Goal: Information Seeking & Learning: Learn about a topic

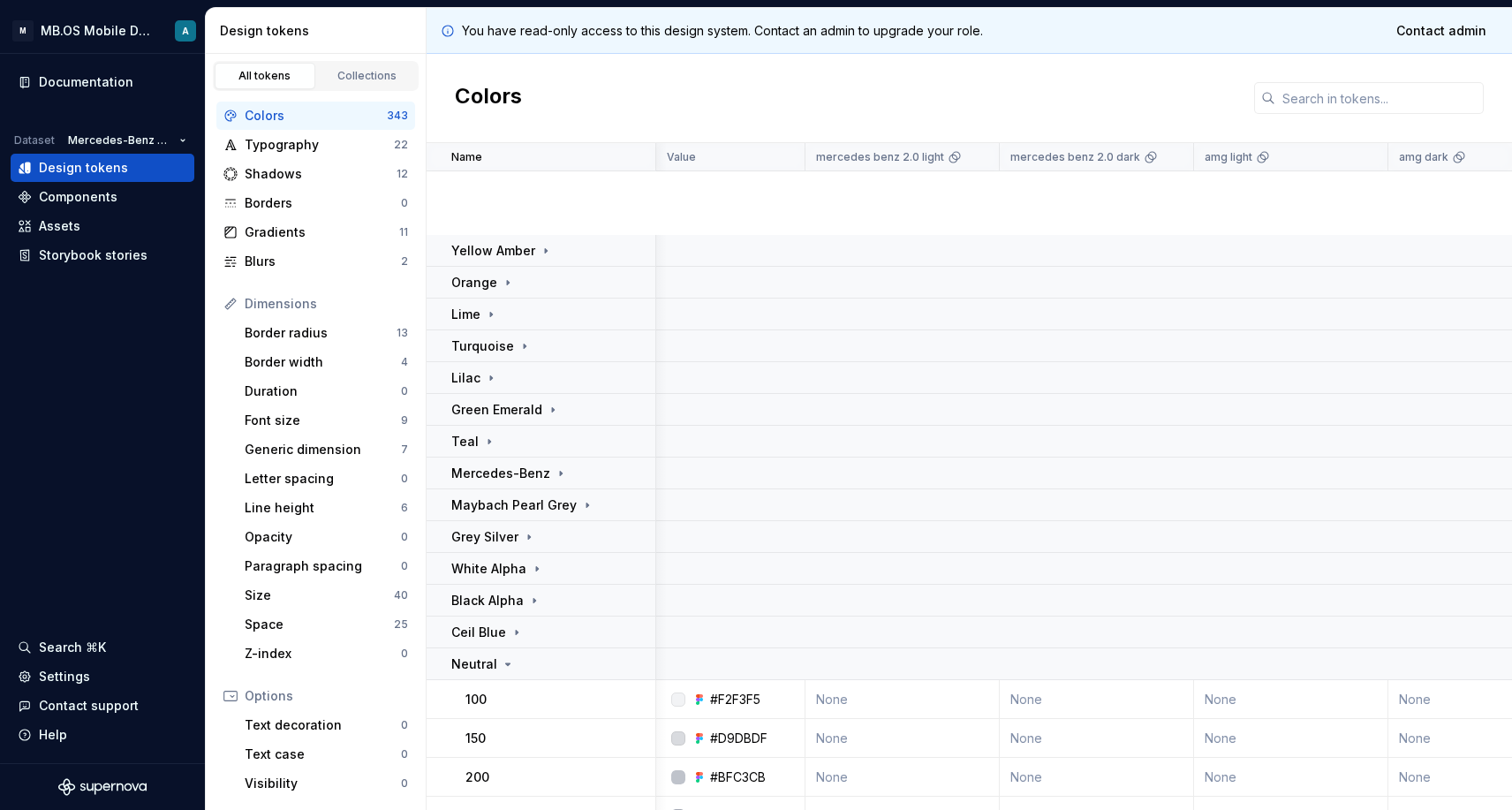
scroll to position [396, 2]
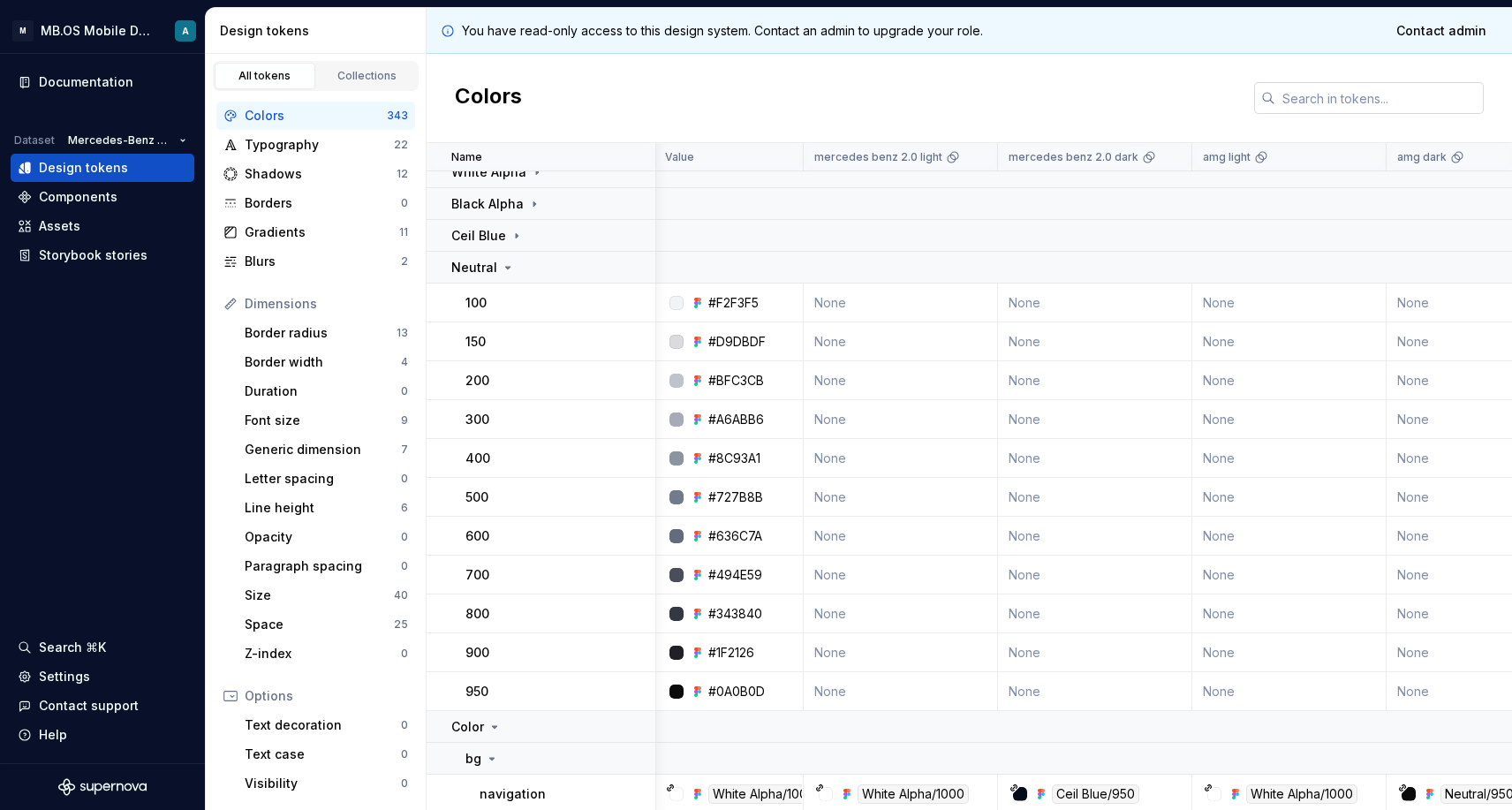
click at [1310, 93] on input "text" at bounding box center [1379, 97] width 208 height 32
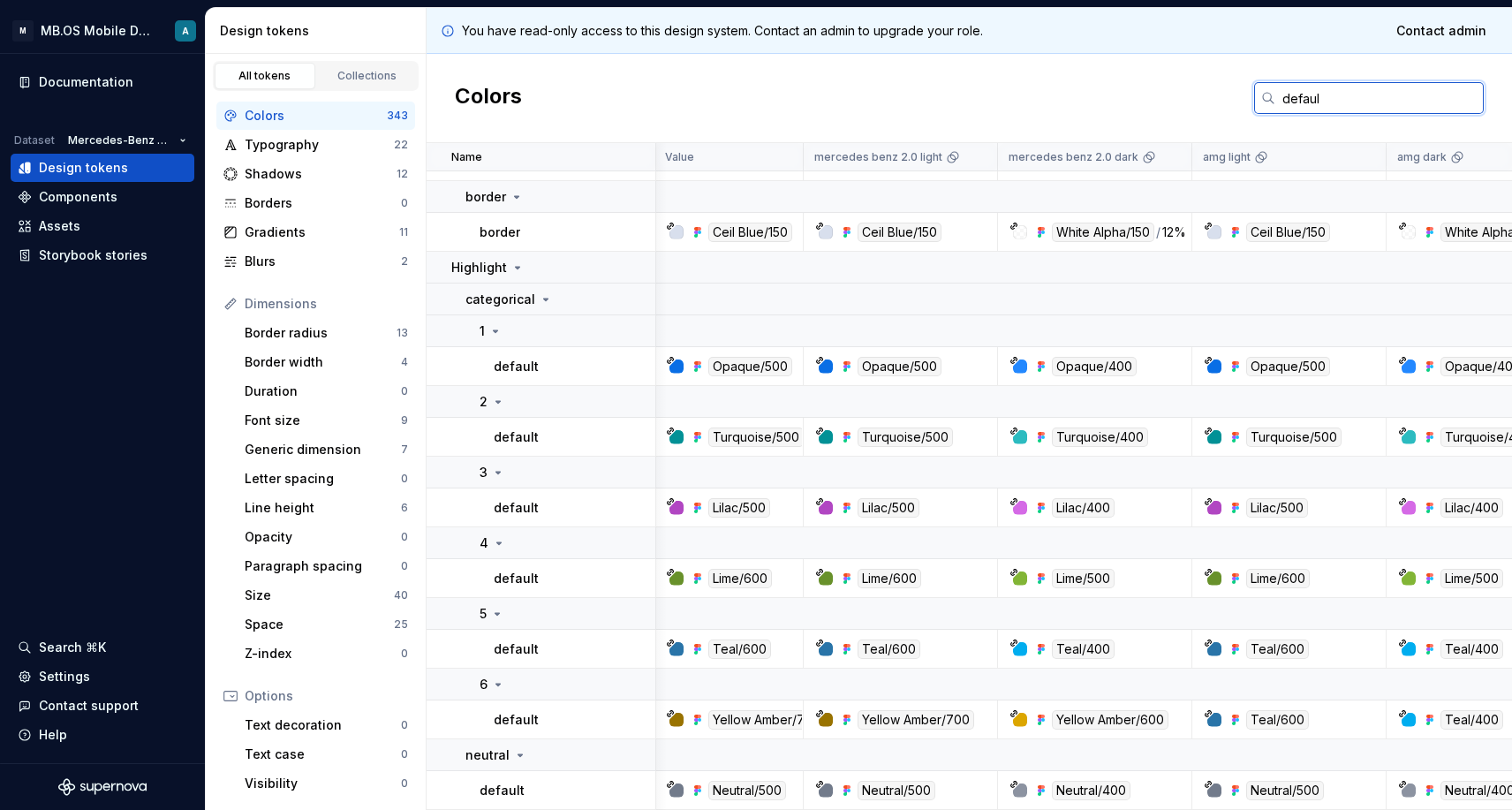
scroll to position [227, 2]
type input "default"
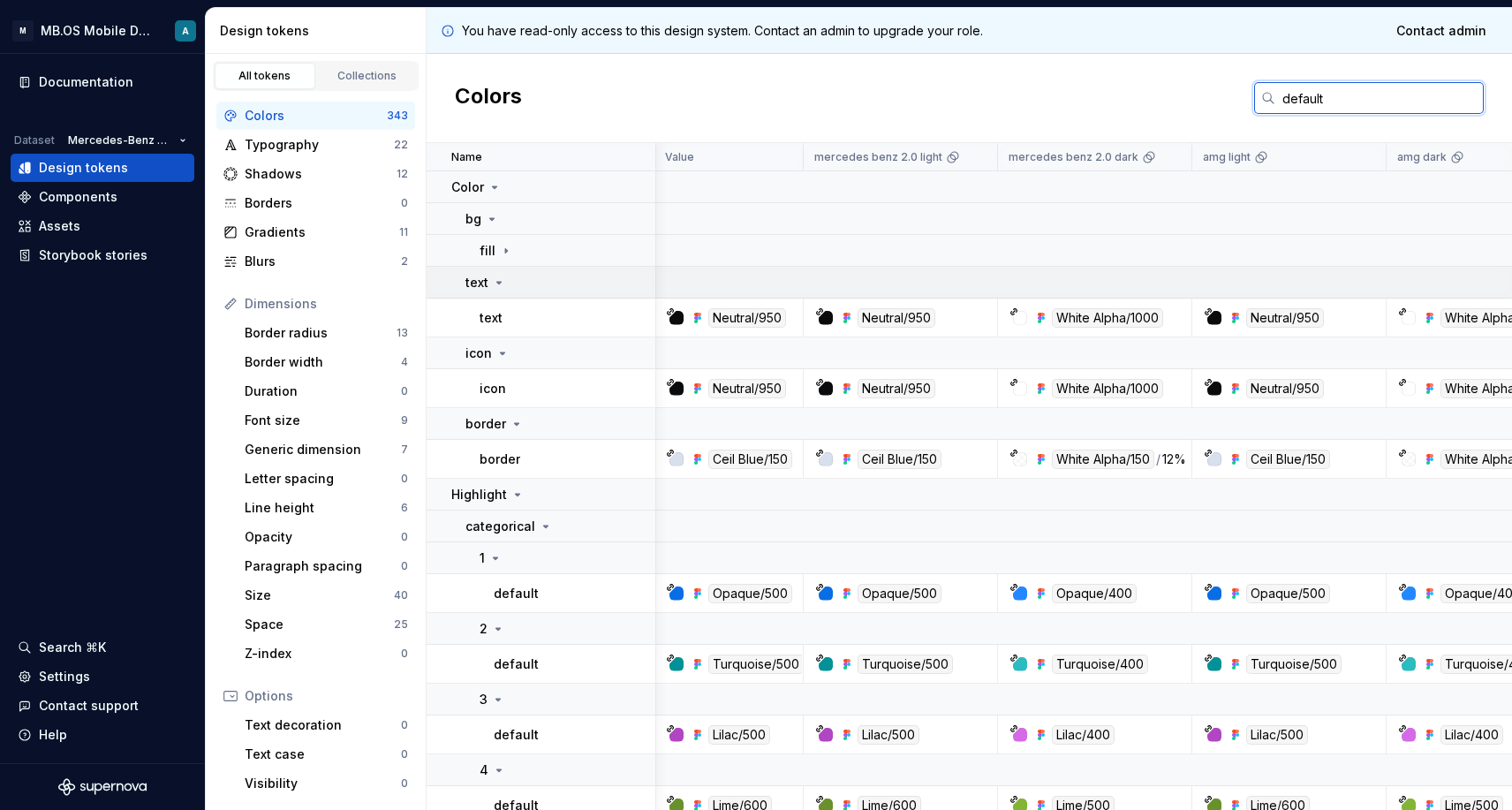
scroll to position [0, 2]
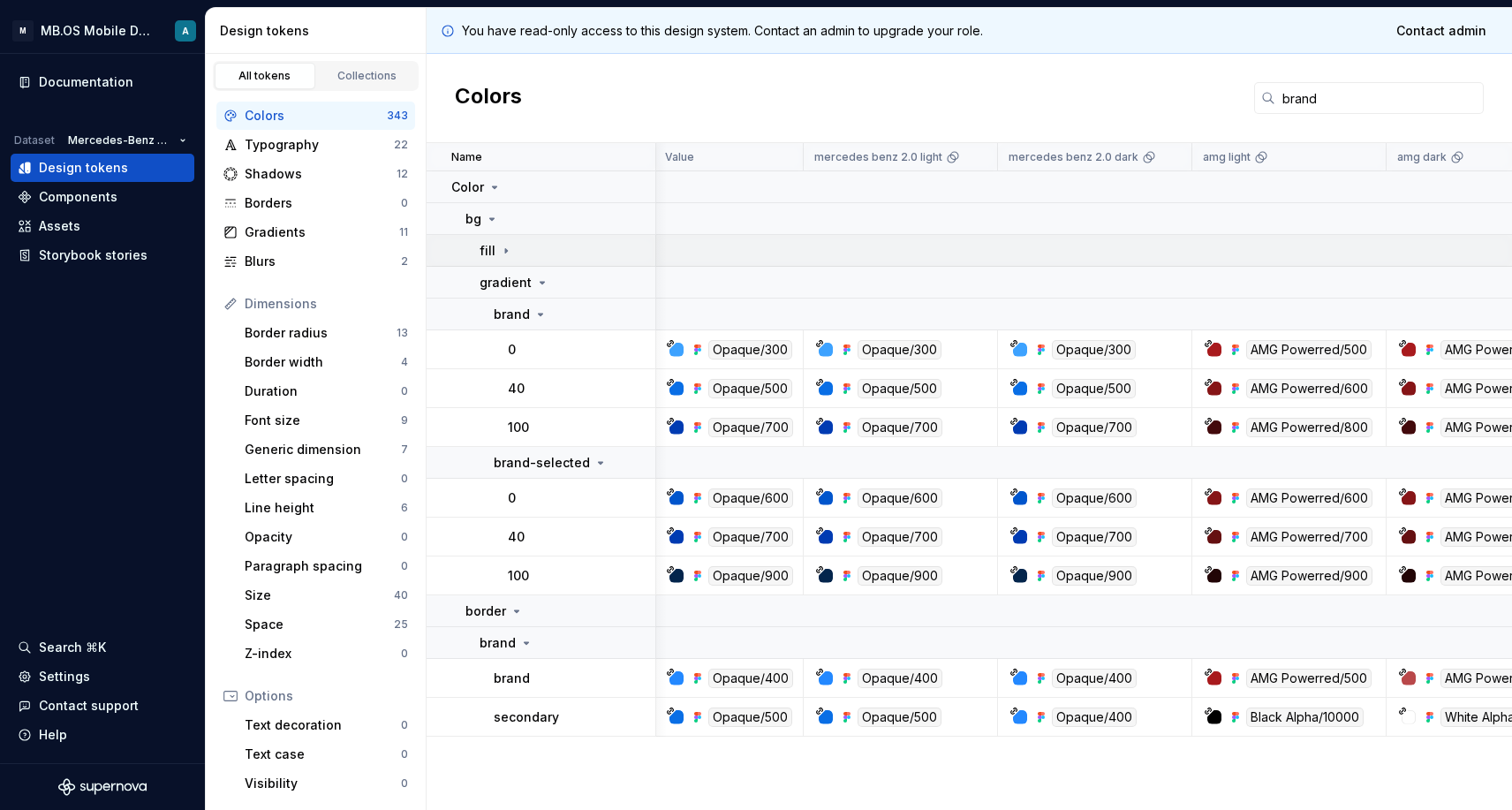
click at [506, 252] on icon at bounding box center [506, 251] width 14 height 14
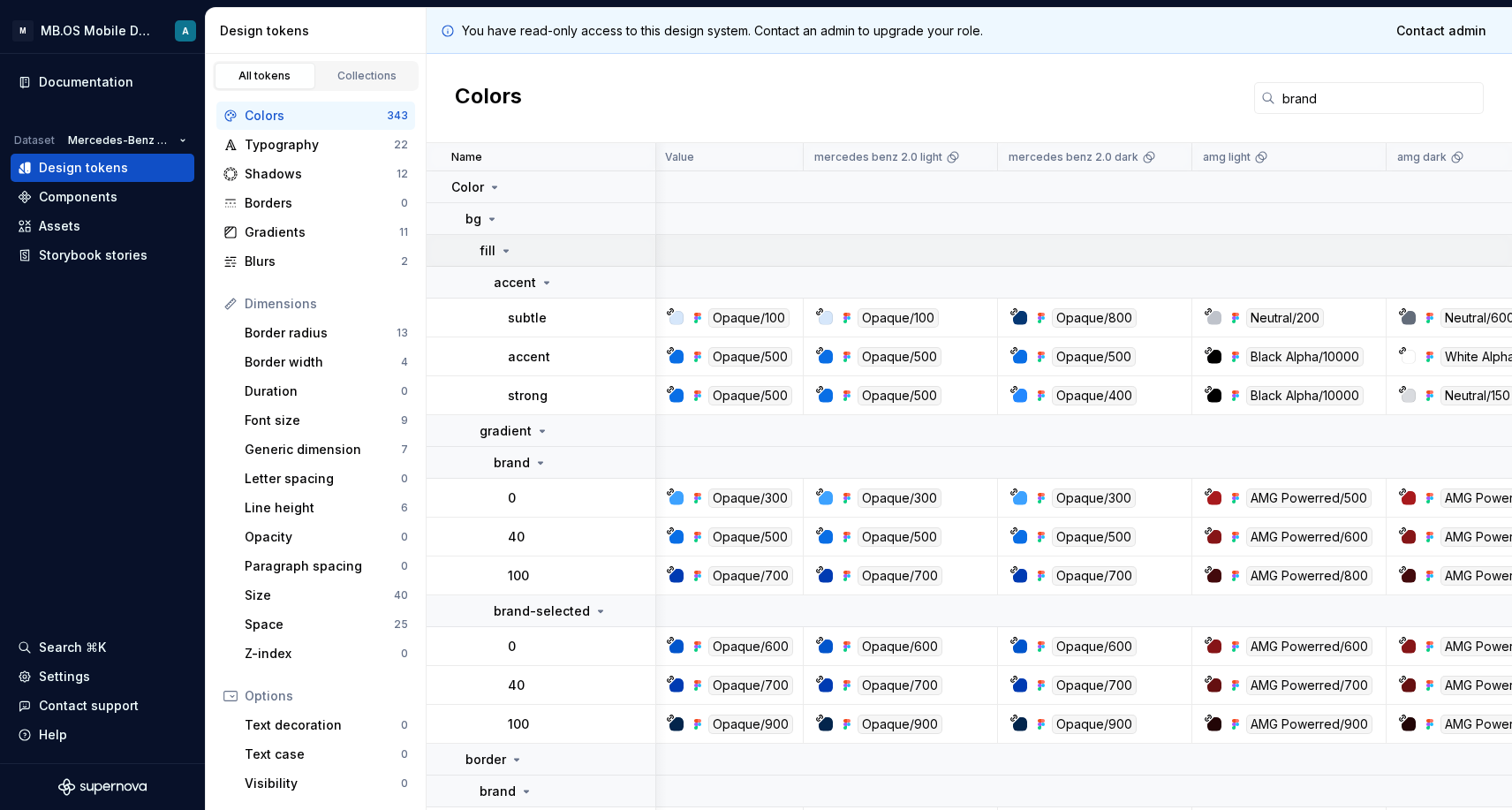
click at [506, 252] on icon at bounding box center [506, 251] width 14 height 14
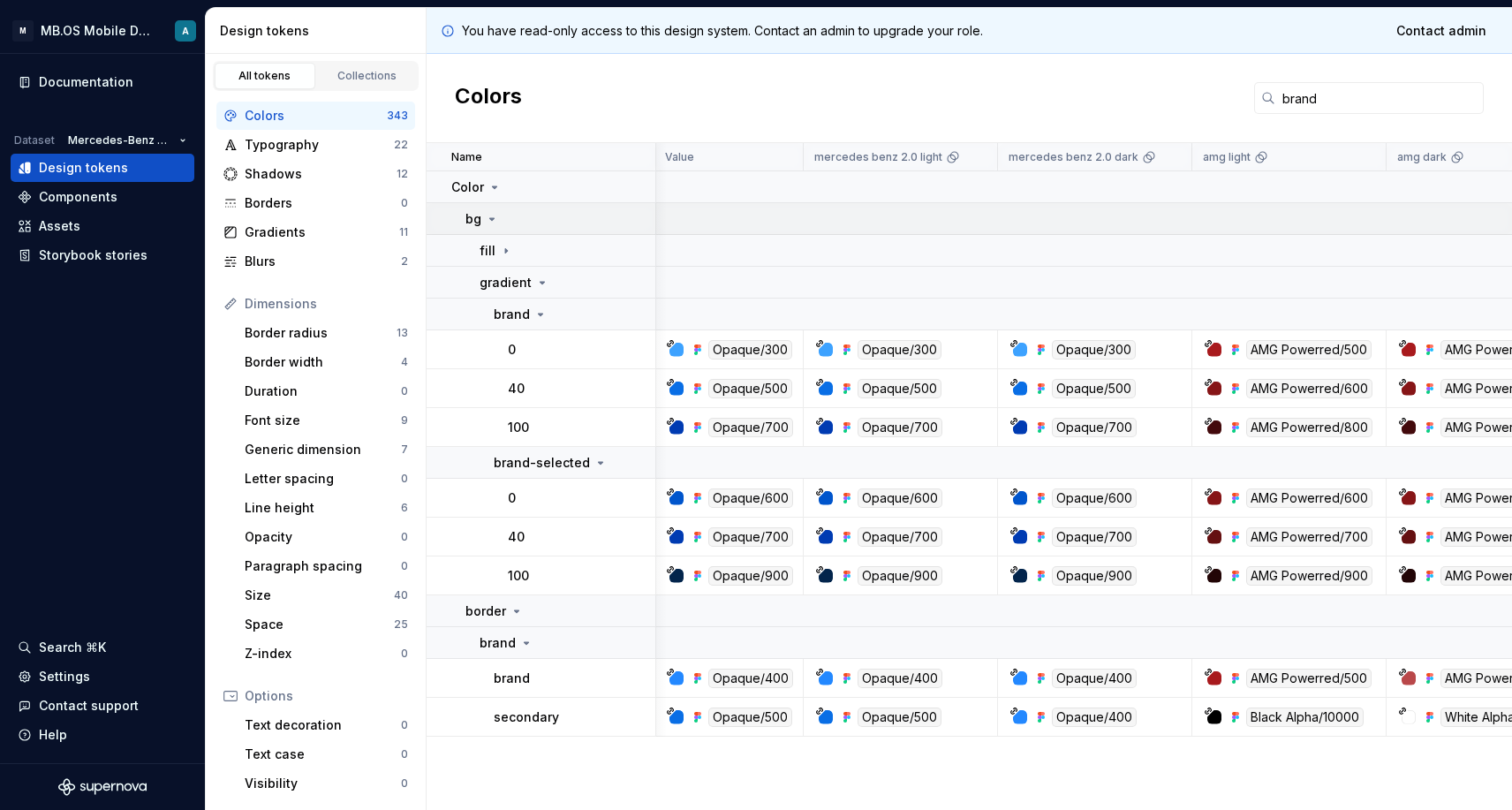
click at [487, 223] on icon at bounding box center [492, 219] width 14 height 14
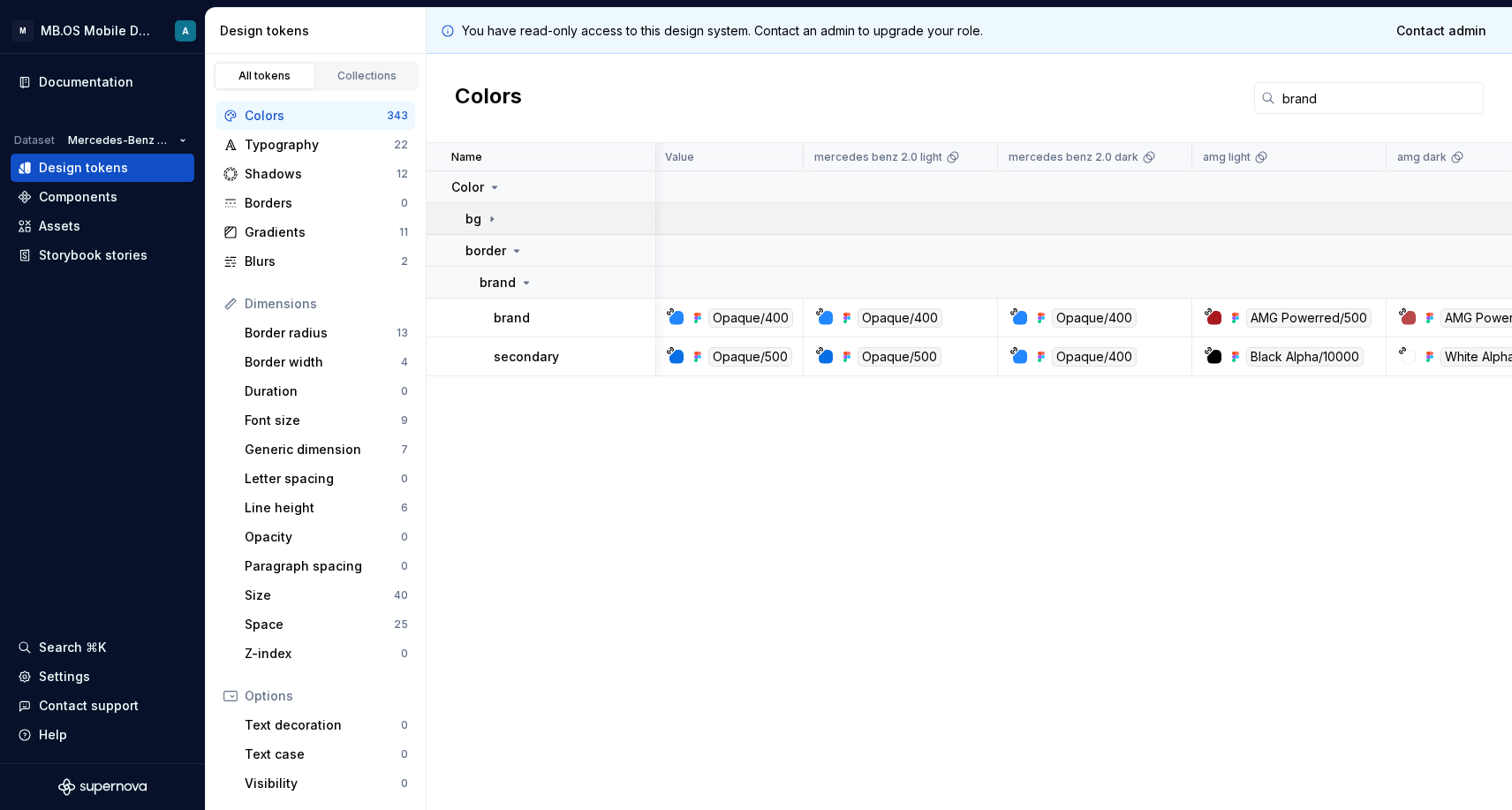
click at [487, 223] on icon at bounding box center [492, 219] width 14 height 14
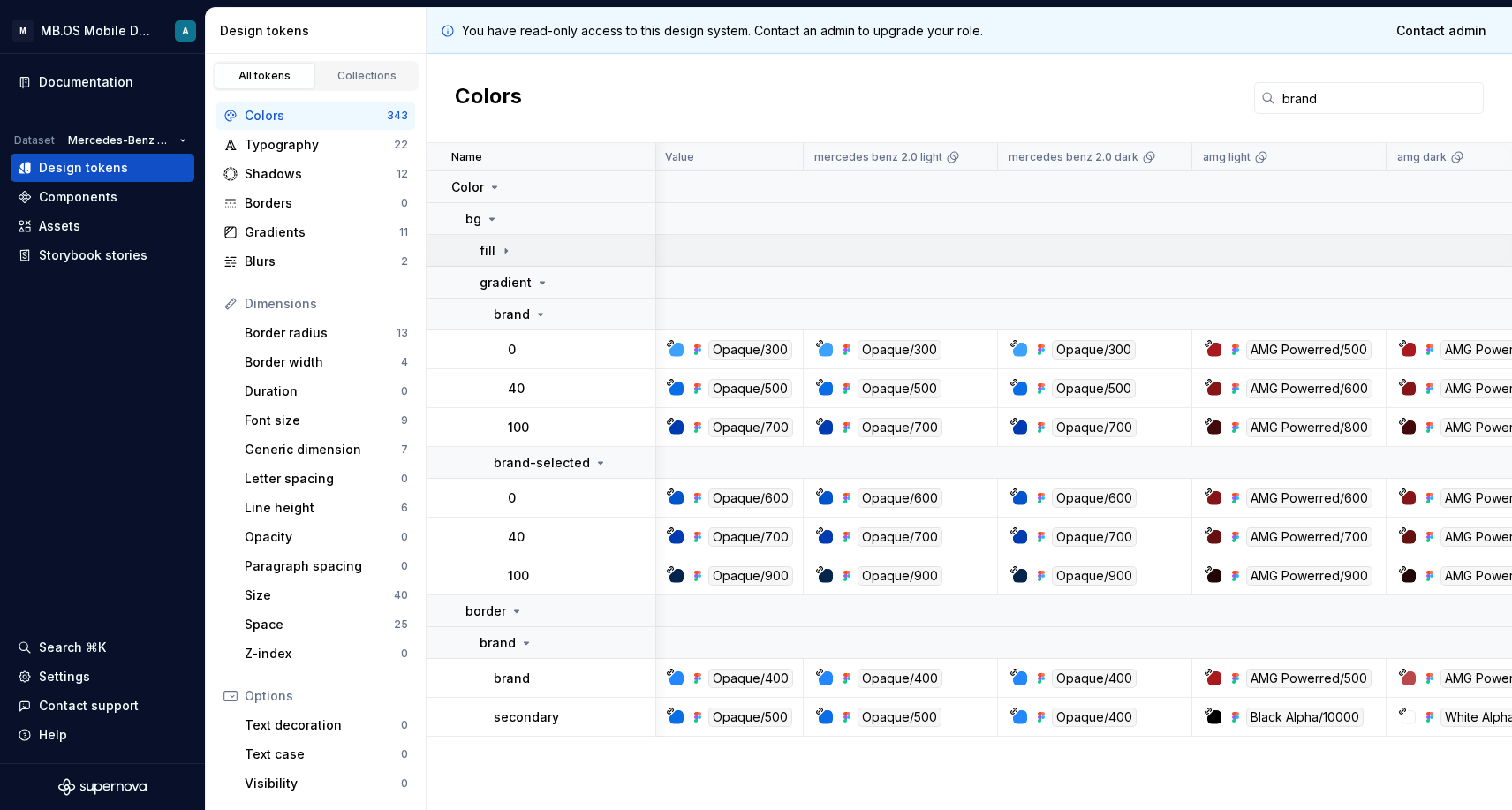
click at [512, 254] on div "fill" at bounding box center [566, 251] width 175 height 18
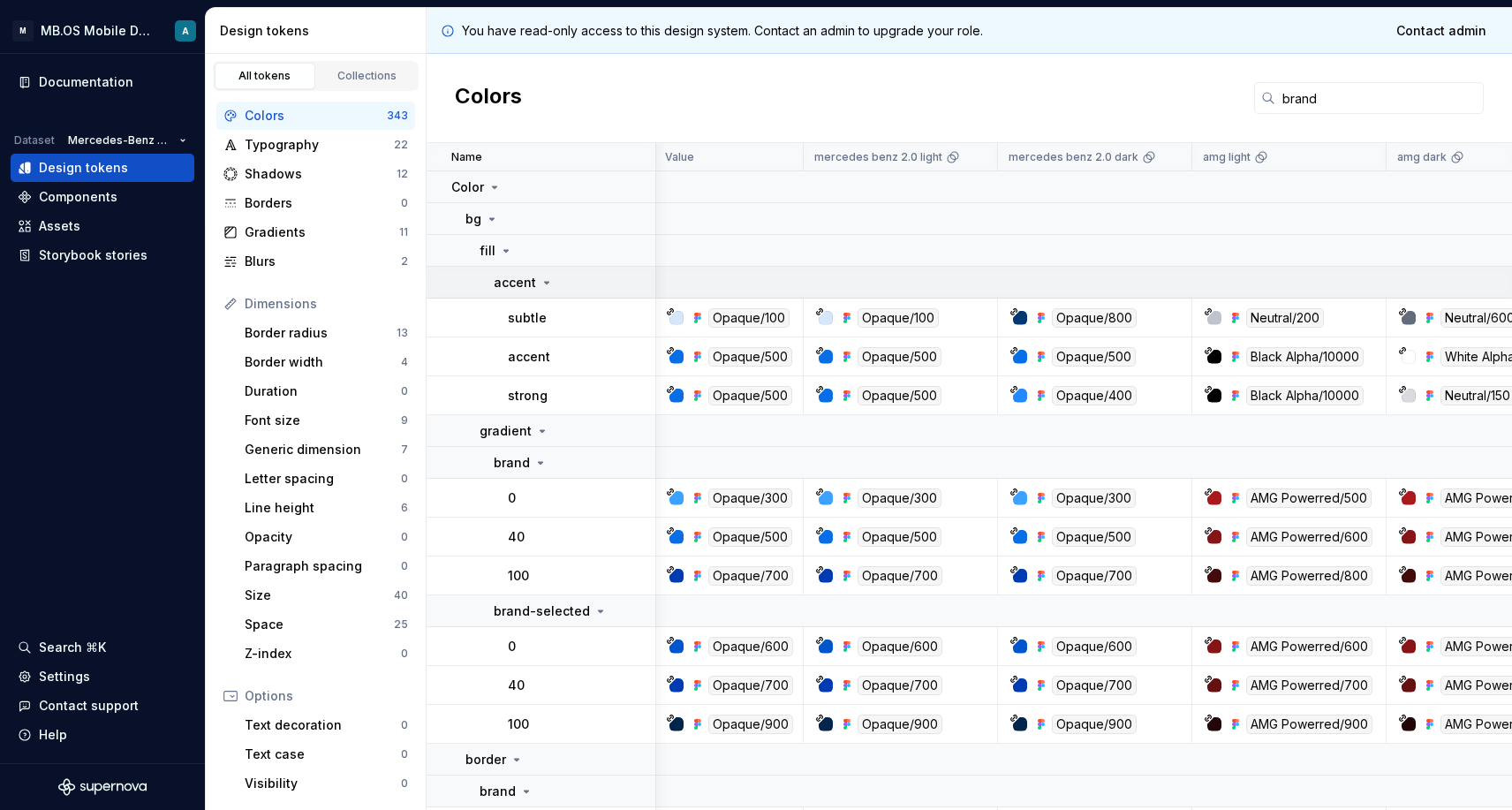
click at [533, 287] on p "accent" at bounding box center [514, 283] width 42 height 18
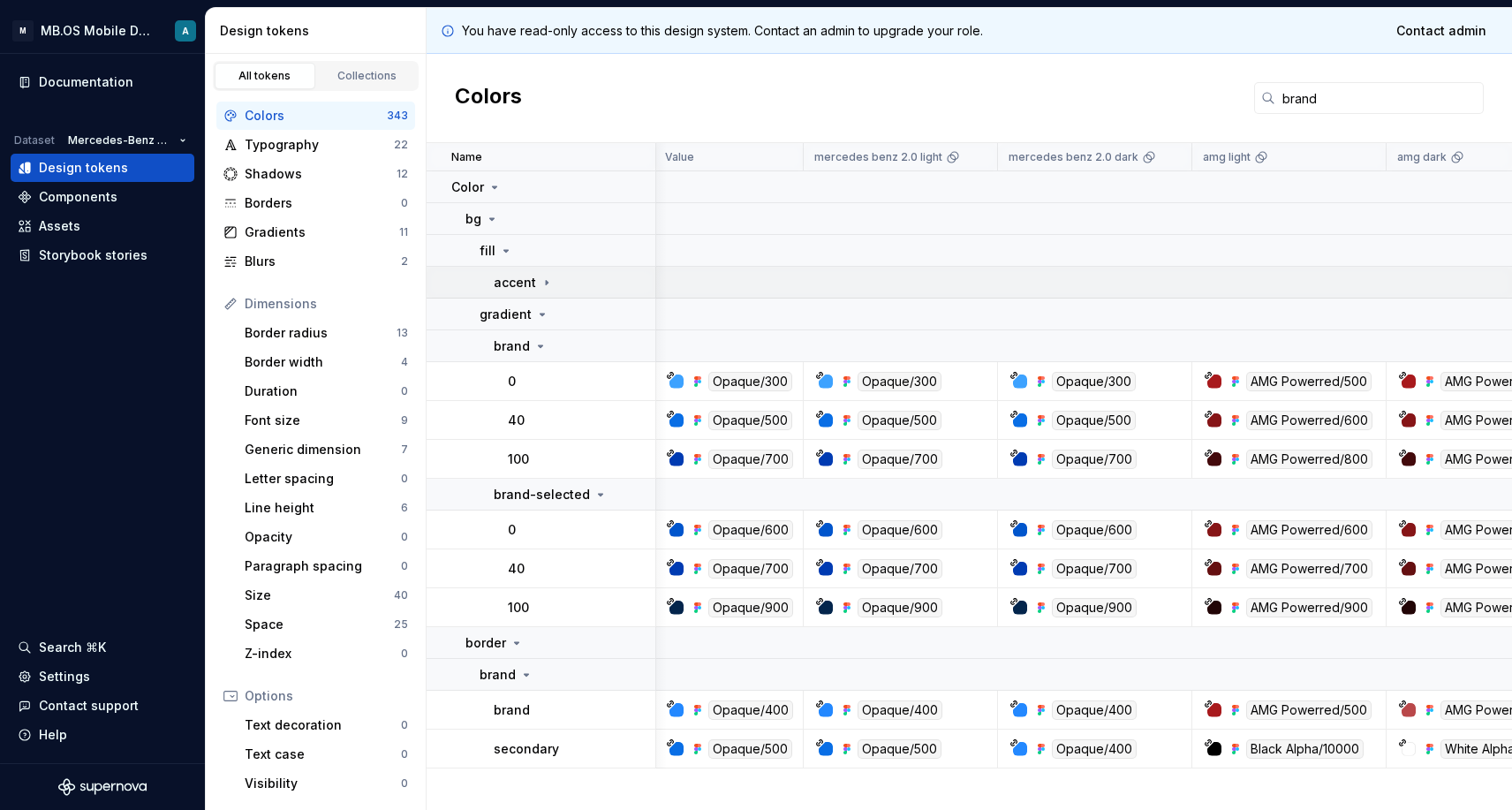
click at [532, 287] on p "accent" at bounding box center [514, 283] width 42 height 18
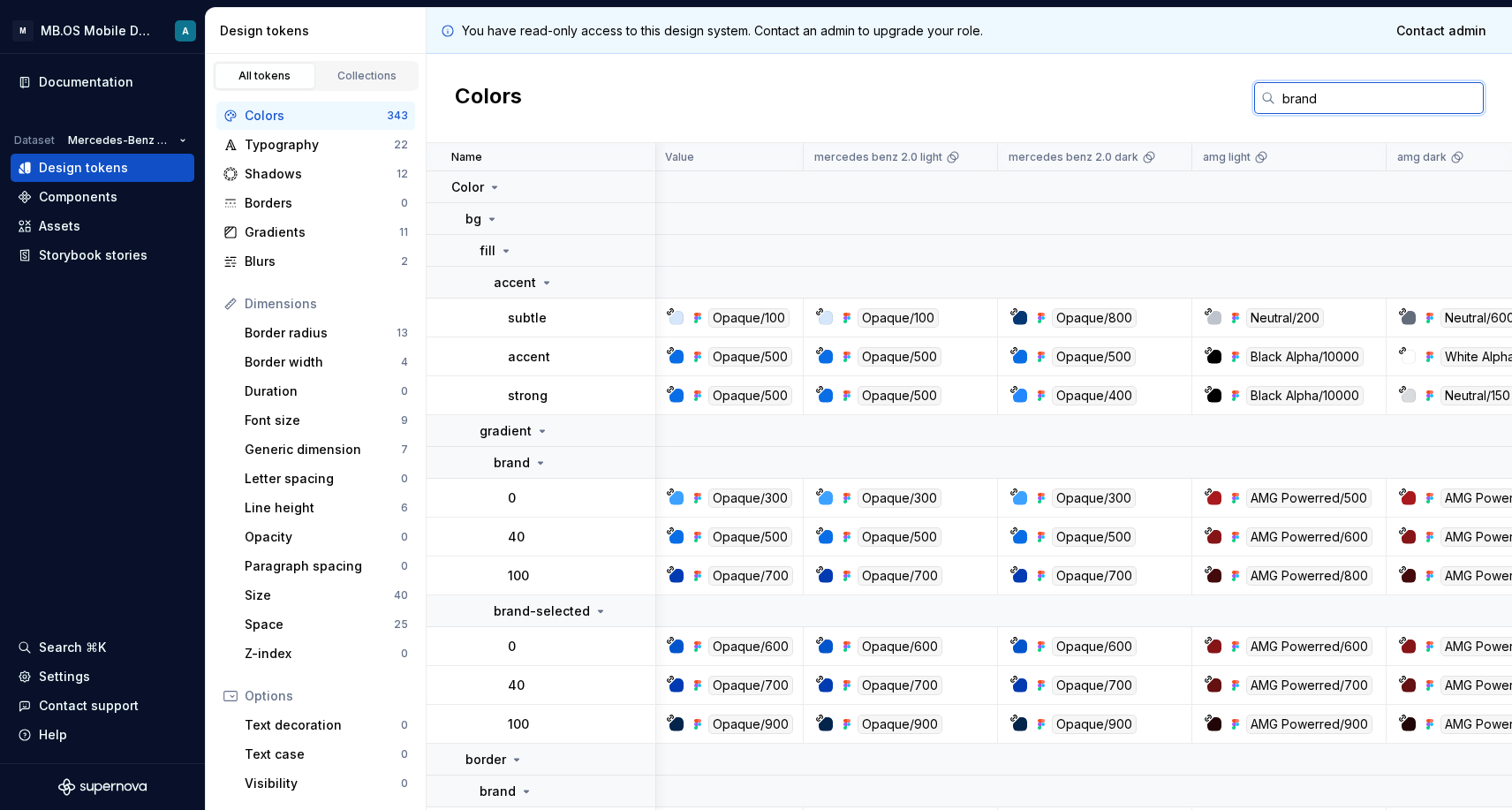
click at [1293, 109] on input "brand" at bounding box center [1379, 97] width 208 height 32
click at [1293, 107] on input "brand" at bounding box center [1379, 97] width 208 height 32
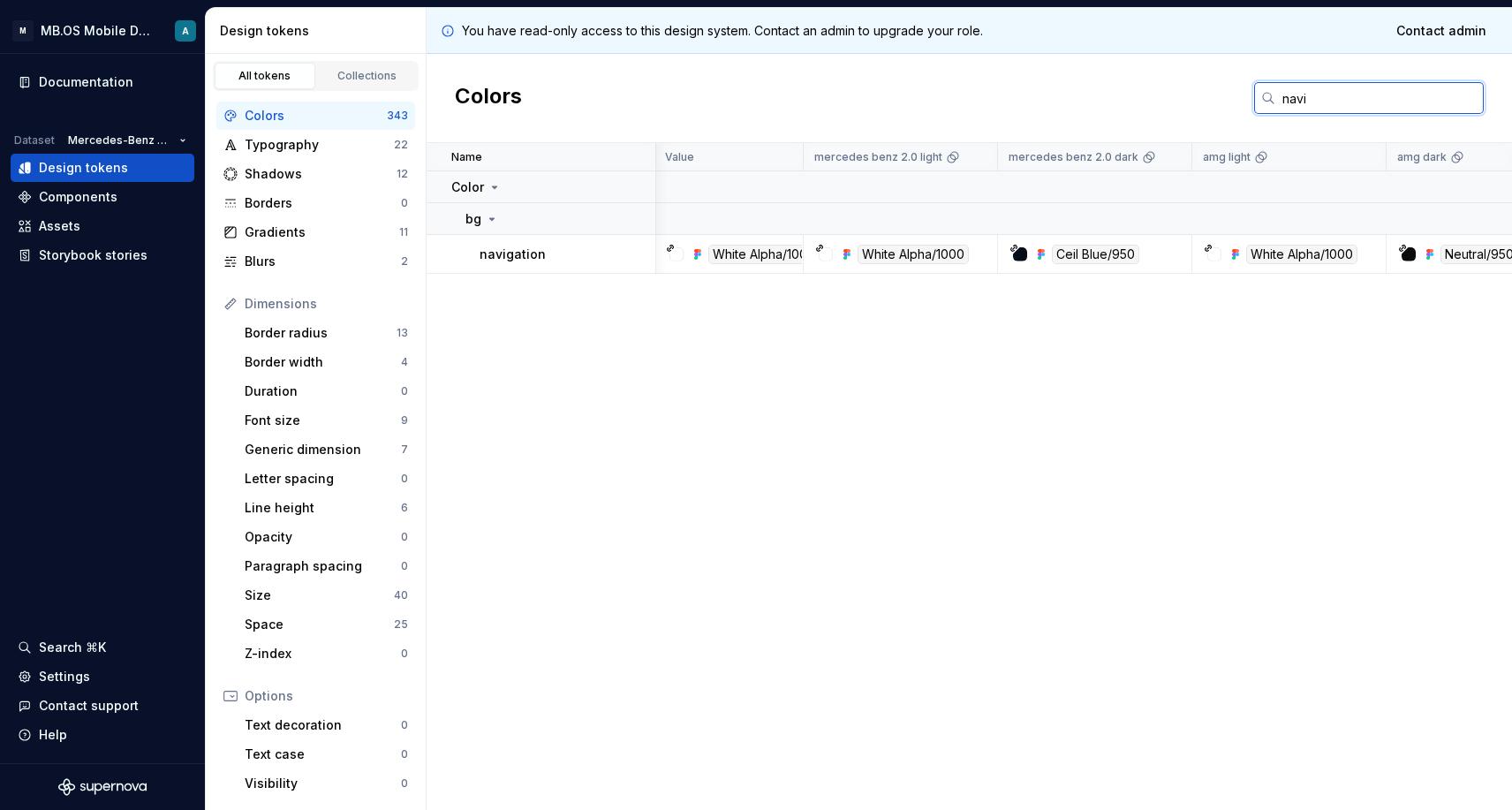
click at [1292, 97] on input "navi" at bounding box center [1379, 97] width 208 height 32
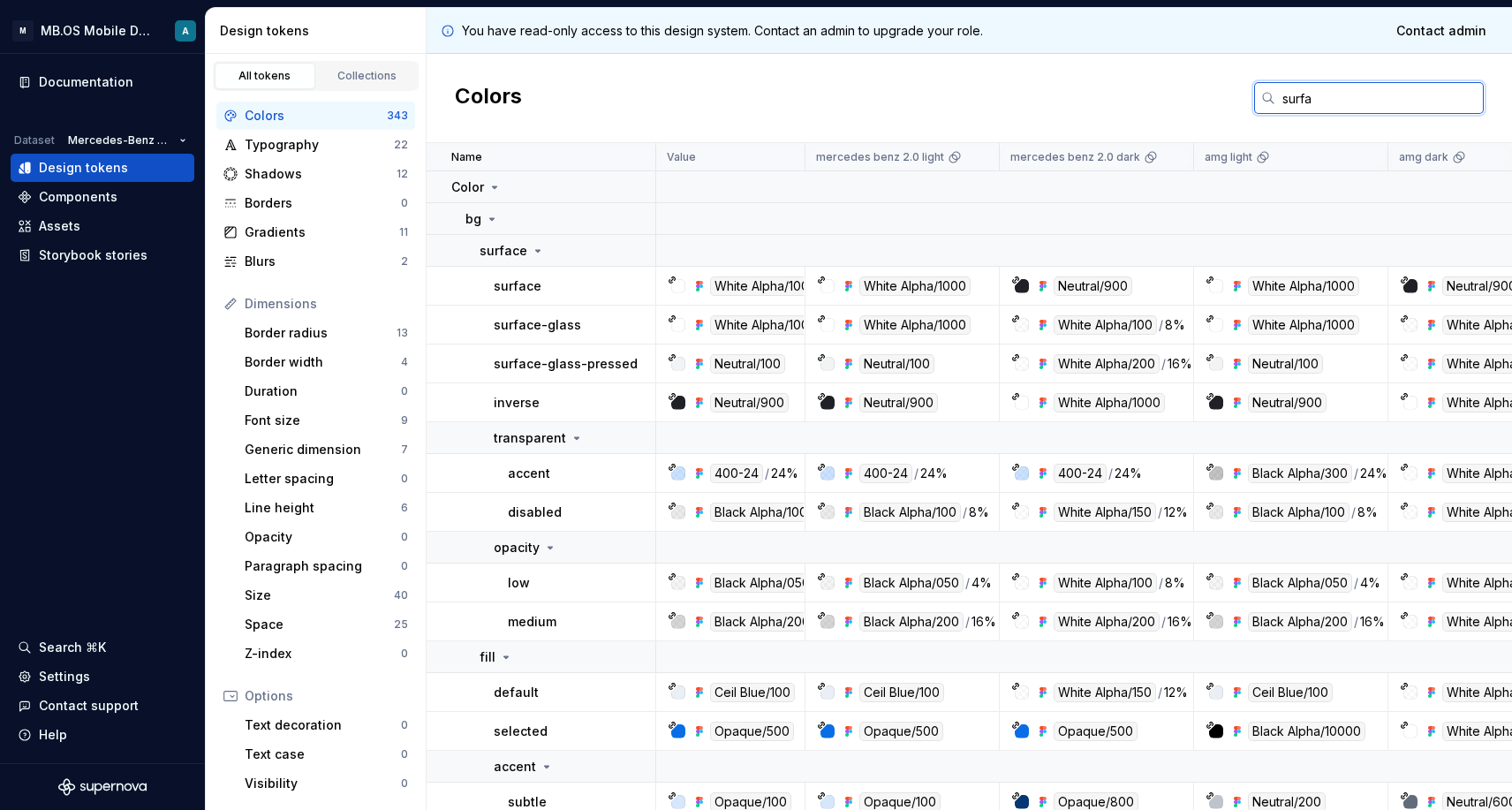
click at [1299, 102] on input "surfa" at bounding box center [1379, 97] width 208 height 32
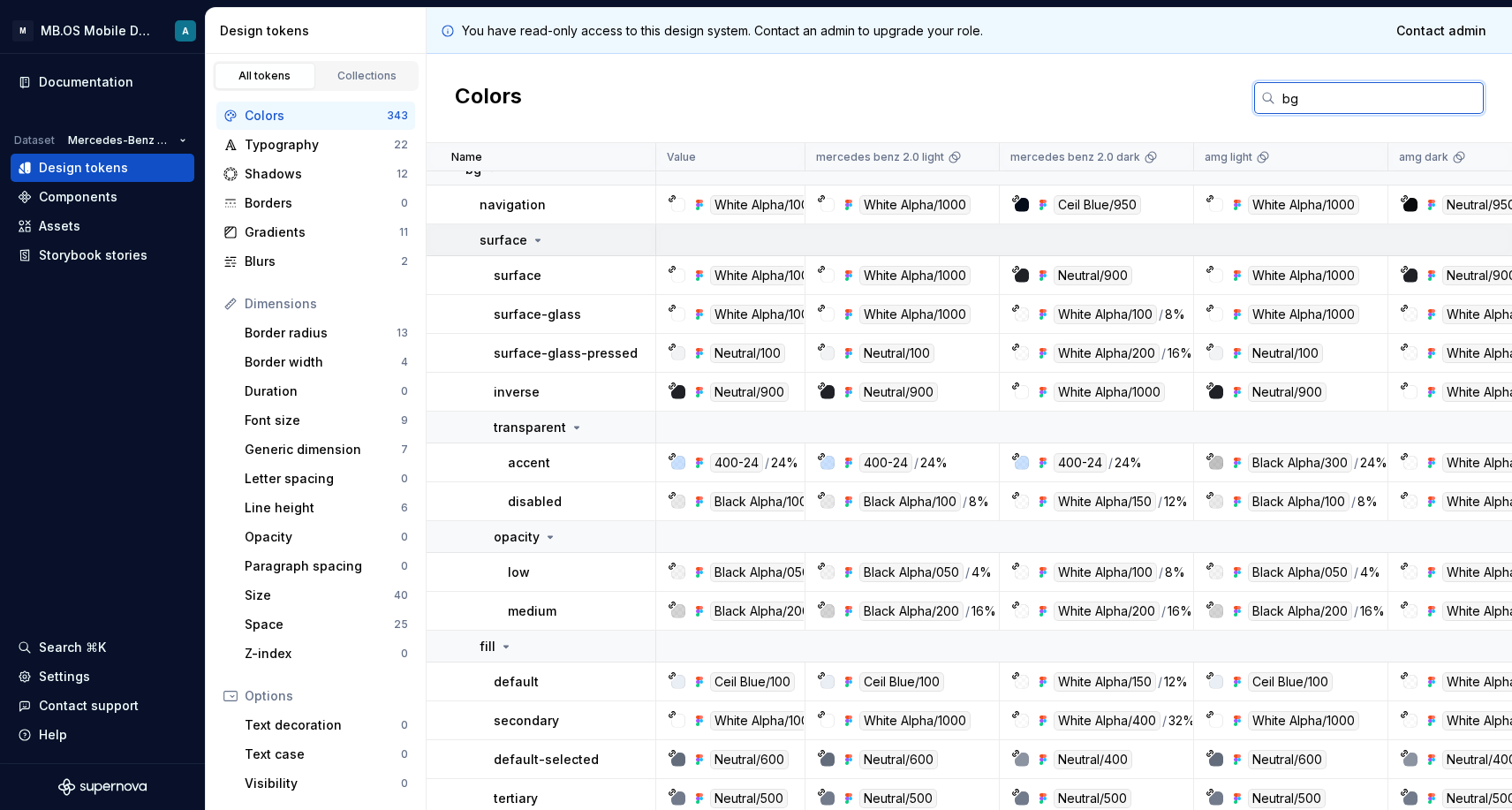
scroll to position [53, 0]
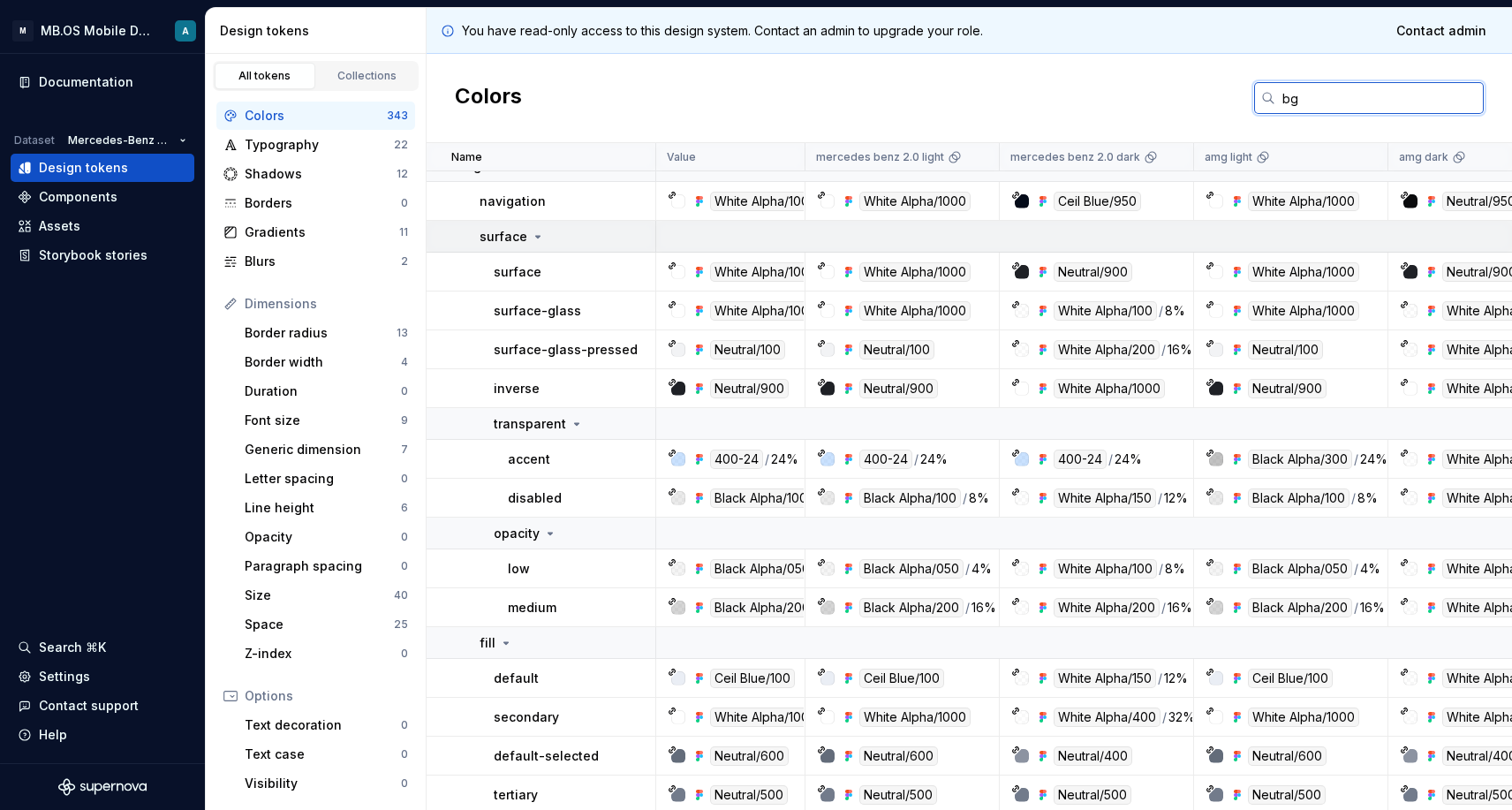
type input "bg"
click at [537, 241] on icon at bounding box center [538, 237] width 14 height 14
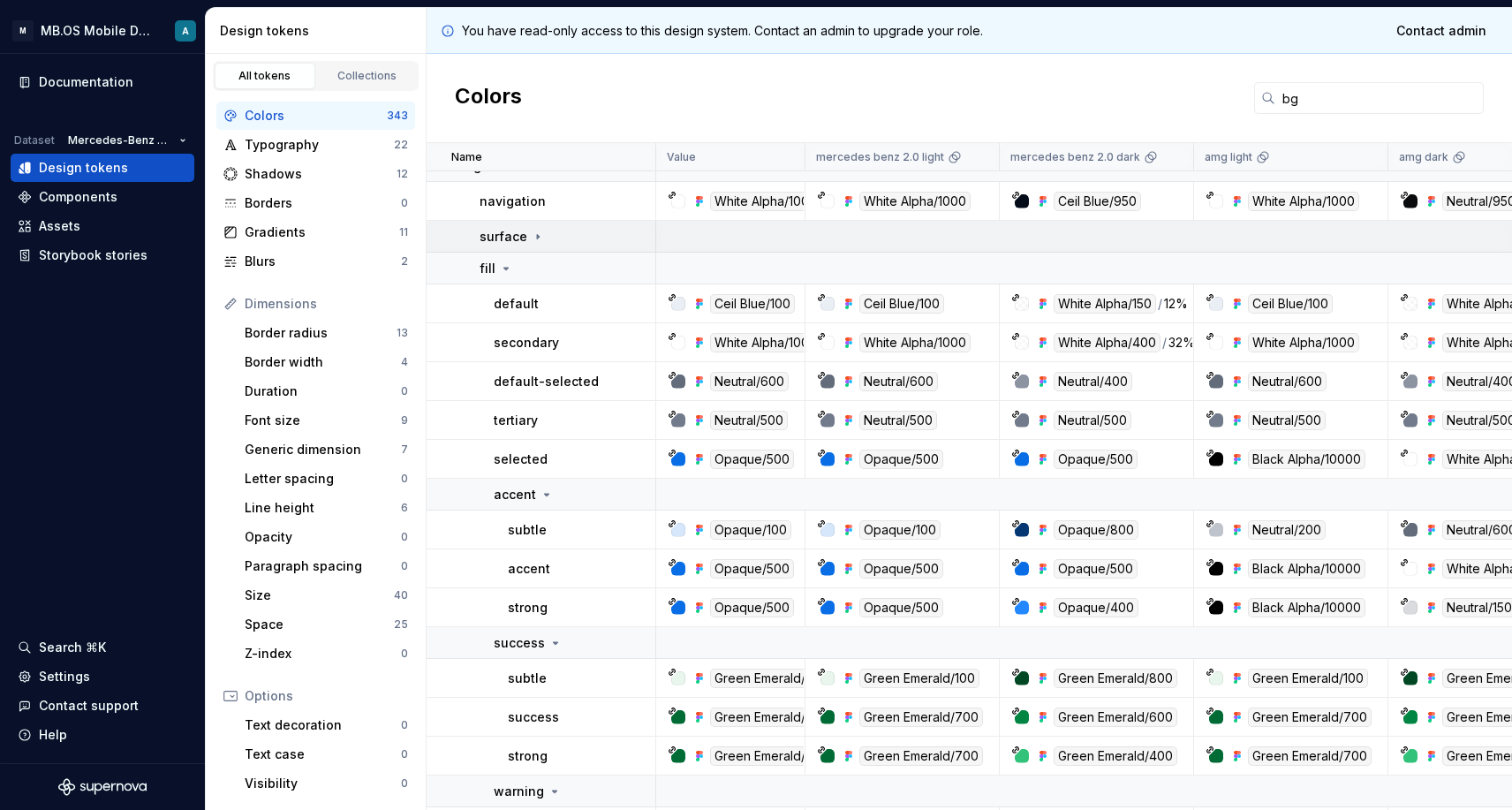
click at [537, 241] on icon at bounding box center [538, 237] width 14 height 14
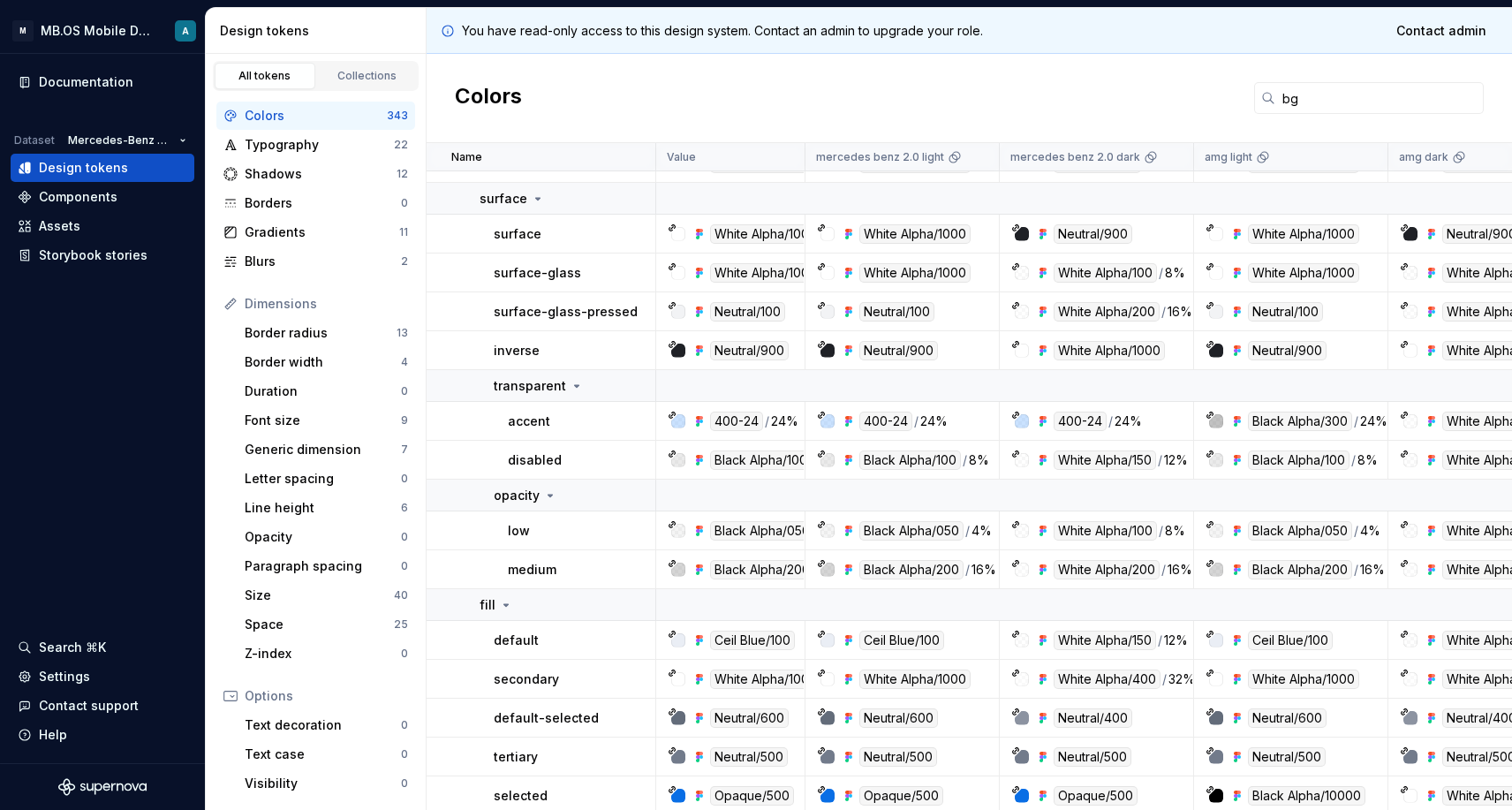
scroll to position [94, 0]
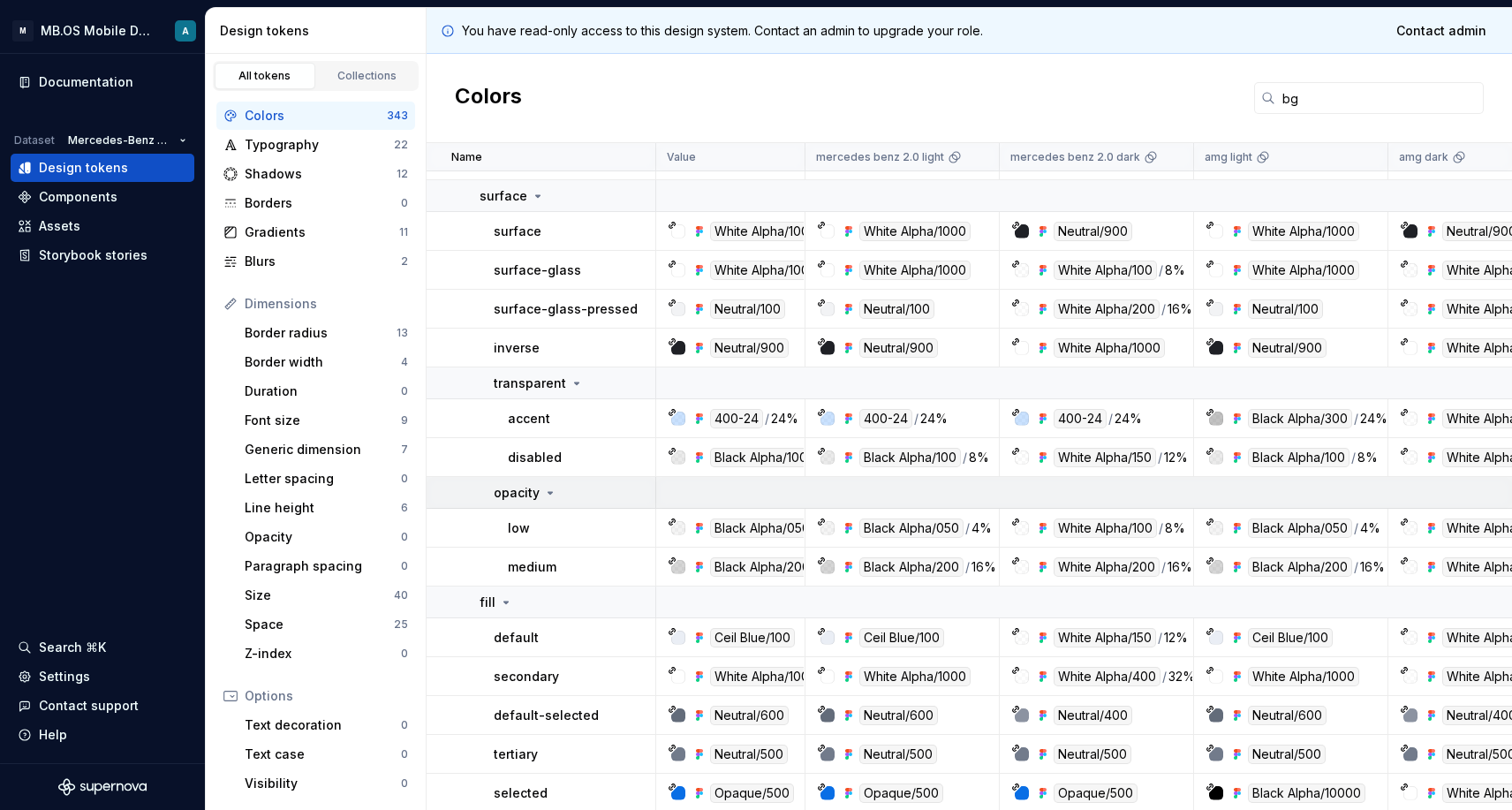
click at [543, 493] on icon at bounding box center [550, 493] width 14 height 14
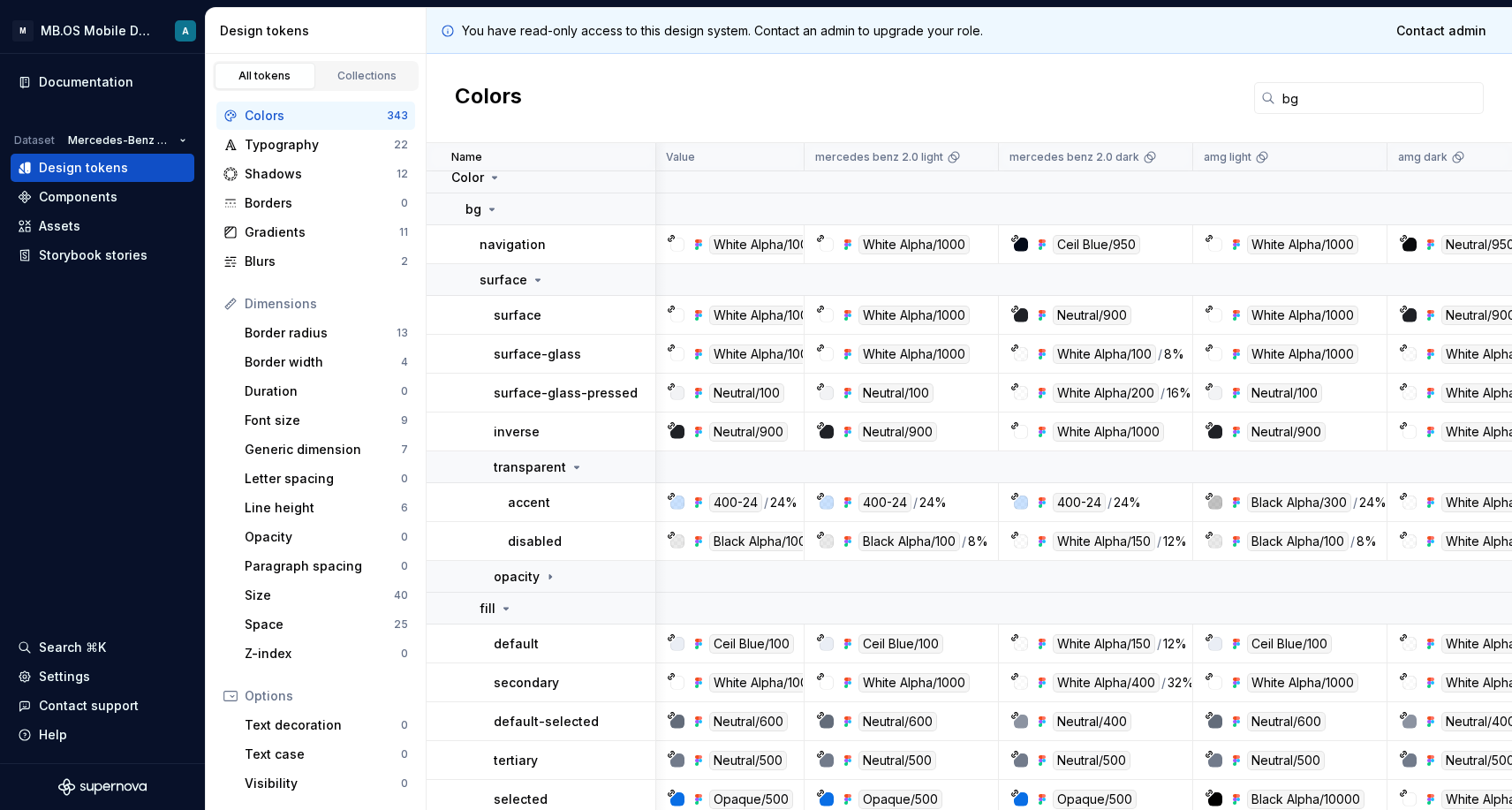
scroll to position [7, 0]
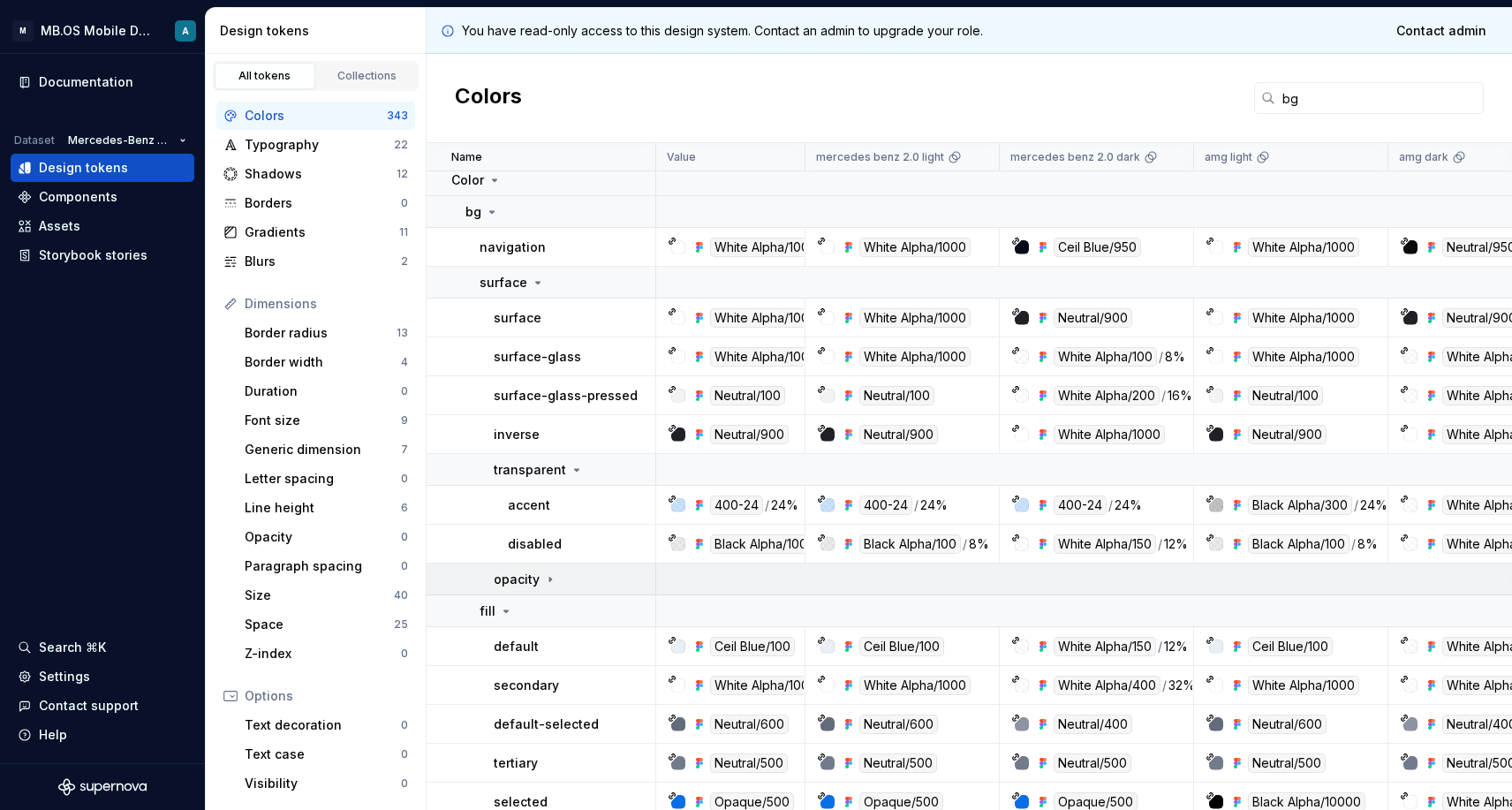
click at [543, 582] on icon at bounding box center [550, 579] width 14 height 14
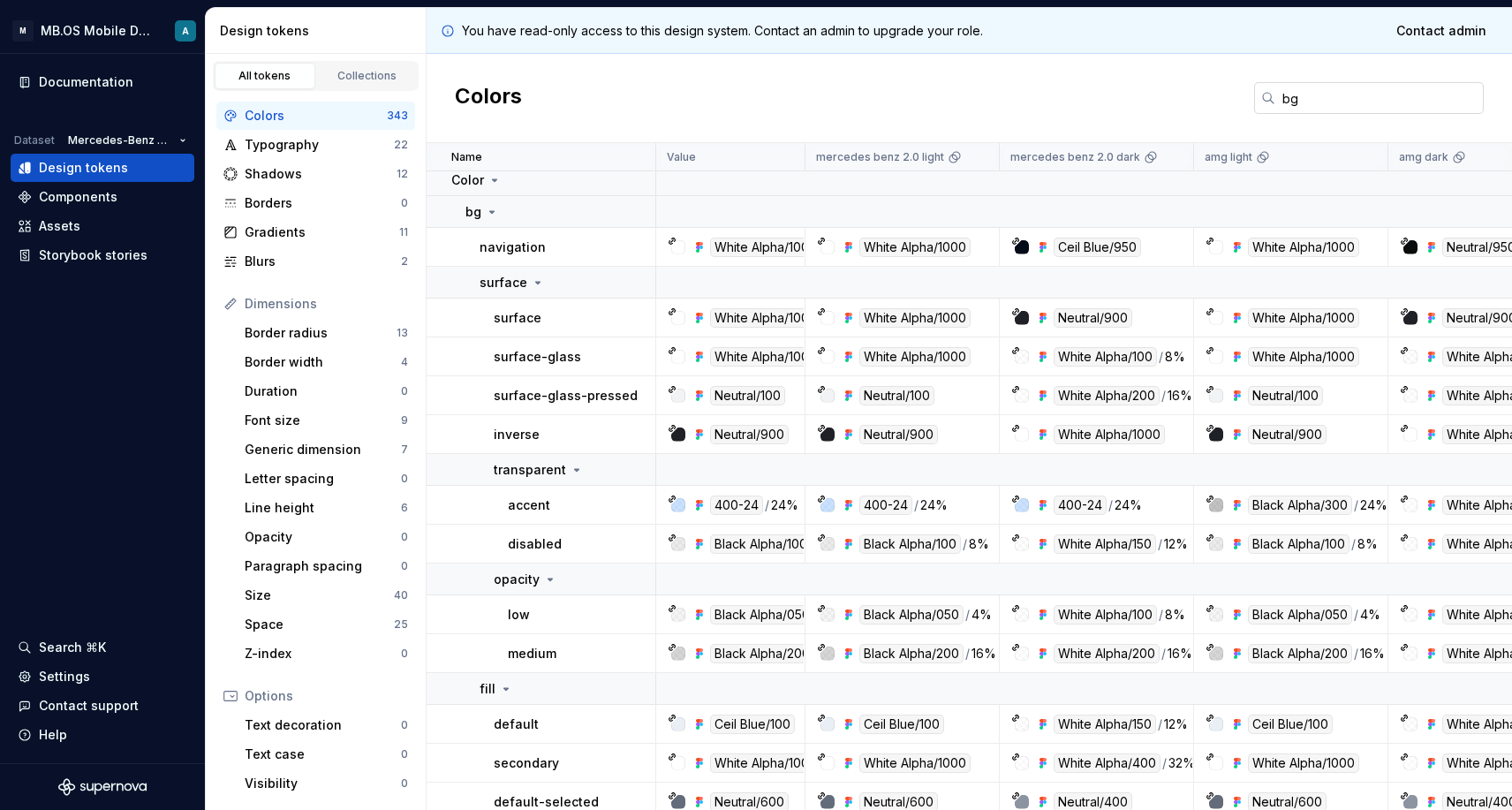
click at [1345, 93] on input "bg" at bounding box center [1379, 97] width 208 height 32
click at [515, 284] on p "surface" at bounding box center [502, 283] width 48 height 18
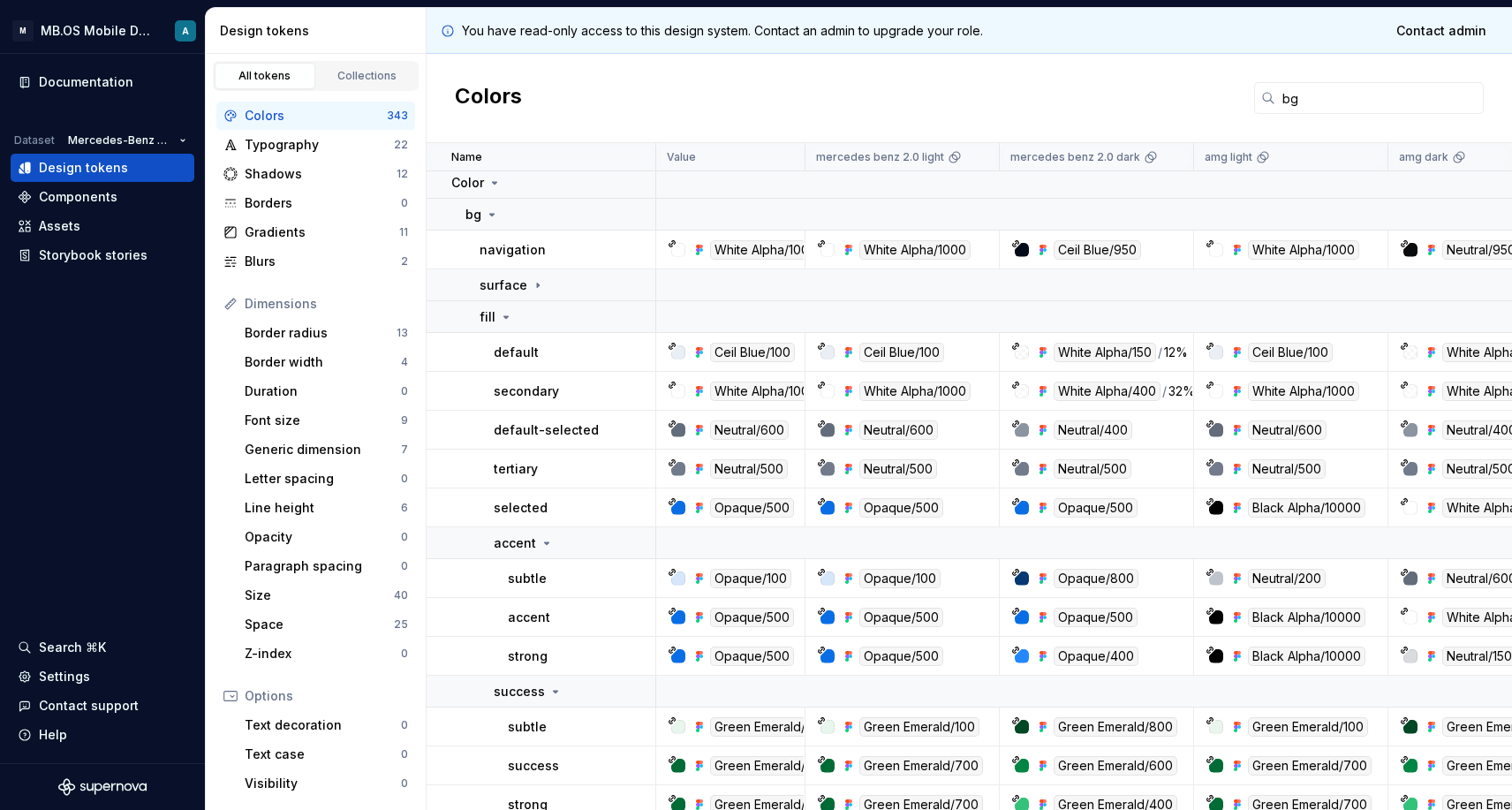
scroll to position [0, 0]
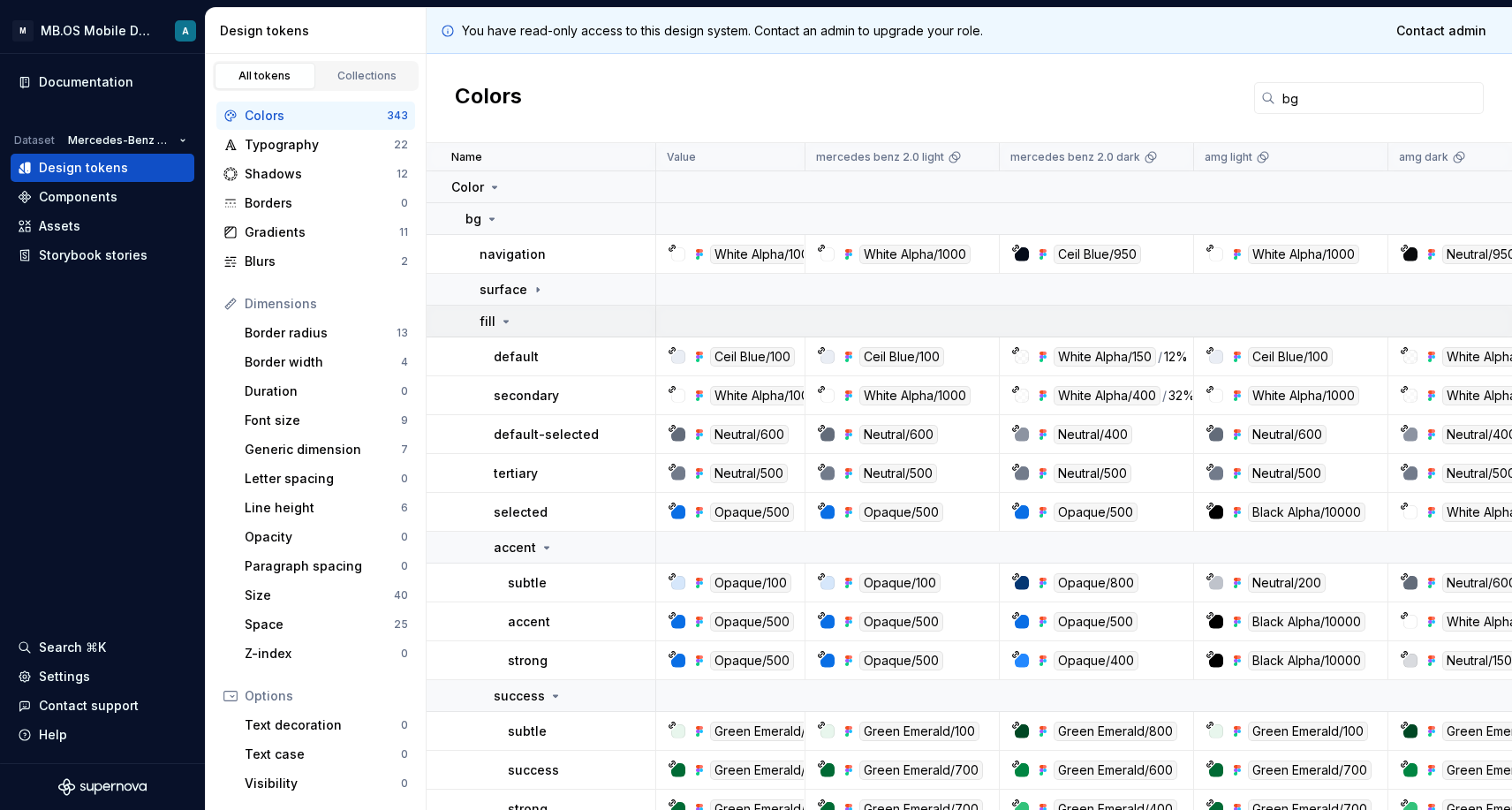
click at [495, 323] on div "fill" at bounding box center [495, 322] width 33 height 18
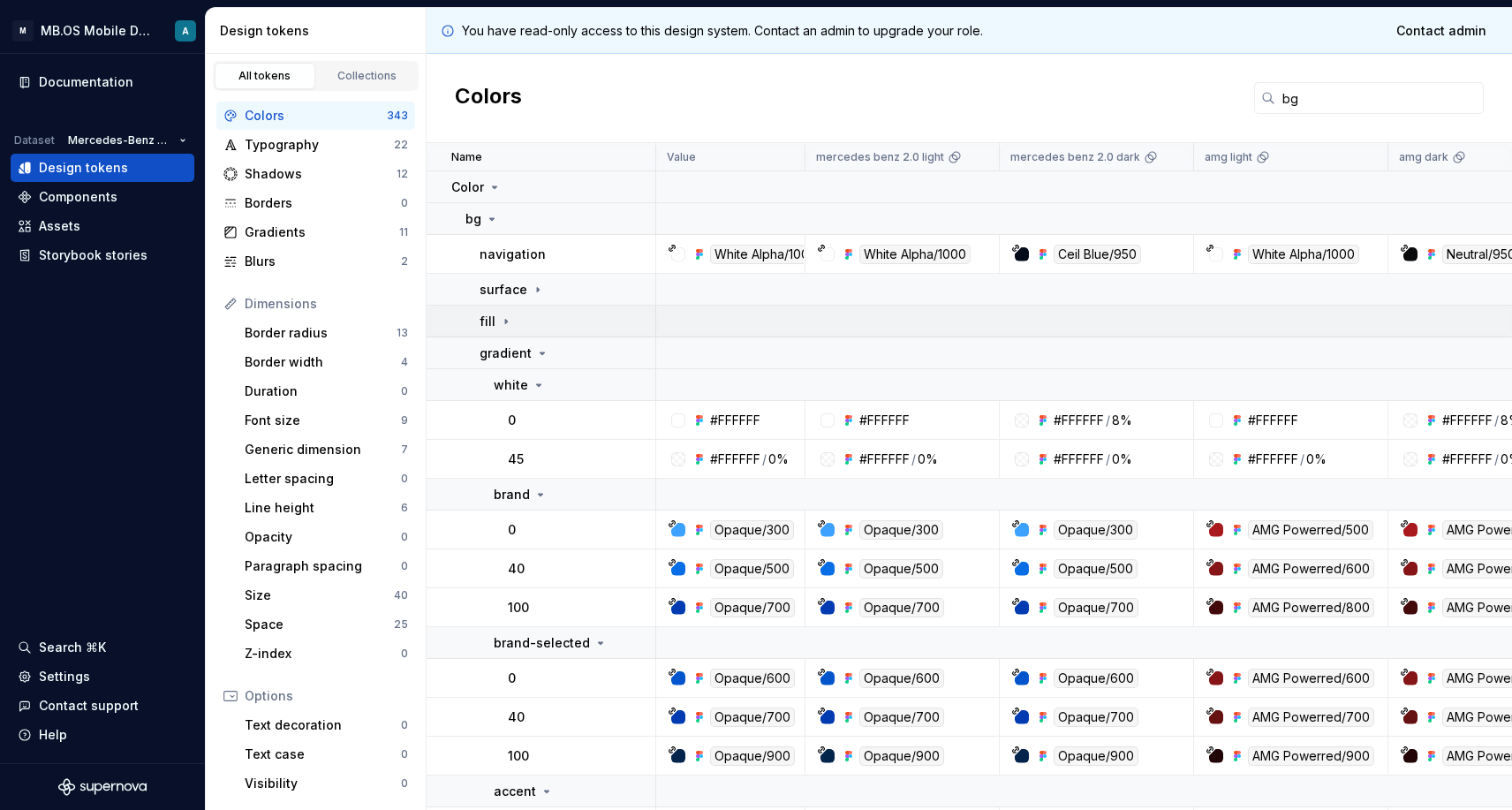
click at [495, 323] on div "fill" at bounding box center [495, 322] width 33 height 18
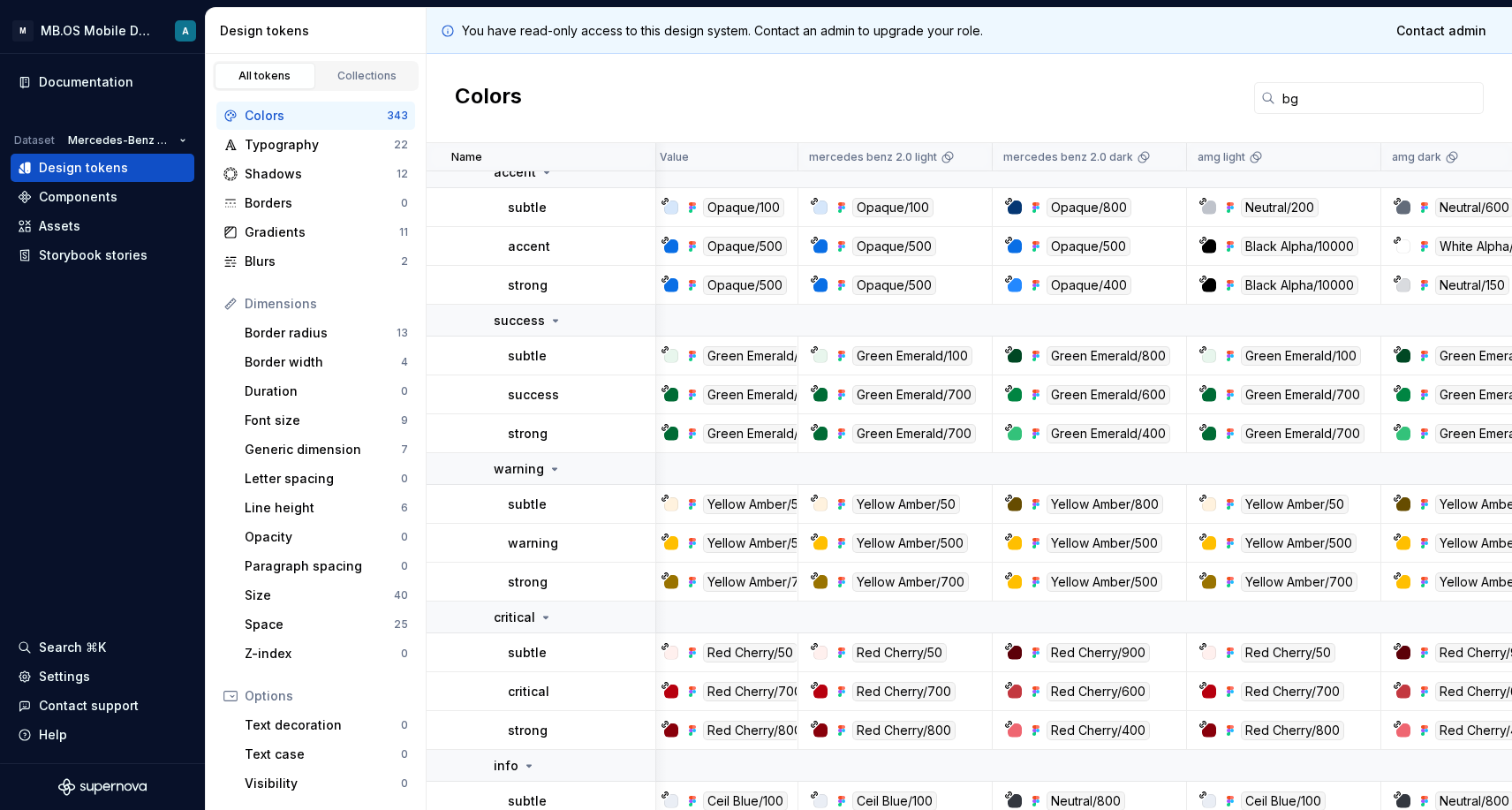
scroll to position [378, 7]
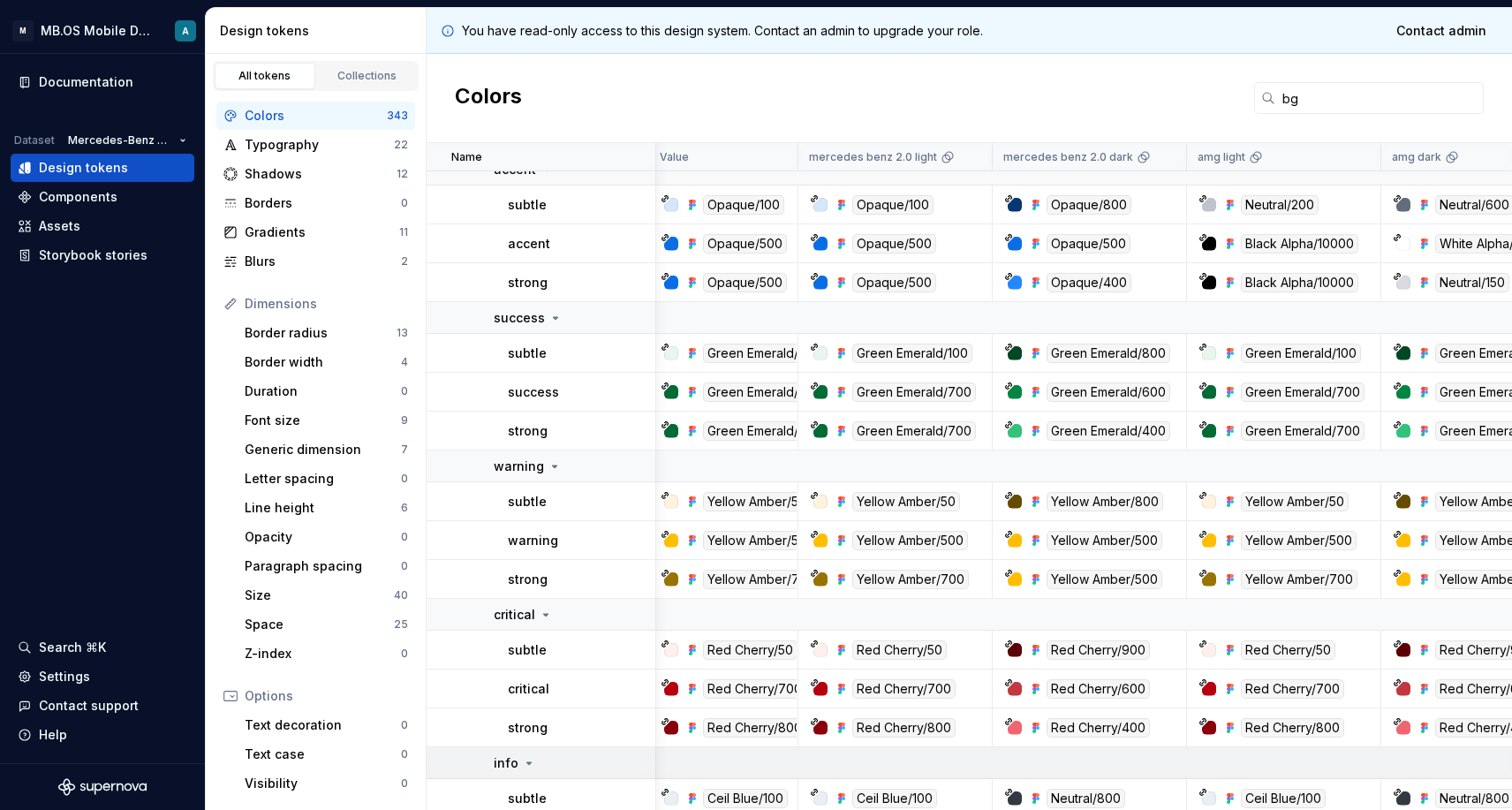
click at [507, 762] on p "info" at bounding box center [505, 763] width 24 height 18
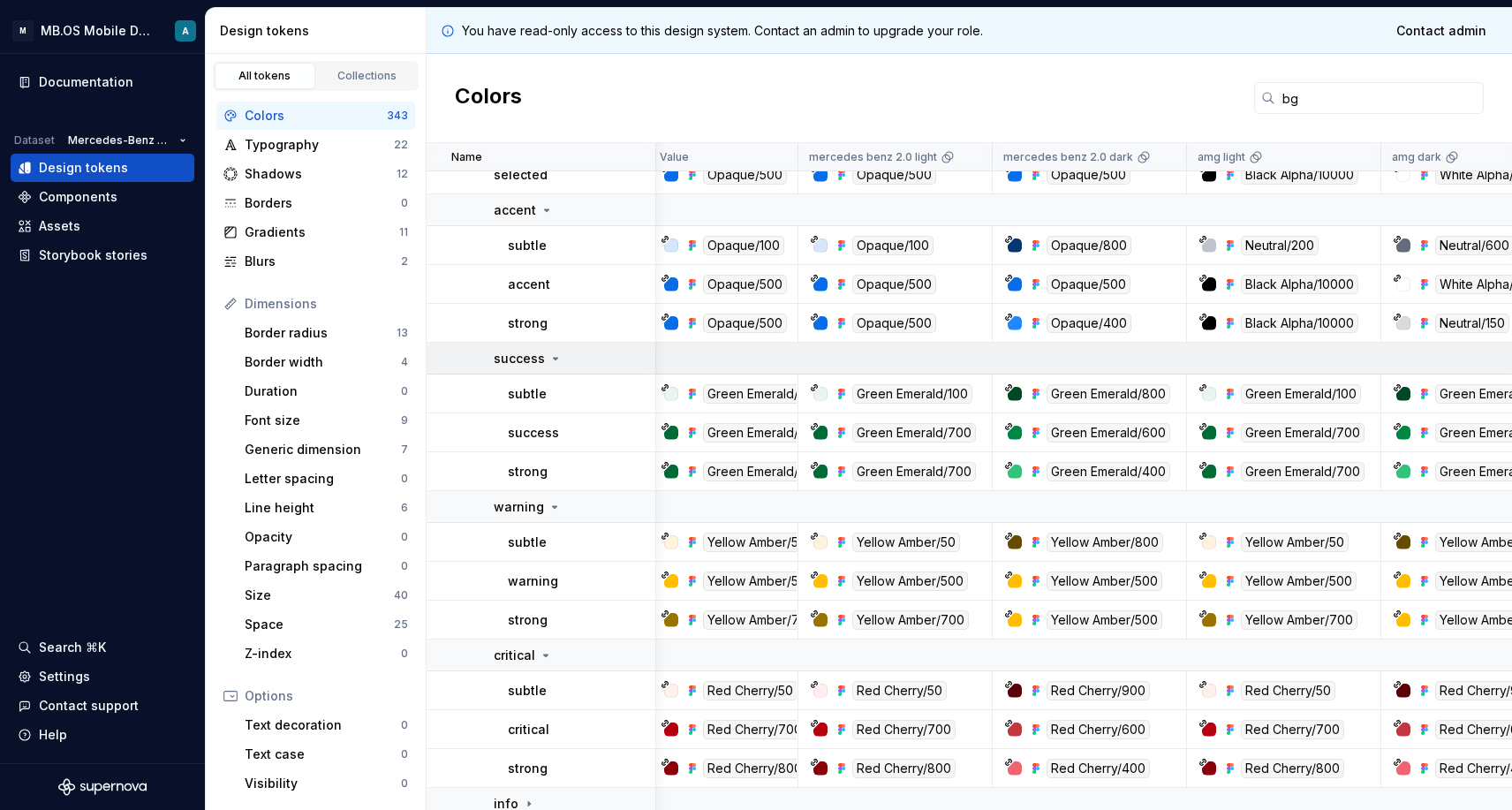
click at [532, 362] on p "success" at bounding box center [519, 359] width 51 height 18
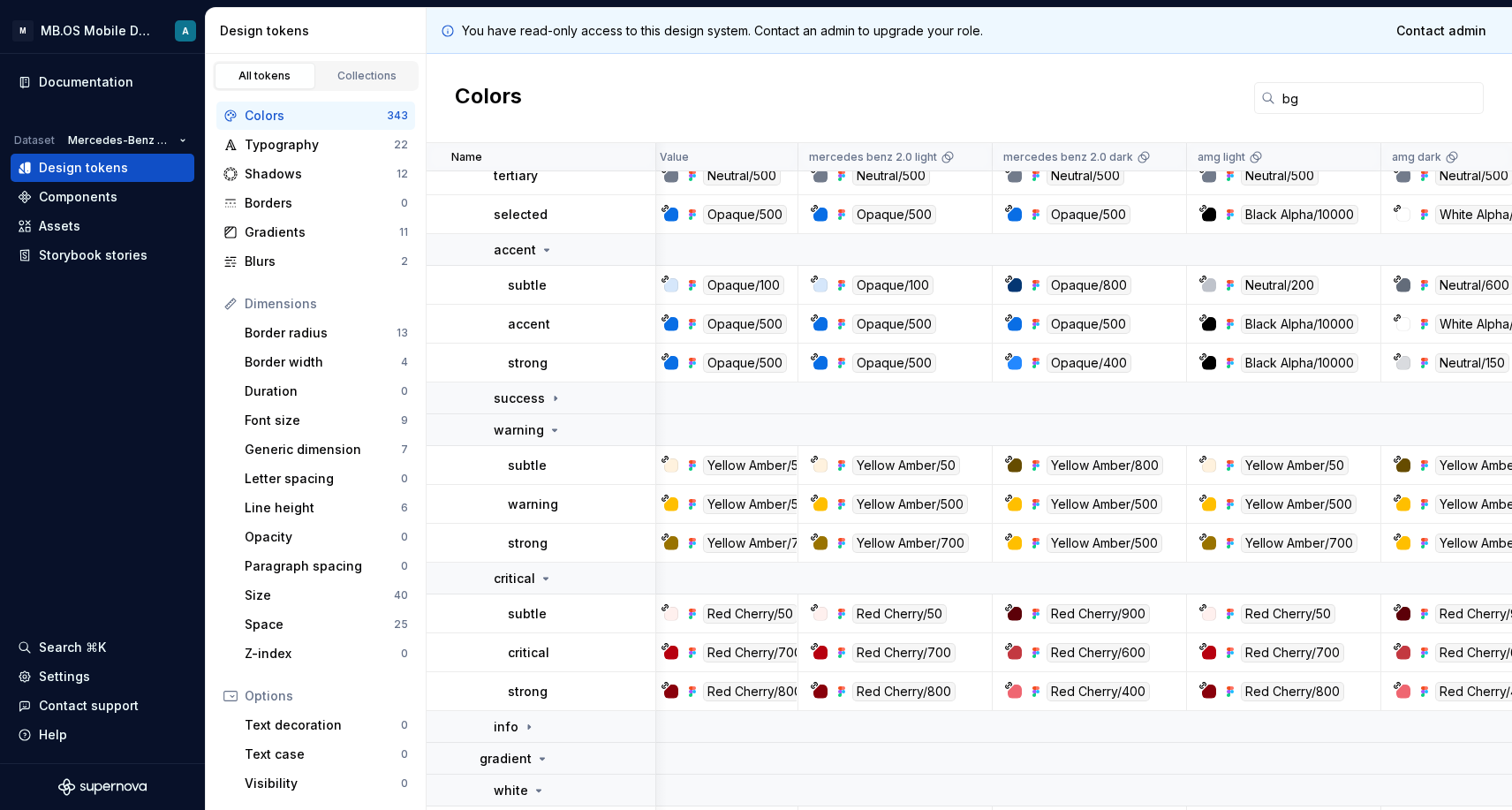
scroll to position [296, 7]
click at [541, 393] on p "success" at bounding box center [519, 399] width 51 height 18
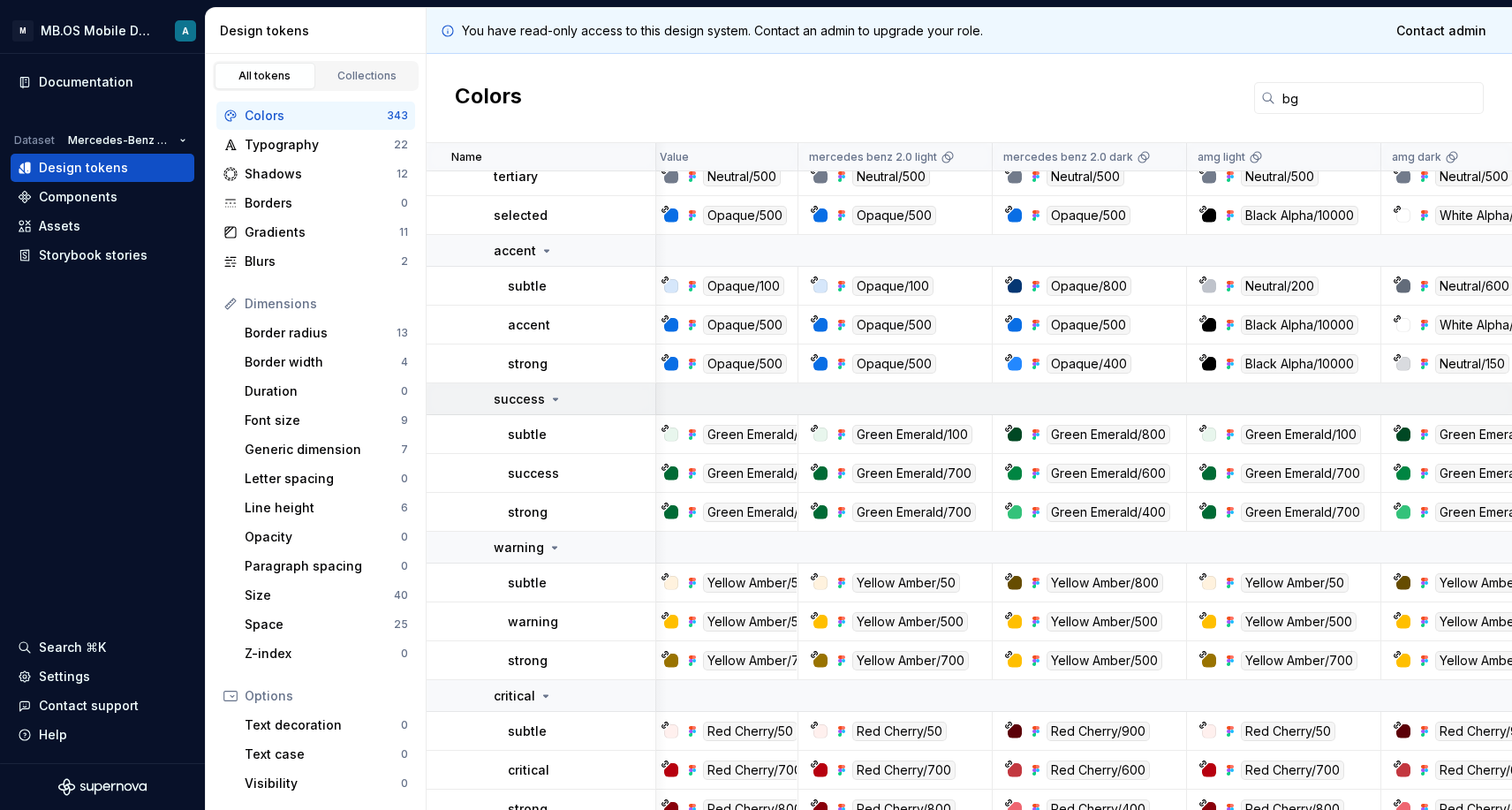
click at [541, 393] on p "success" at bounding box center [519, 399] width 51 height 18
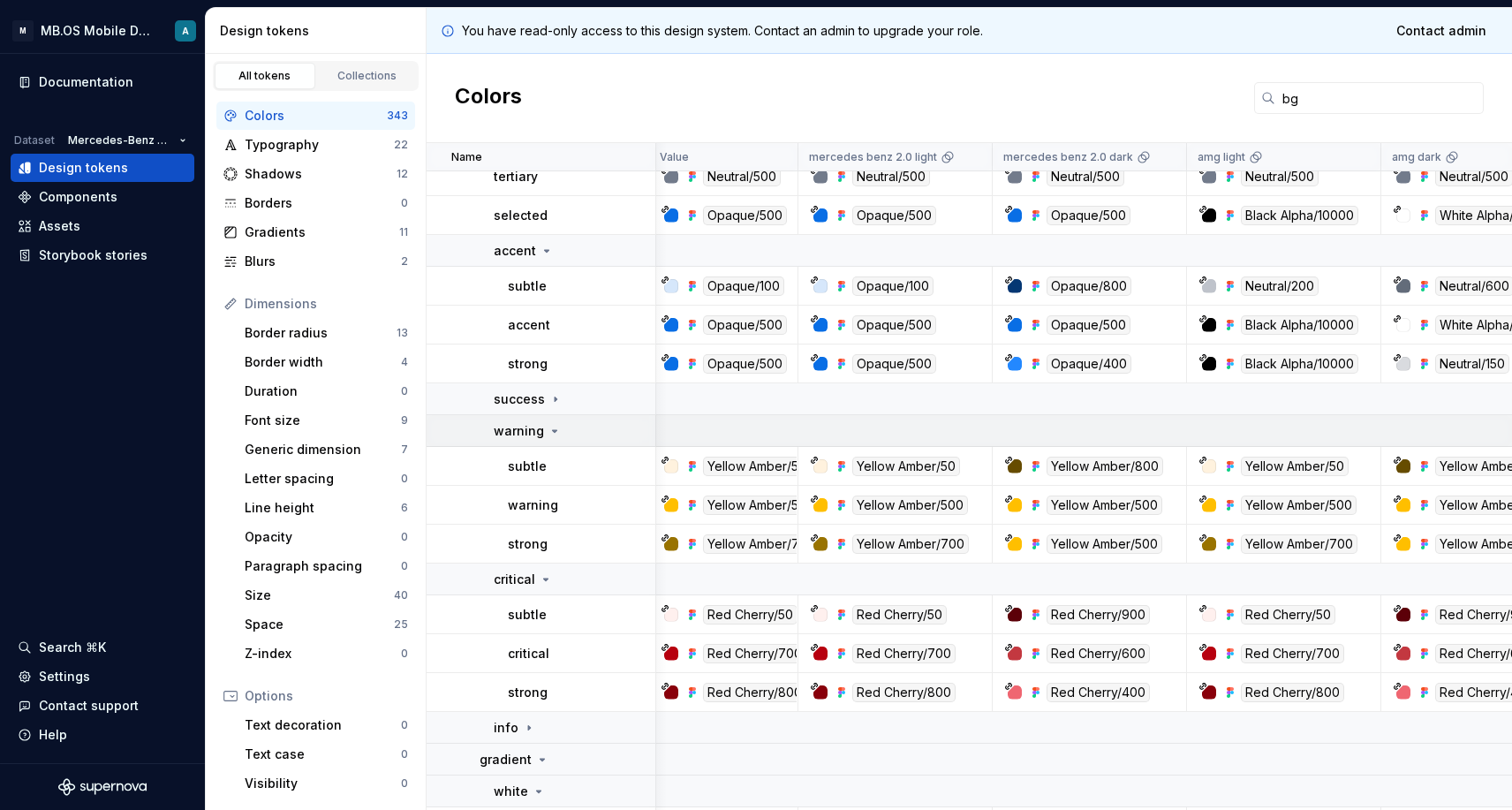
click at [548, 434] on icon at bounding box center [555, 432] width 14 height 14
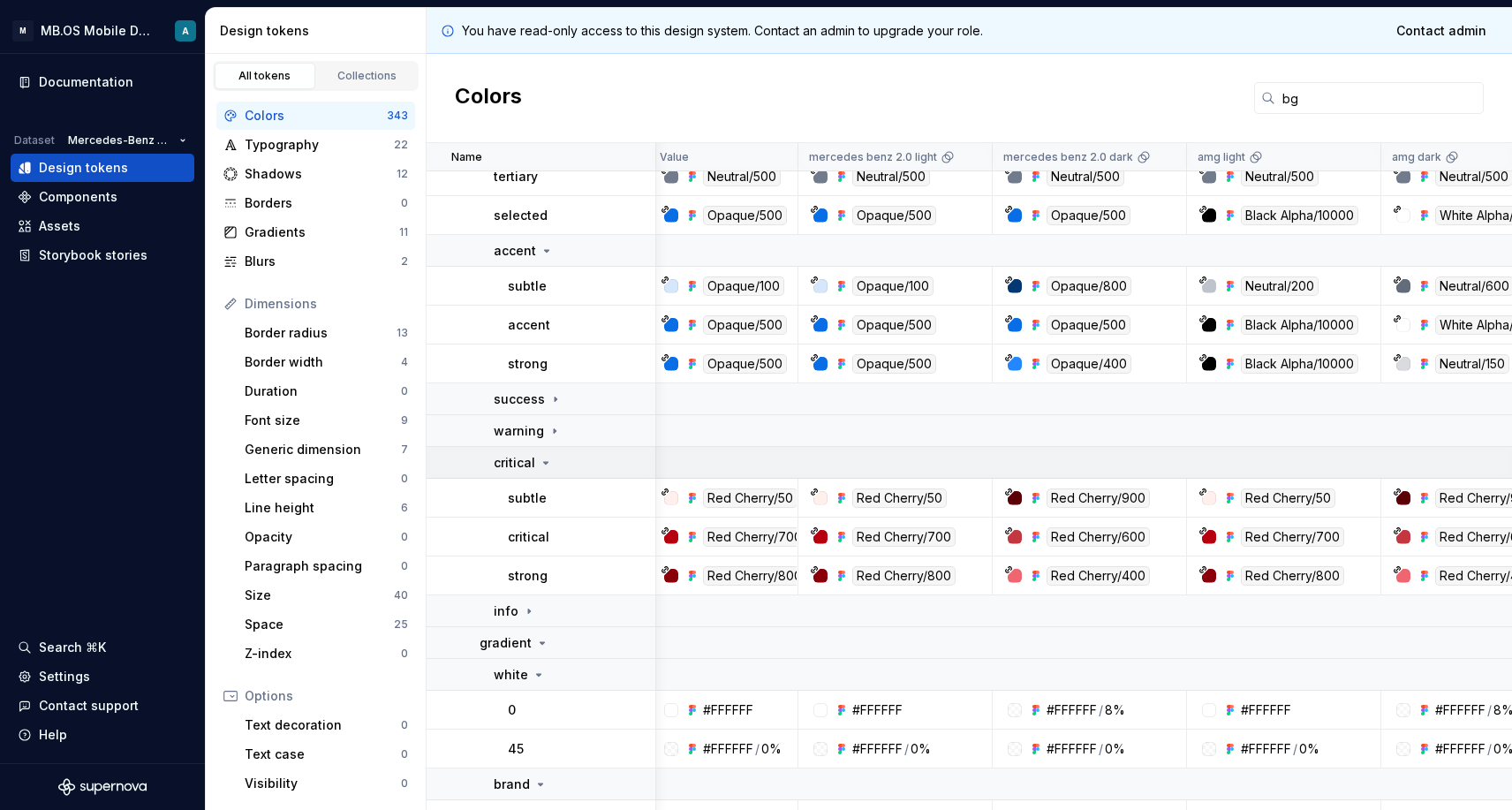
click at [551, 463] on icon at bounding box center [546, 463] width 14 height 14
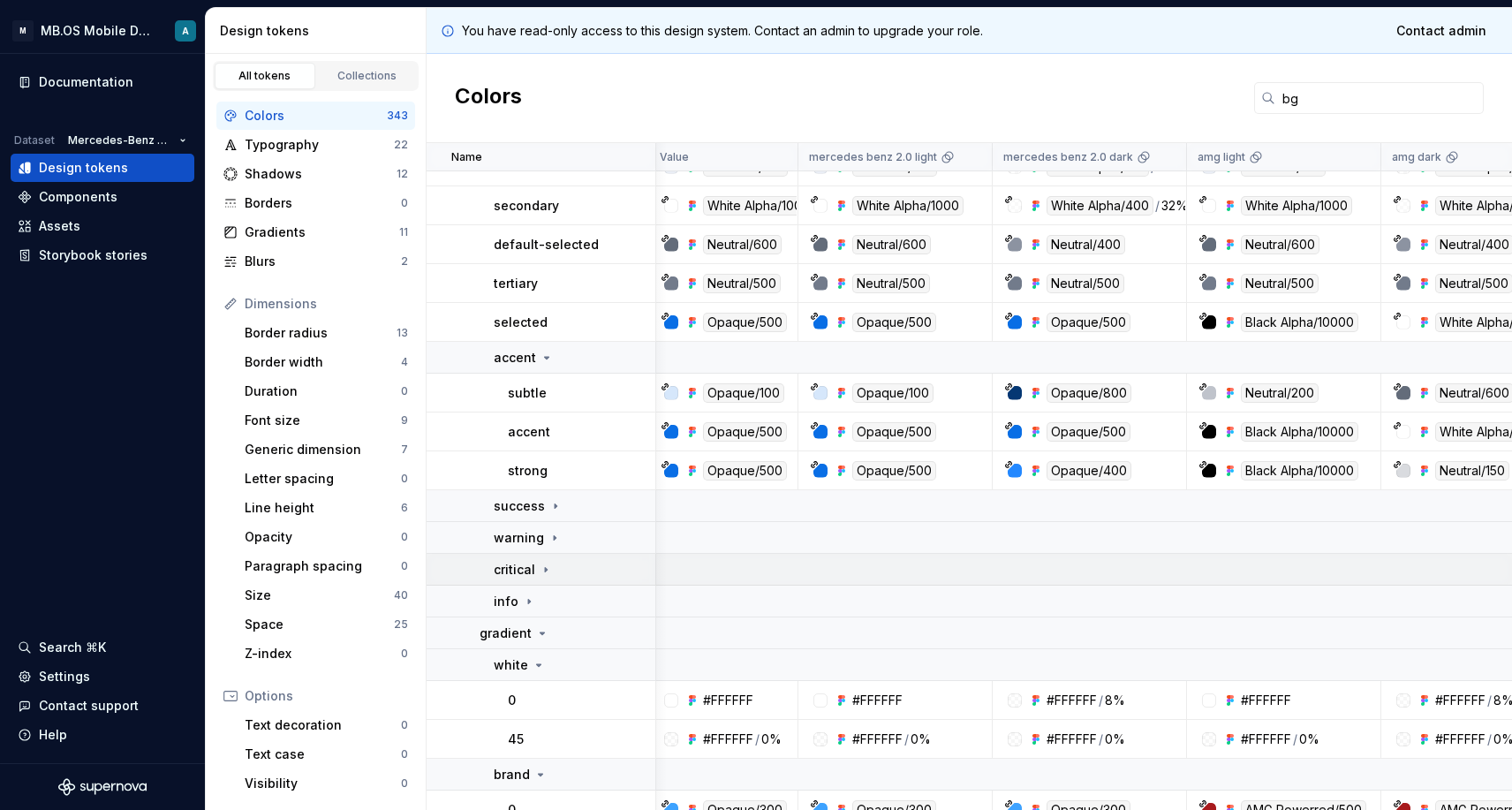
scroll to position [150, 7]
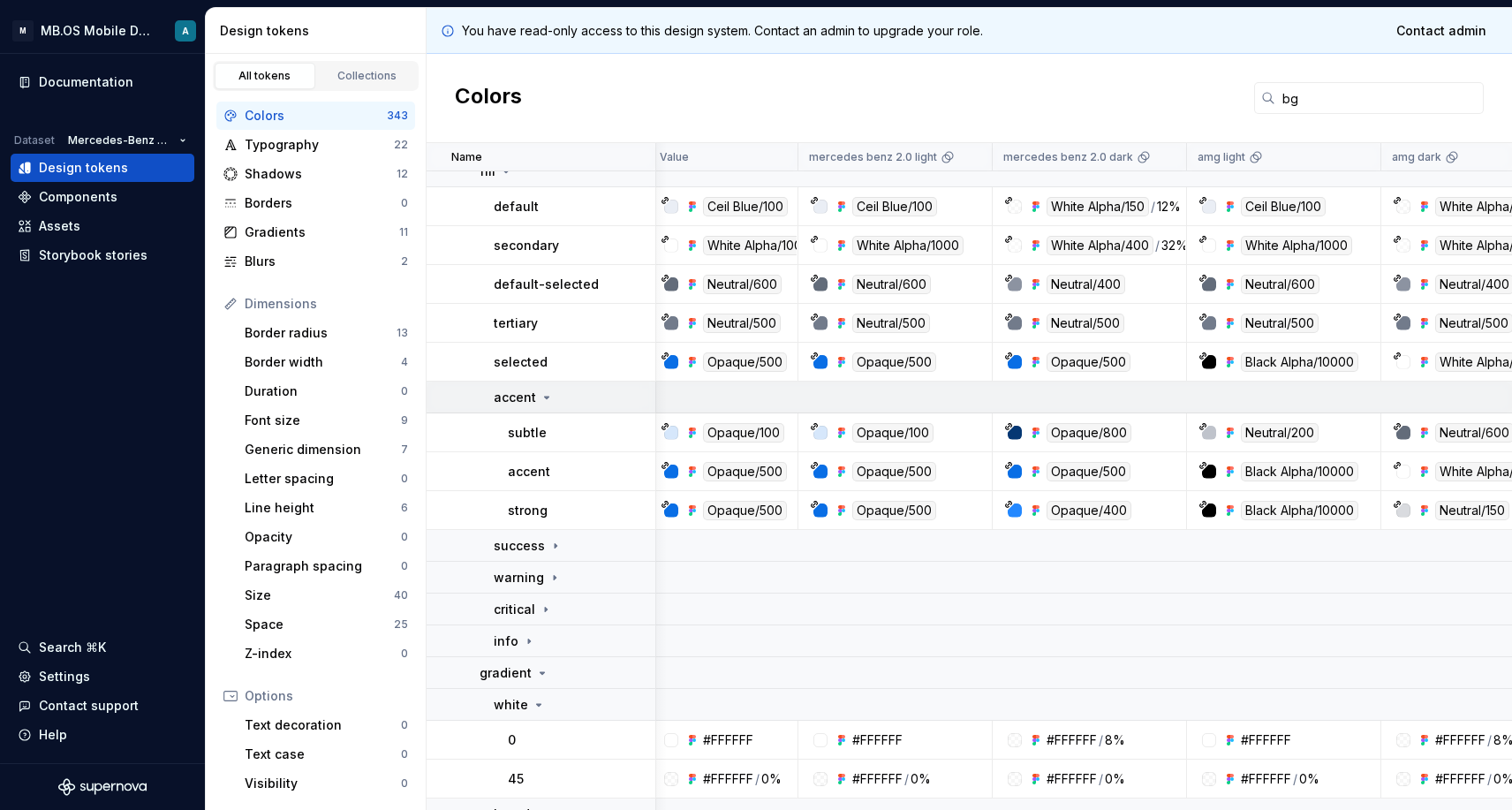
click at [522, 397] on p "accent" at bounding box center [514, 397] width 42 height 18
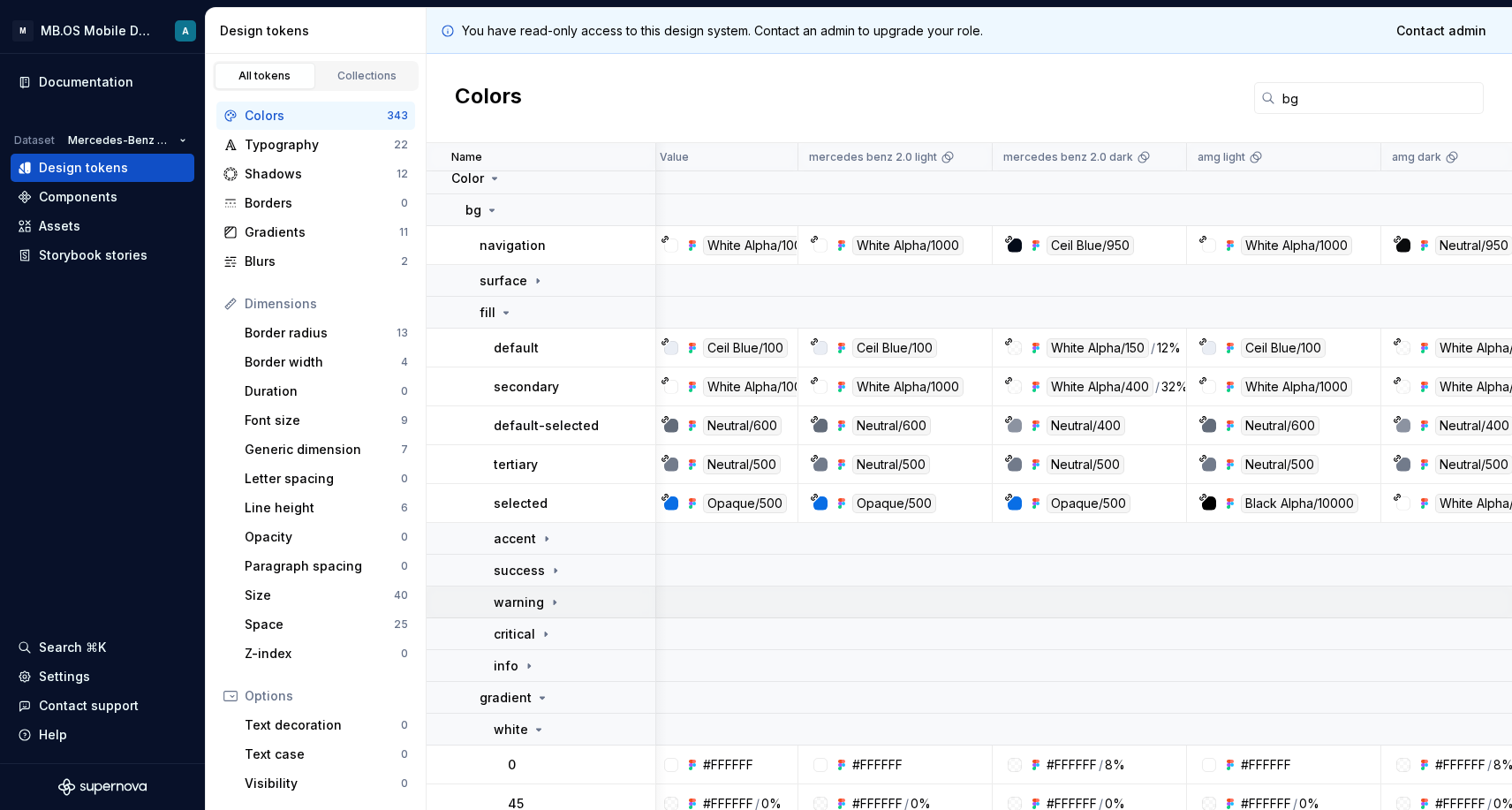
scroll to position [8, 7]
click at [501, 318] on icon at bounding box center [506, 314] width 14 height 14
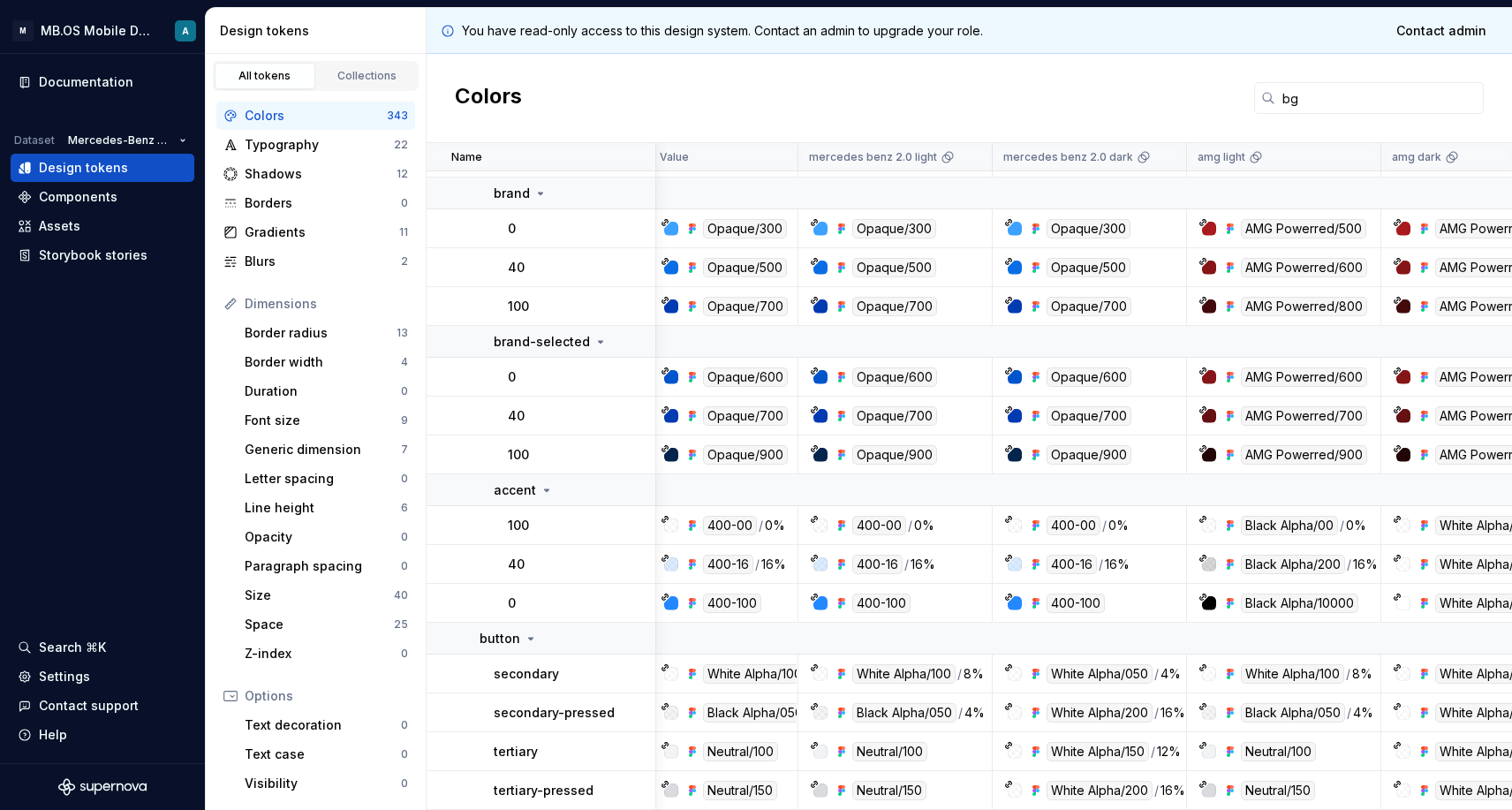
scroll to position [301, 7]
click at [524, 641] on icon at bounding box center [530, 639] width 14 height 14
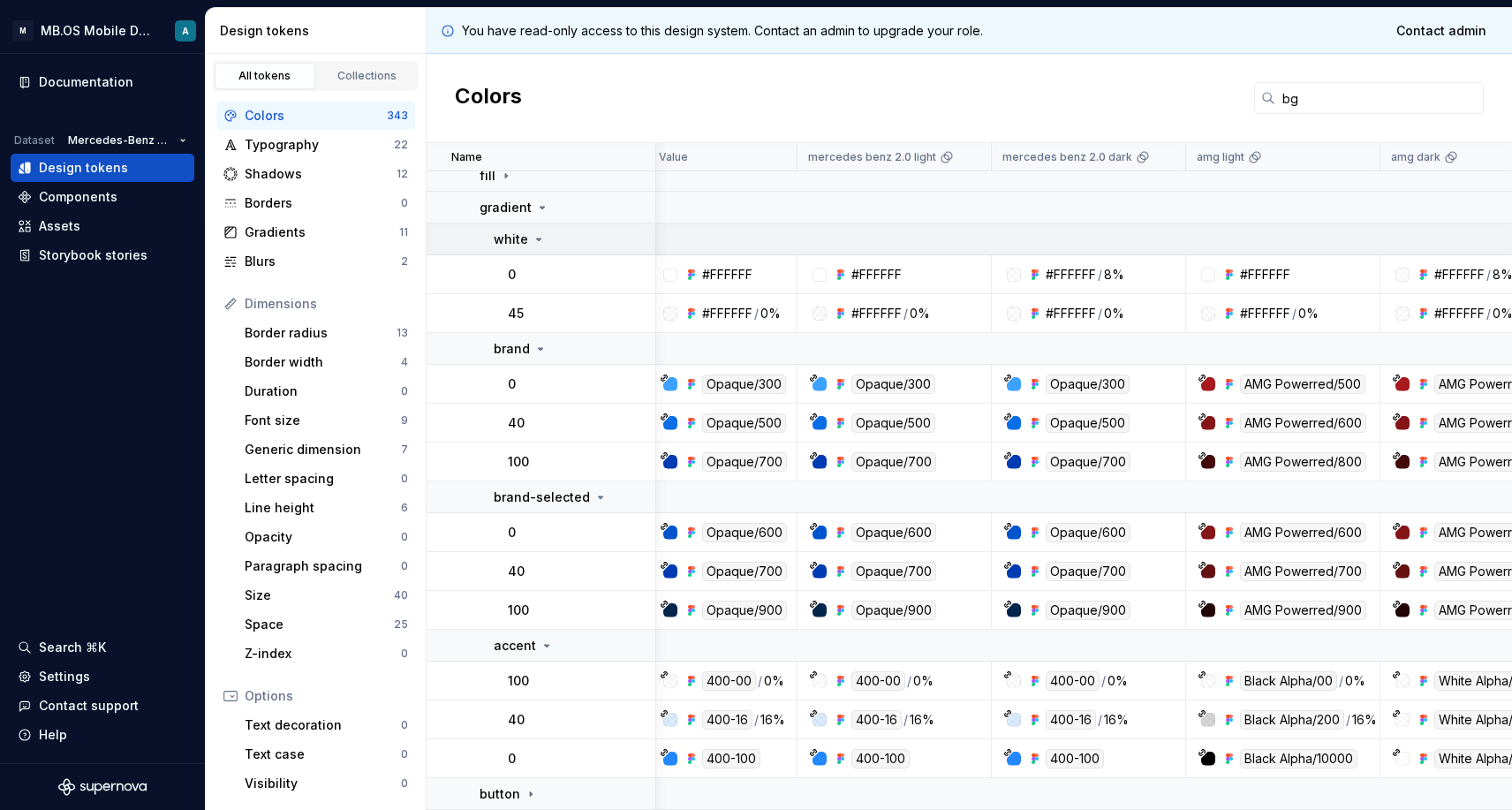
scroll to position [146, 8]
click at [1314, 104] on input "bg" at bounding box center [1379, 97] width 208 height 32
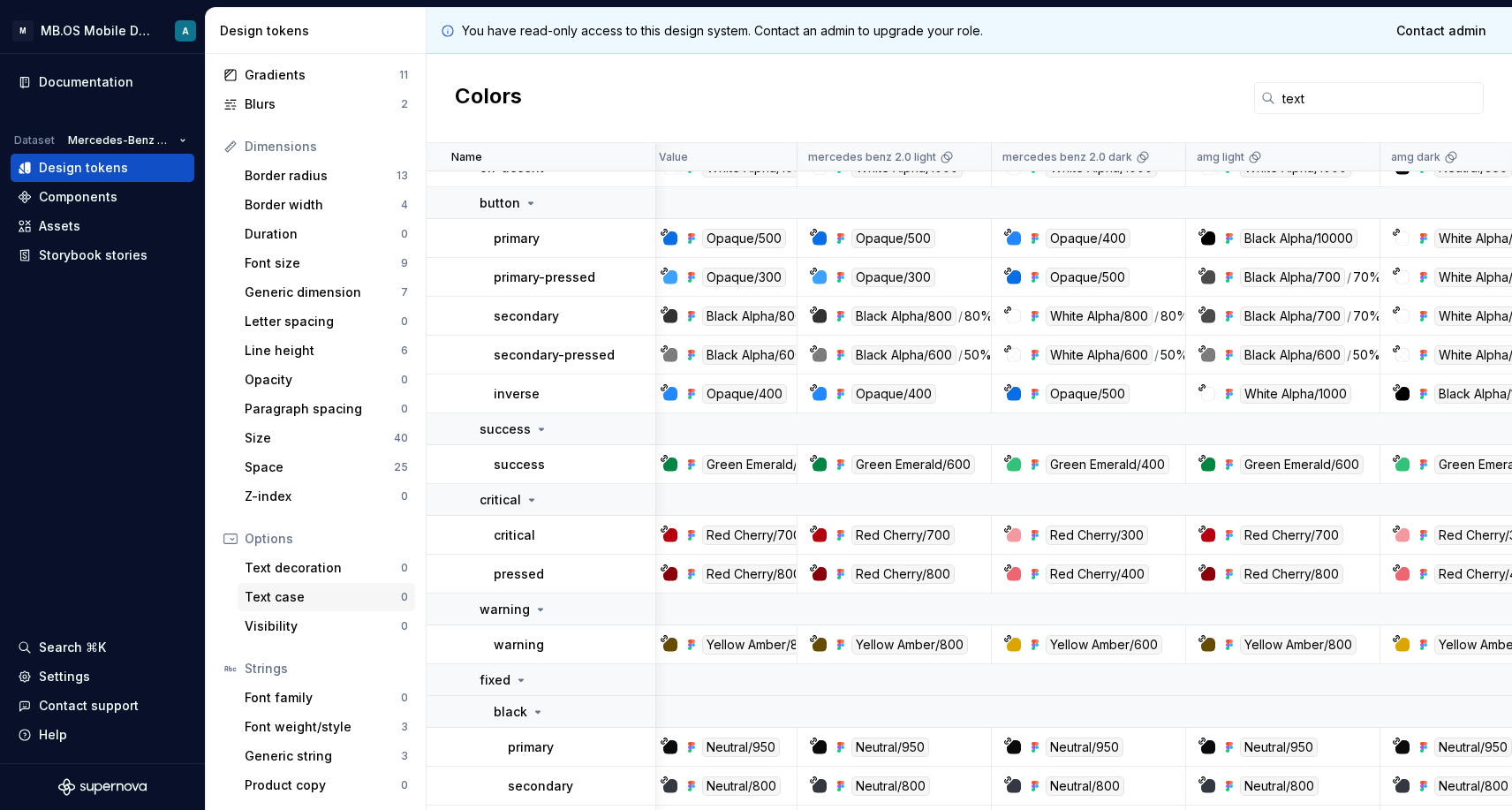
scroll to position [374, 8]
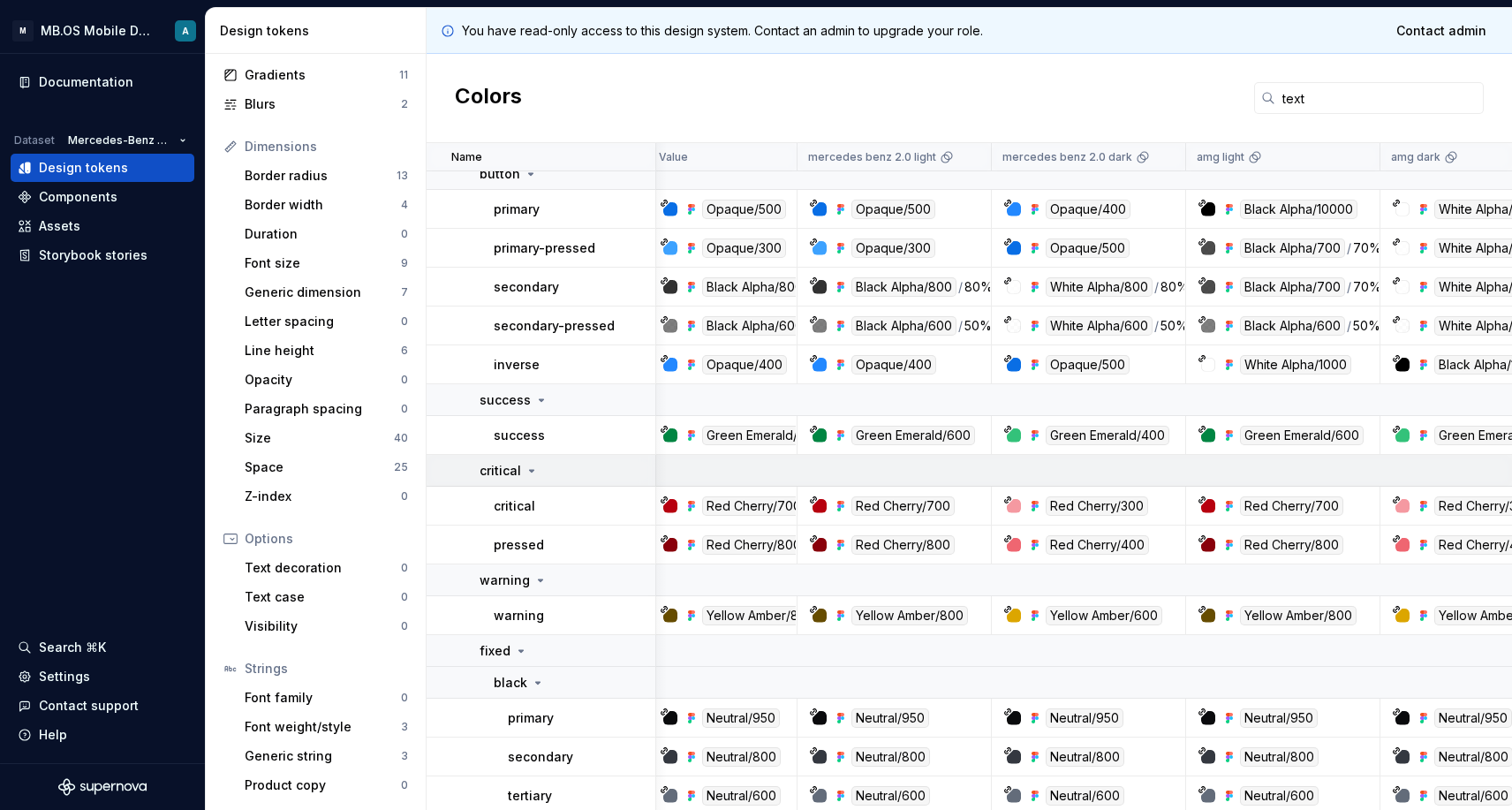
click at [530, 470] on icon at bounding box center [531, 471] width 5 height 2
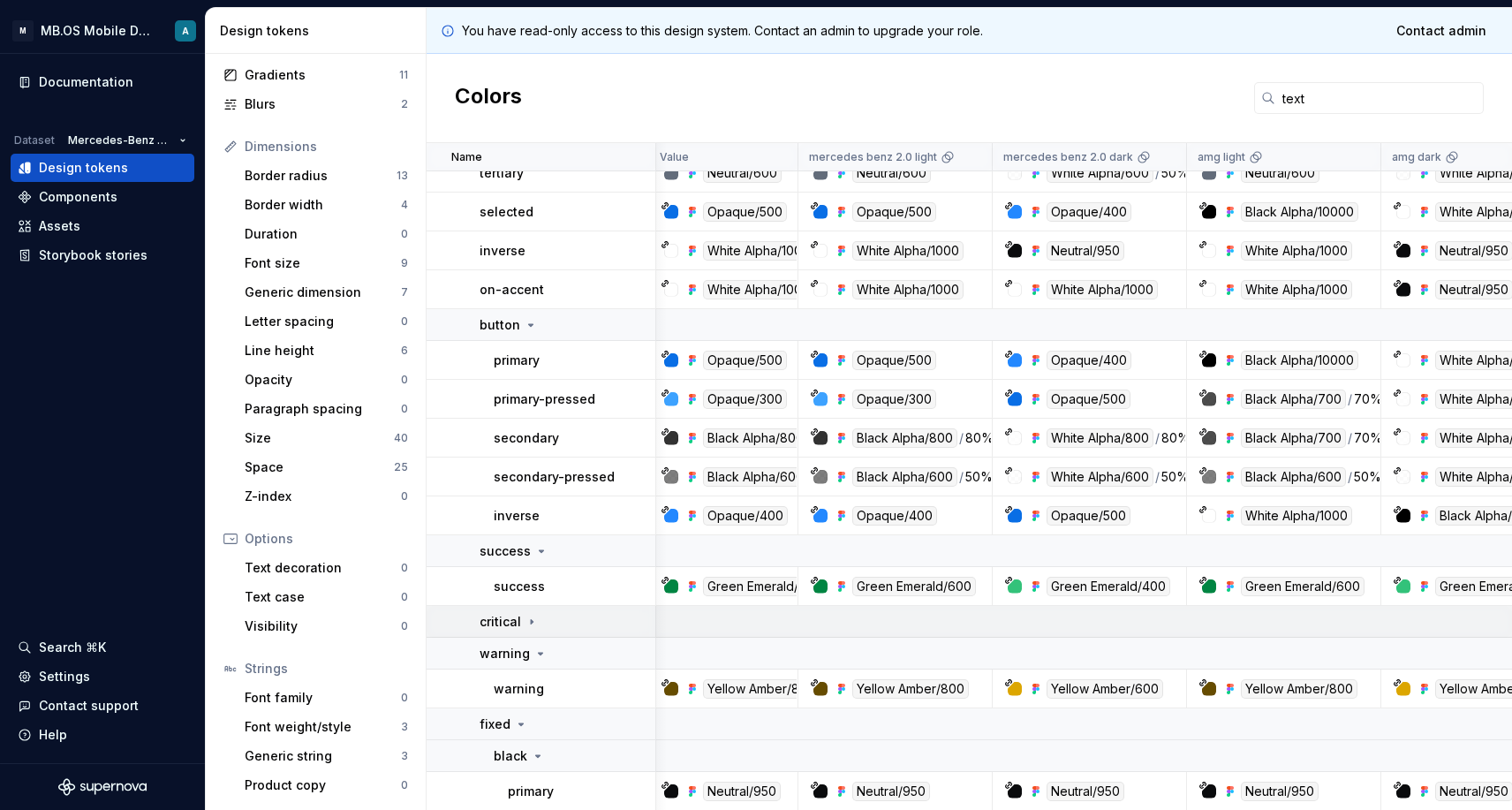
scroll to position [222, 7]
click at [534, 325] on icon at bounding box center [530, 326] width 14 height 14
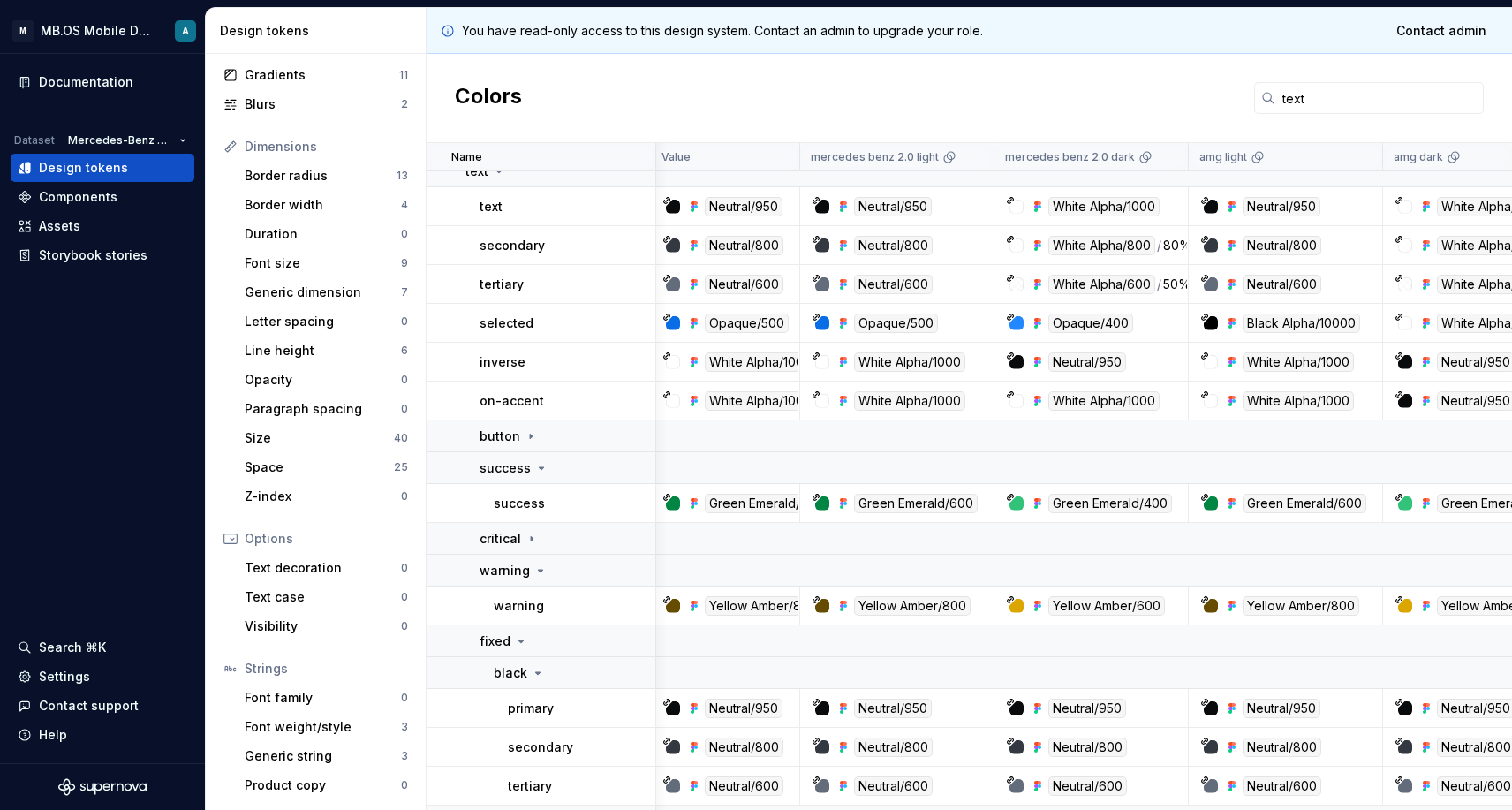
scroll to position [107, 5]
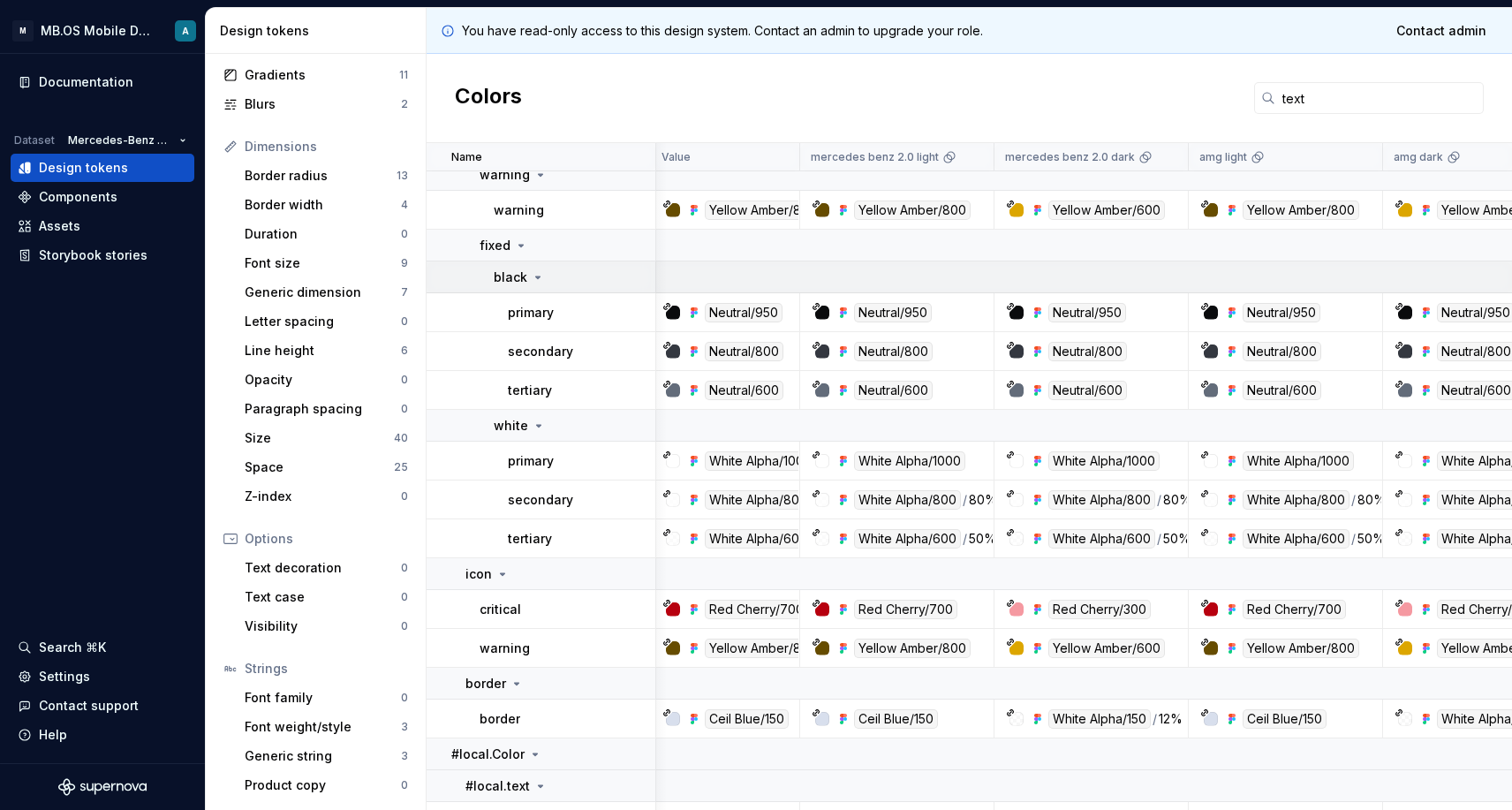
click at [519, 278] on p "black" at bounding box center [510, 278] width 33 height 18
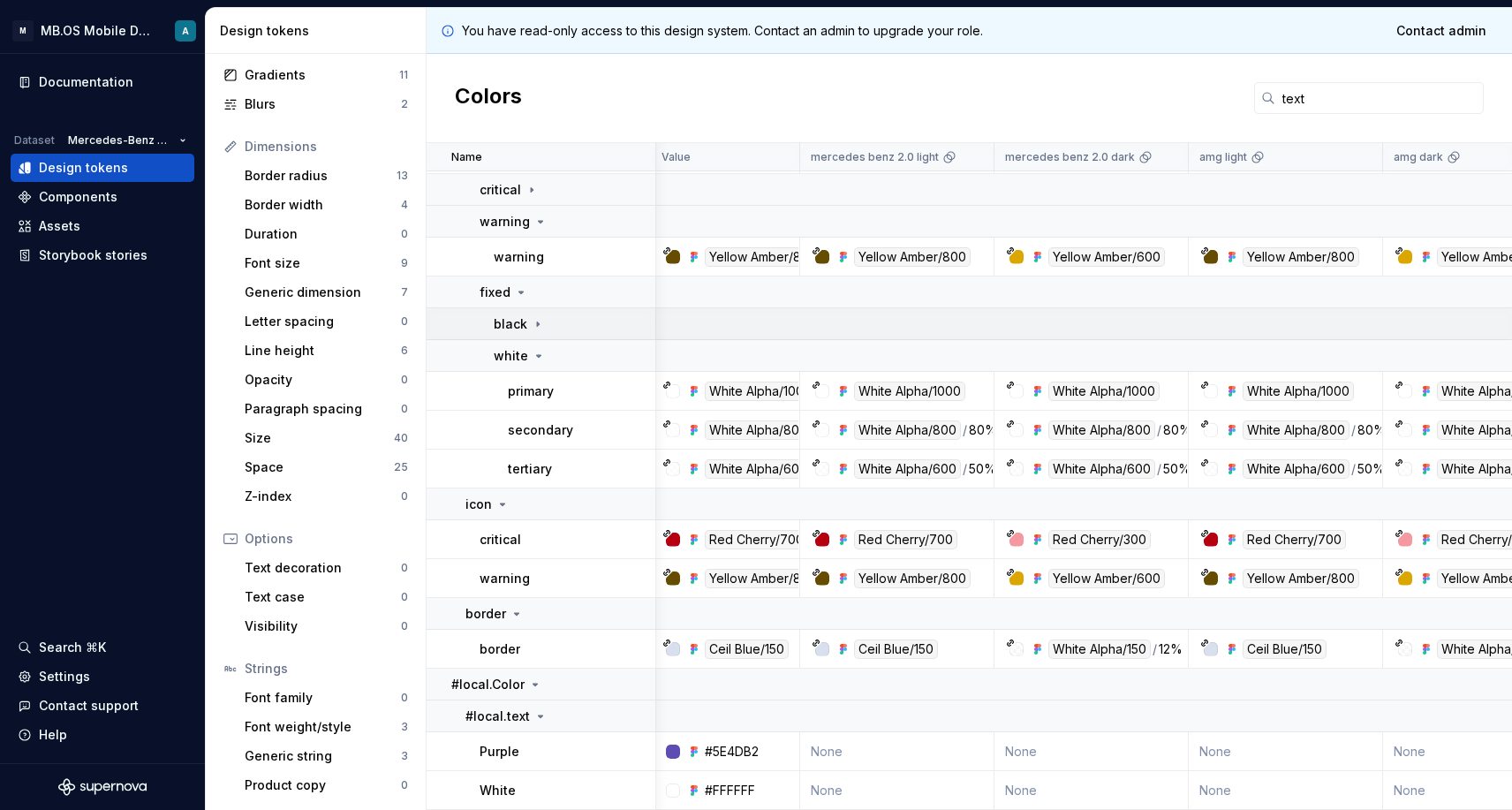
scroll to position [460, 5]
click at [516, 339] on td "black" at bounding box center [541, 323] width 230 height 32
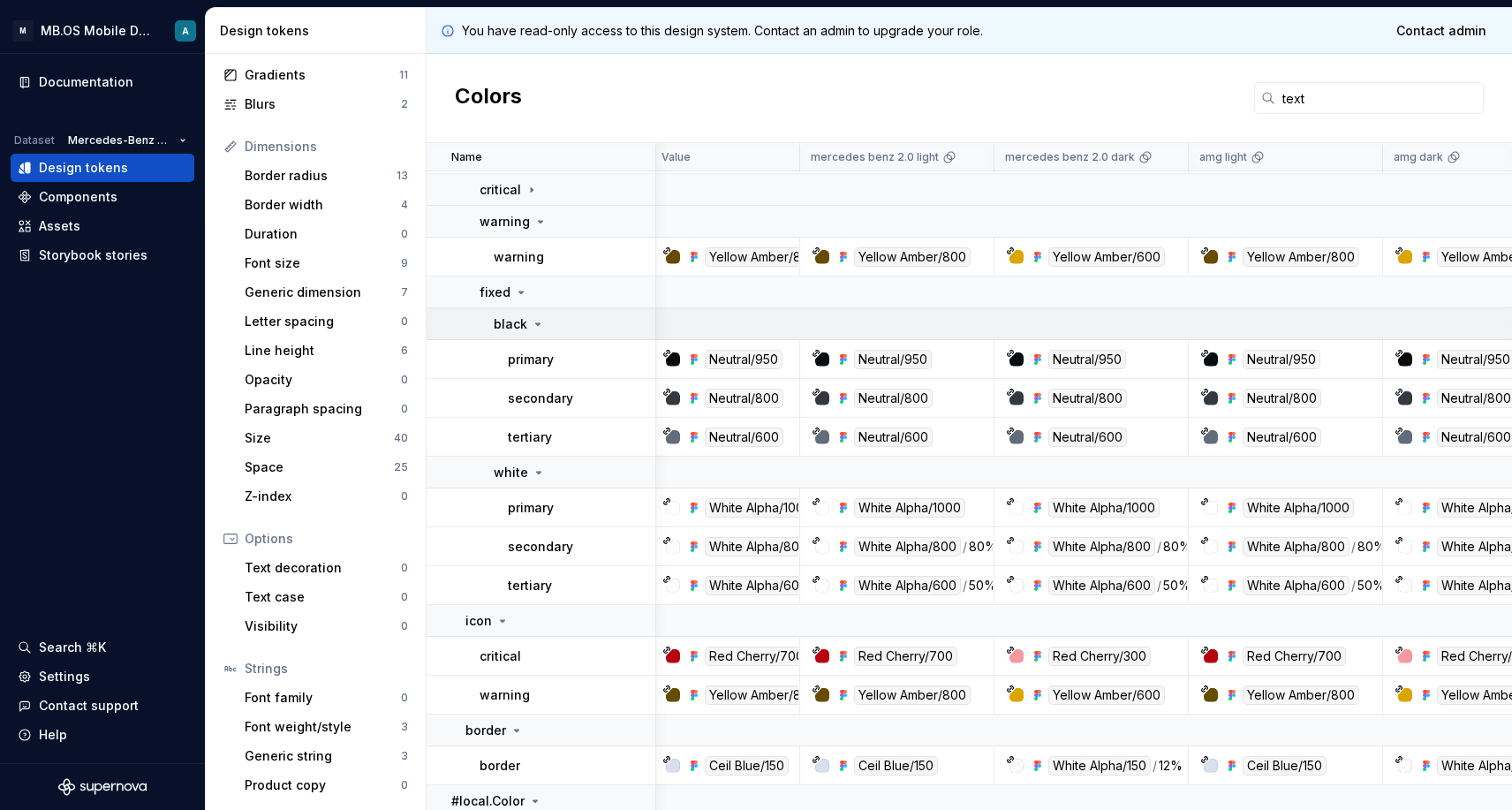
click at [516, 322] on p "black" at bounding box center [510, 324] width 33 height 18
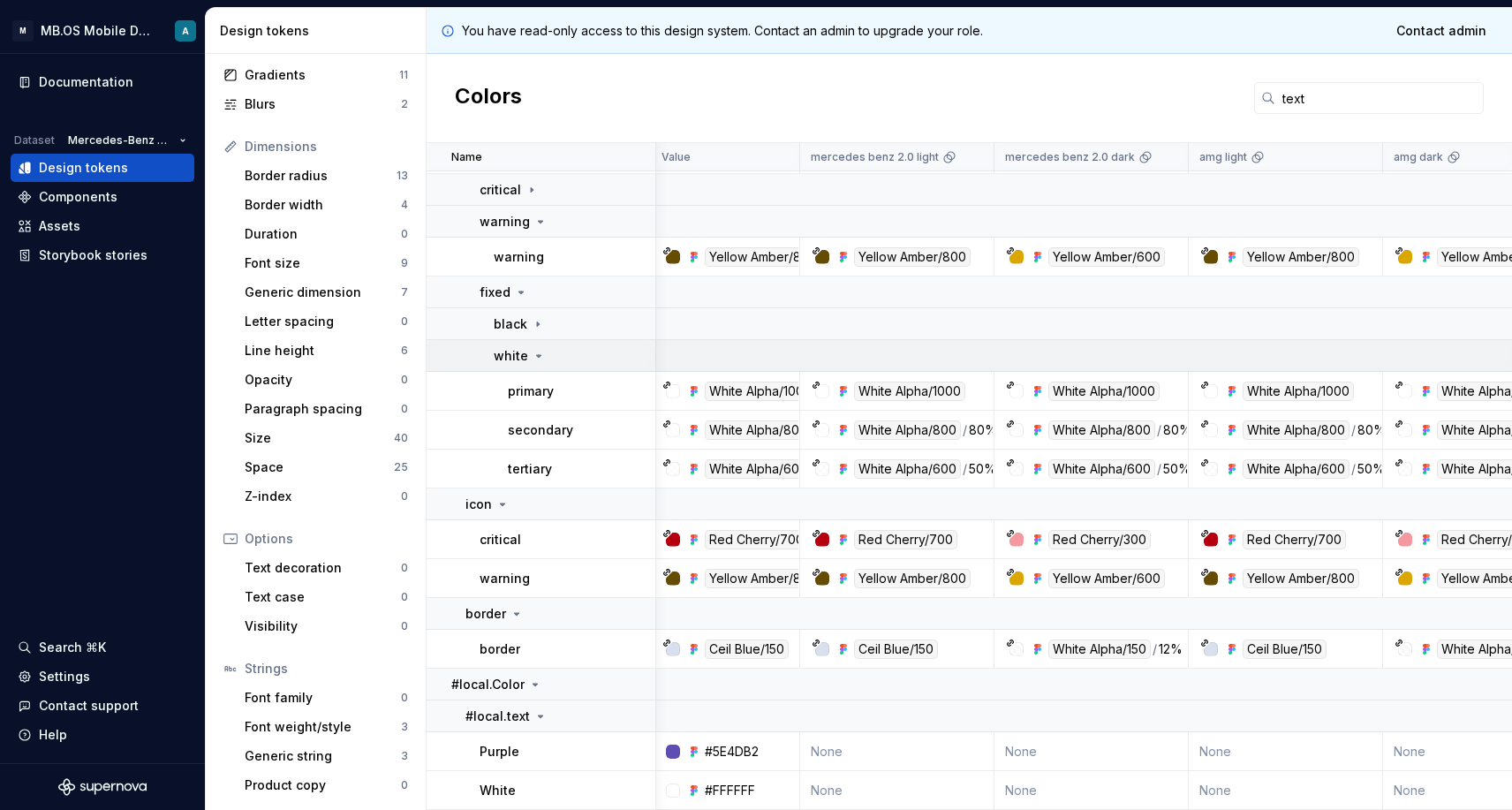
click at [519, 348] on p "white" at bounding box center [511, 356] width 34 height 18
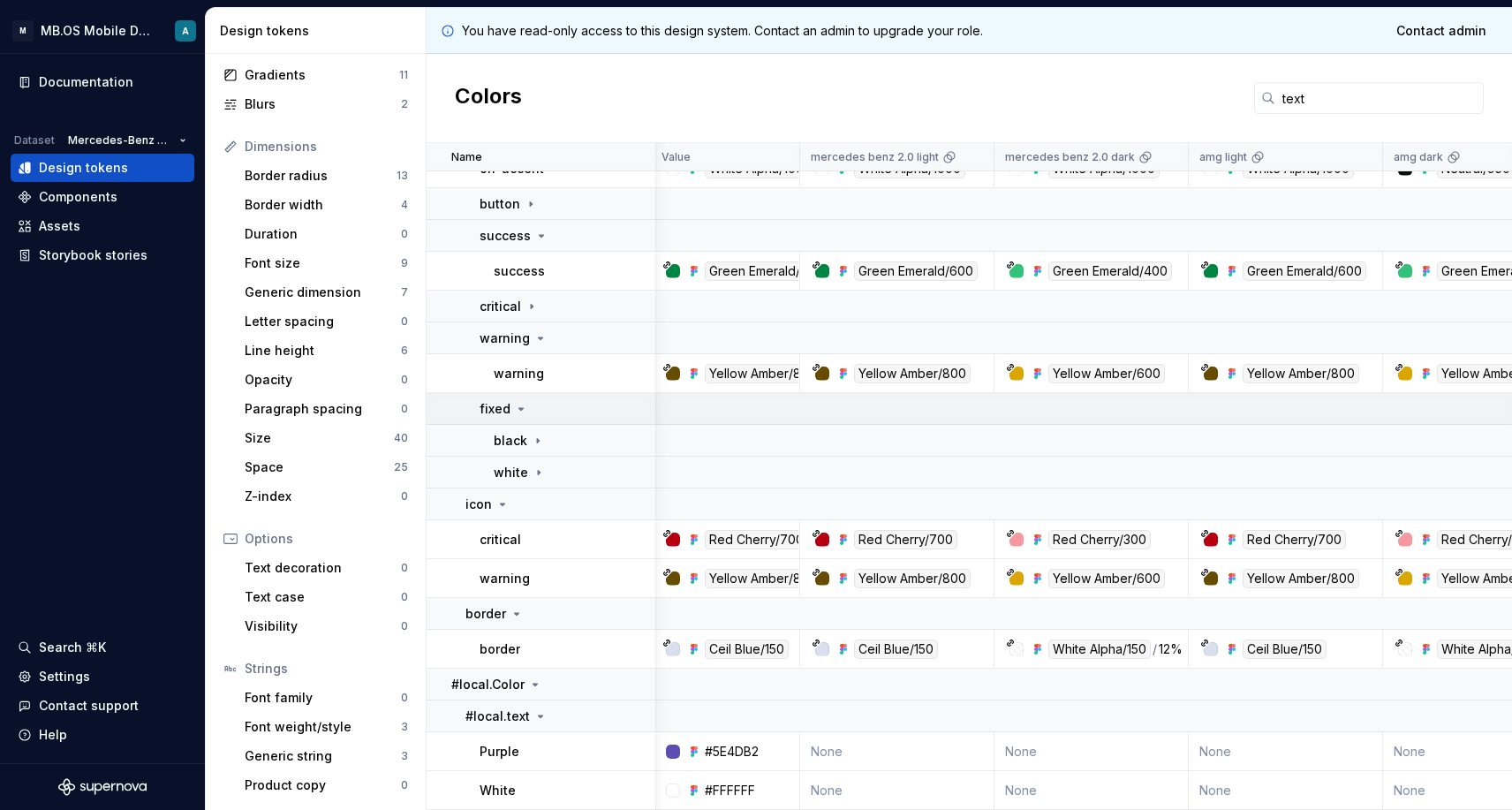
click at [510, 403] on div "fixed" at bounding box center [503, 409] width 49 height 18
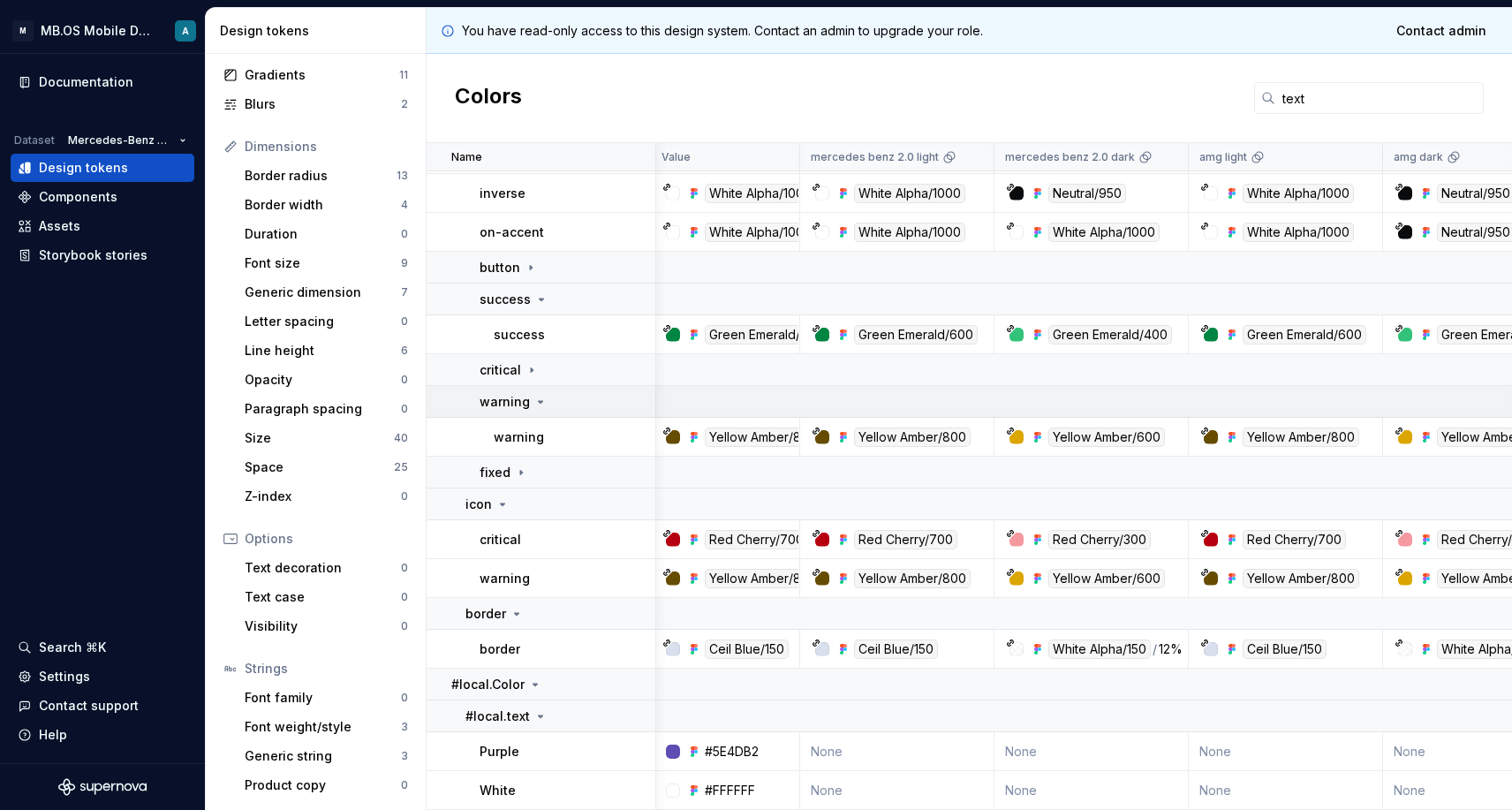
click at [521, 396] on p "warning" at bounding box center [504, 402] width 50 height 18
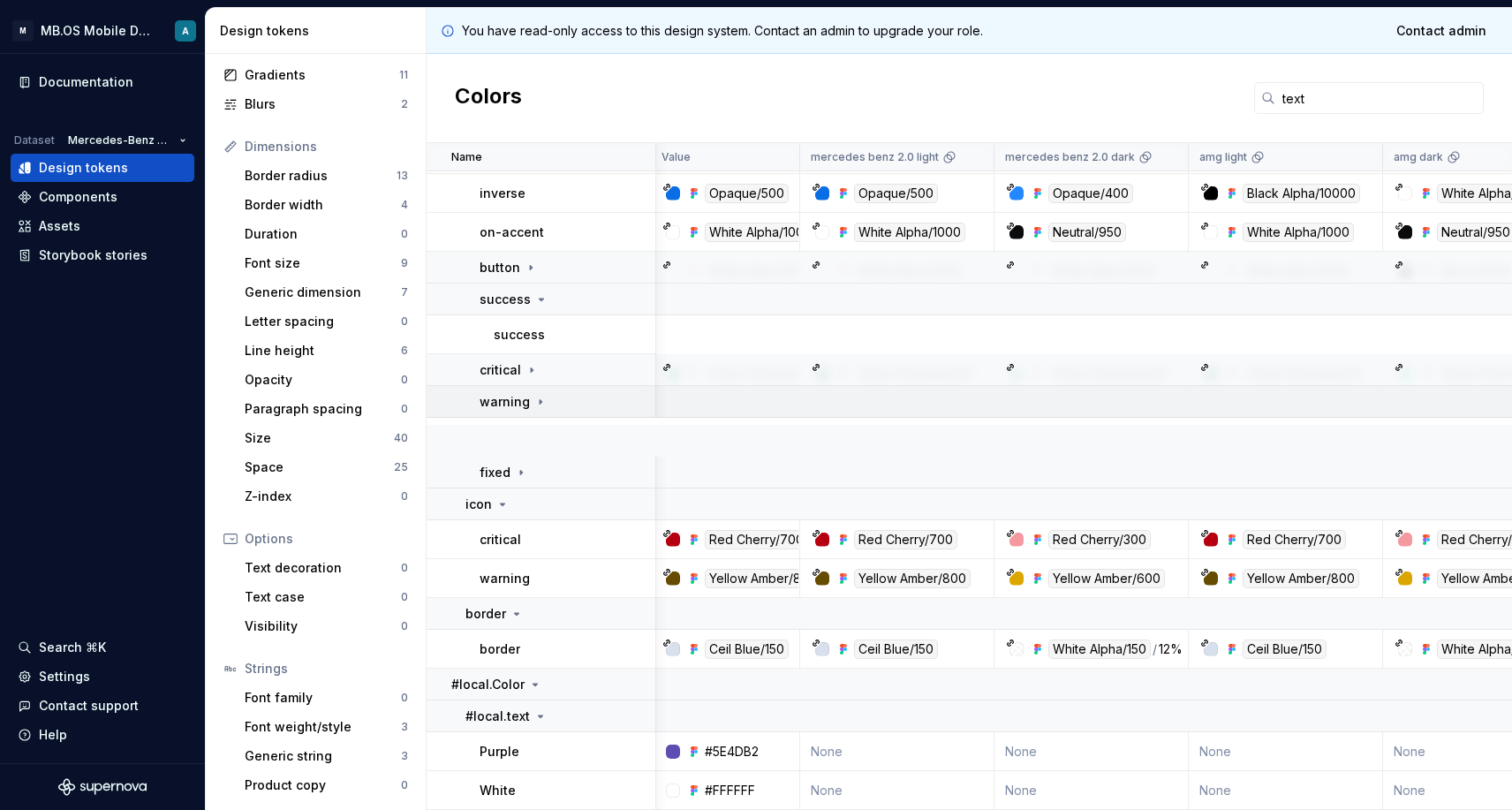
scroll to position [241, 5]
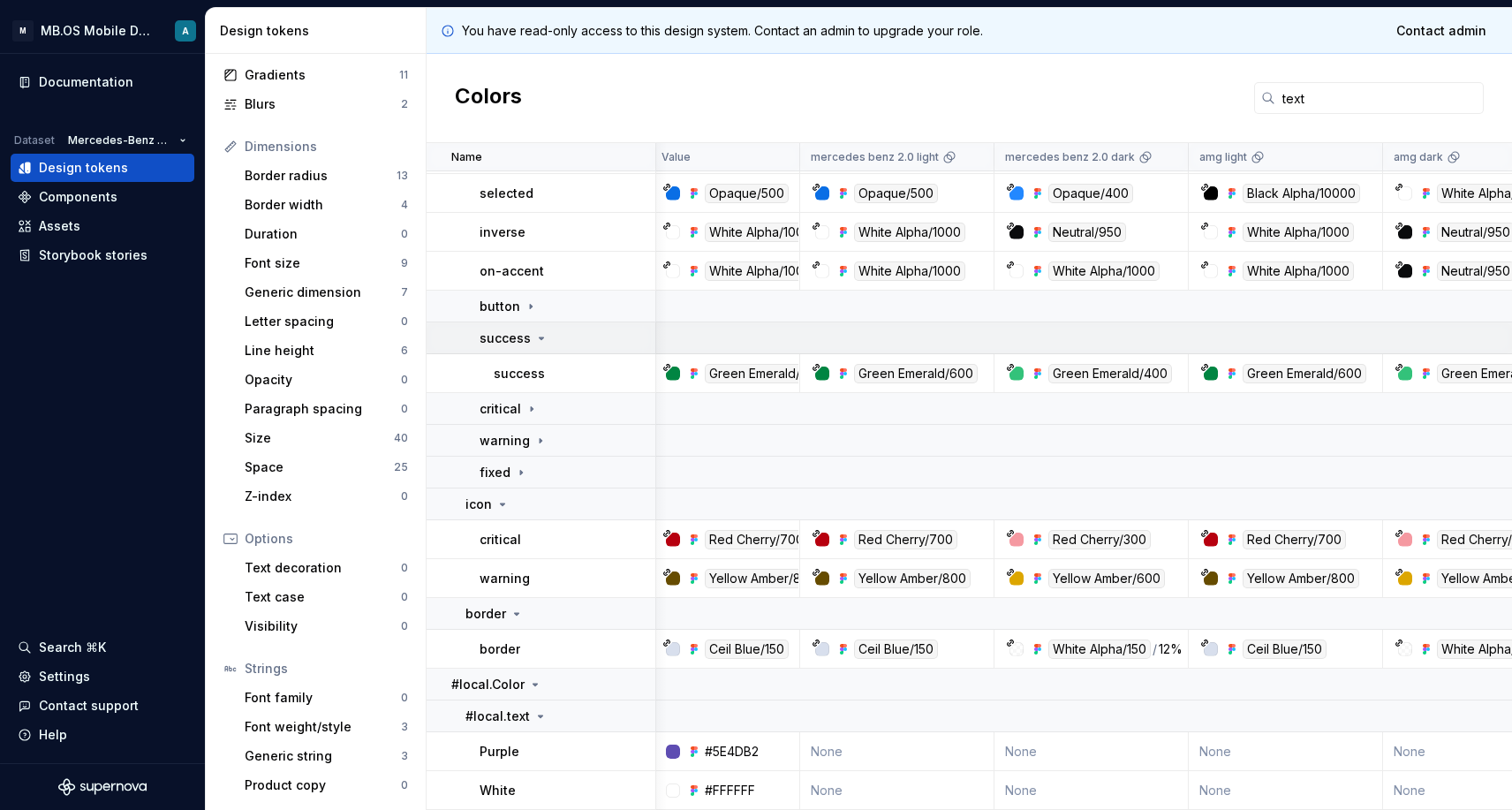
click at [521, 341] on p "success" at bounding box center [504, 339] width 51 height 18
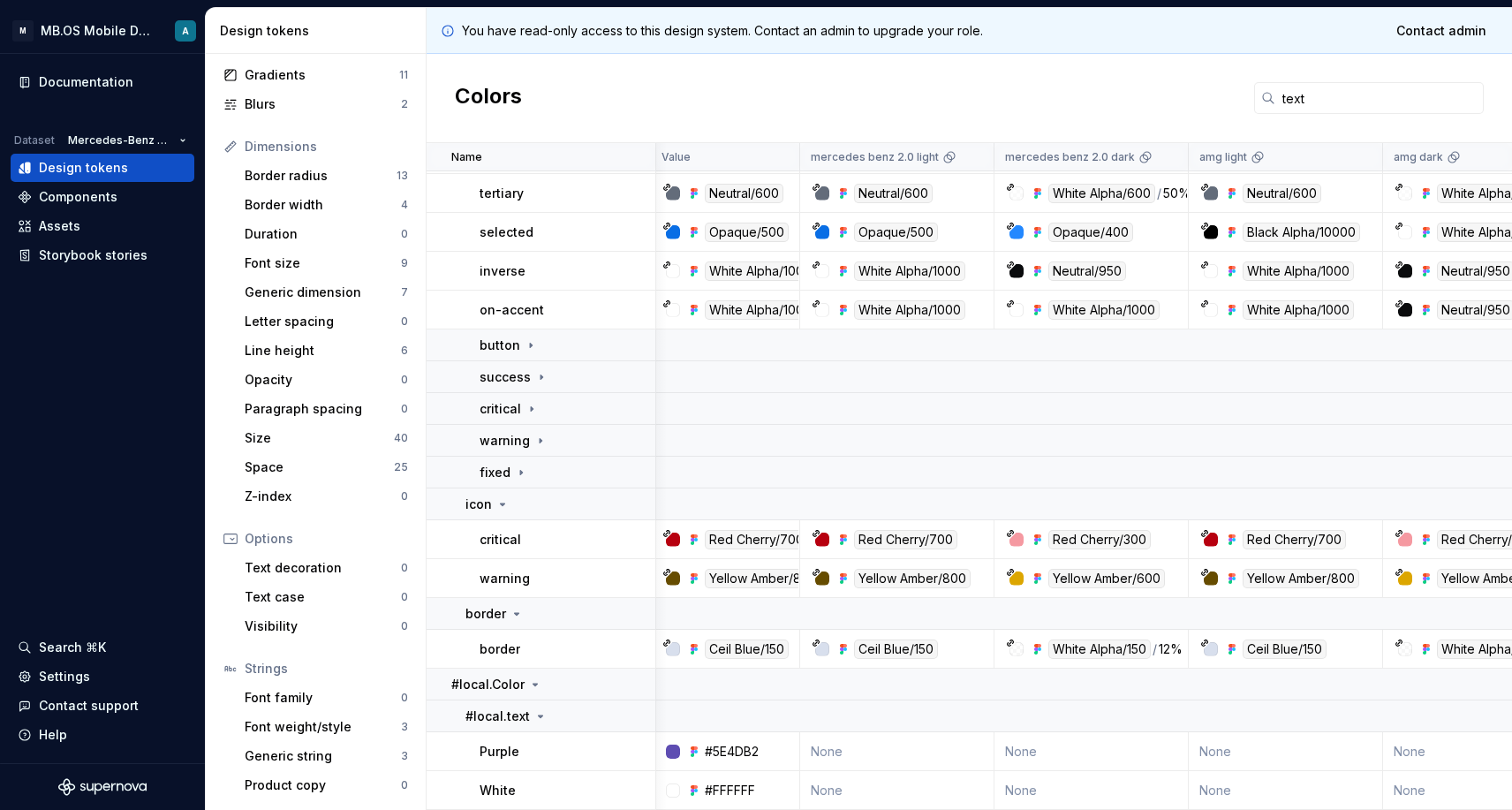
scroll to position [203, 5]
click at [487, 505] on p "icon" at bounding box center [478, 505] width 26 height 18
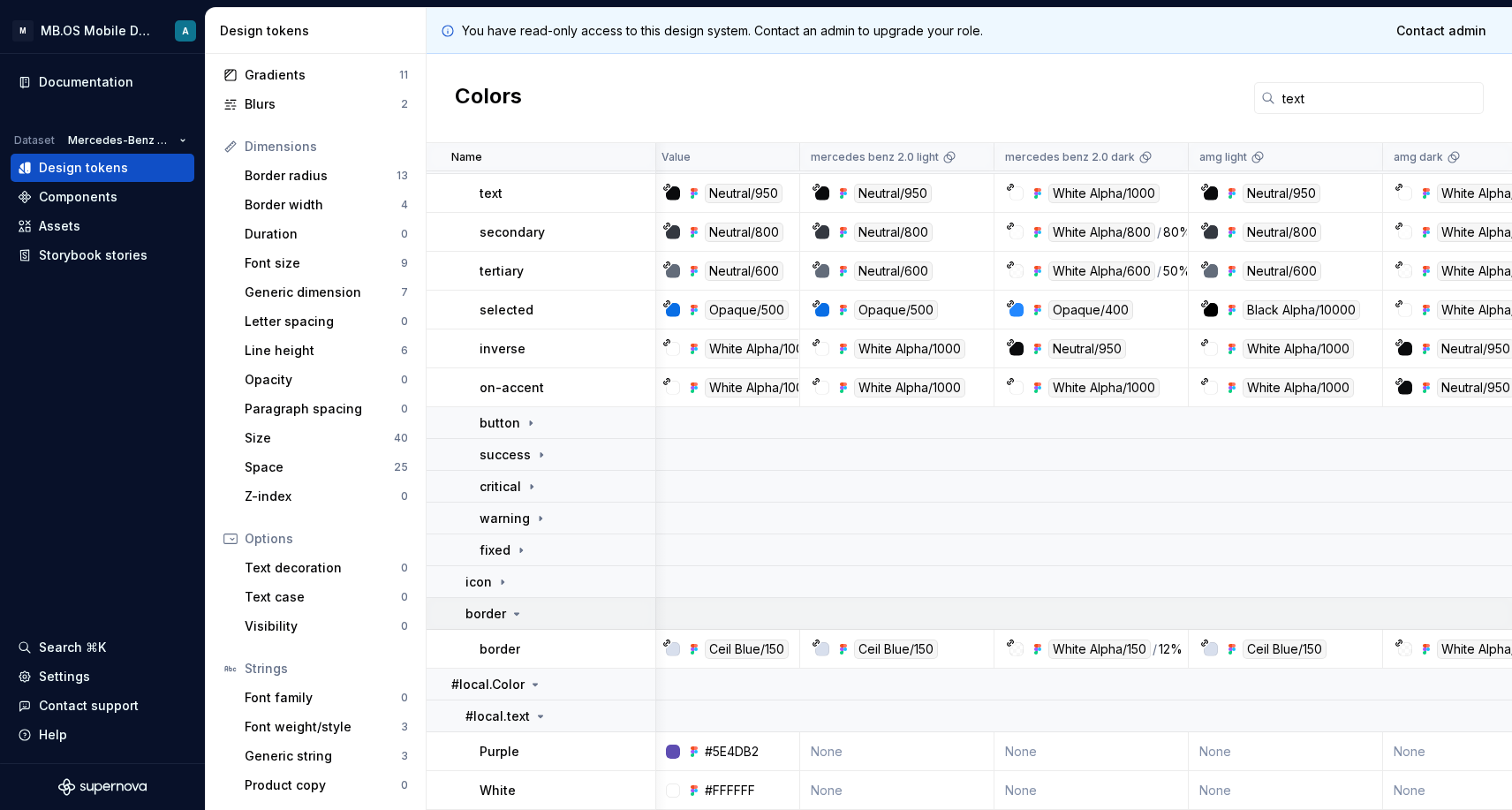
click at [504, 624] on td "border" at bounding box center [541, 614] width 230 height 32
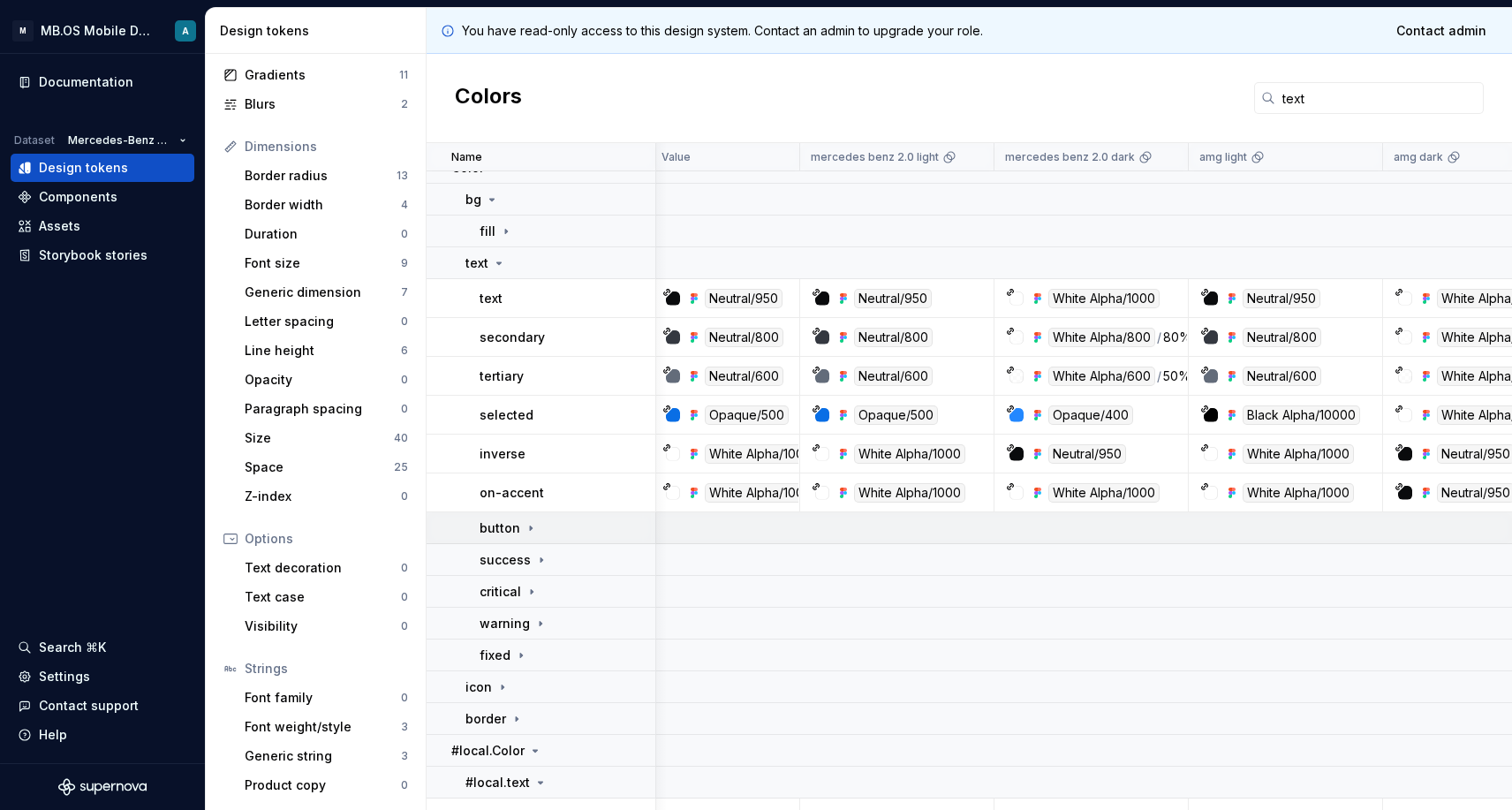
scroll to position [17, 5]
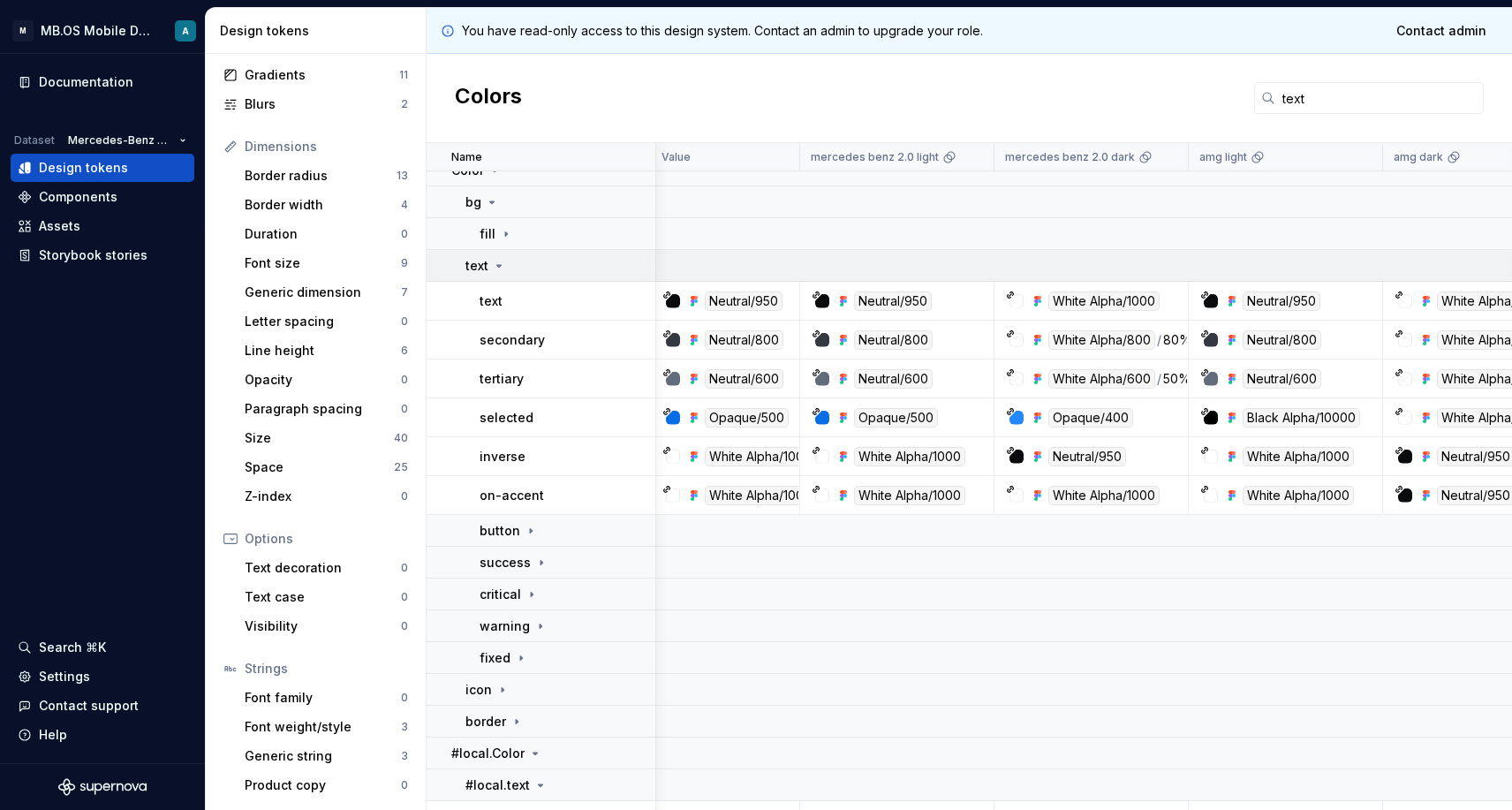
click at [492, 266] on icon at bounding box center [499, 266] width 14 height 14
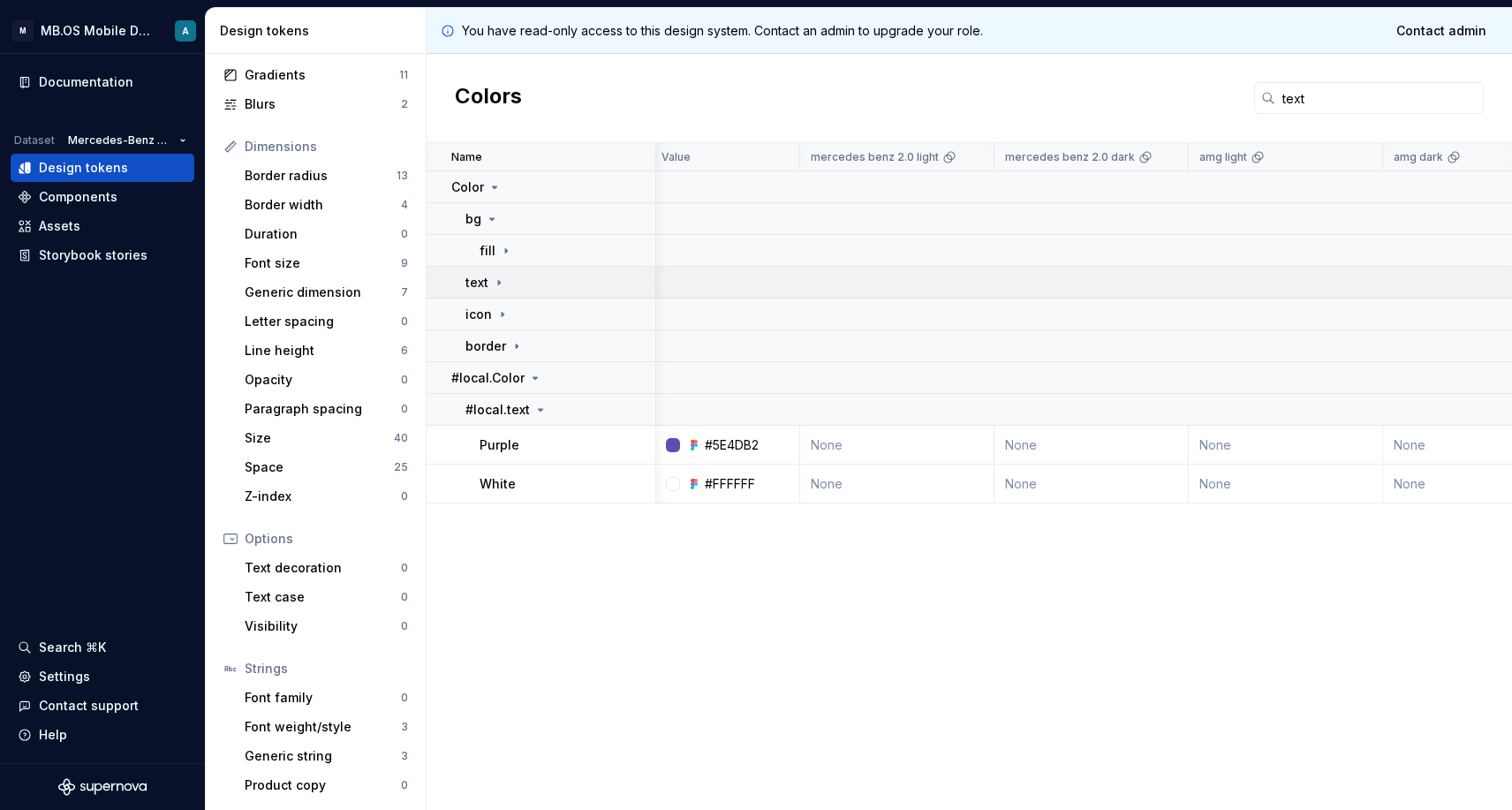
scroll to position [0, 5]
click at [1299, 100] on input "text" at bounding box center [1379, 97] width 208 height 32
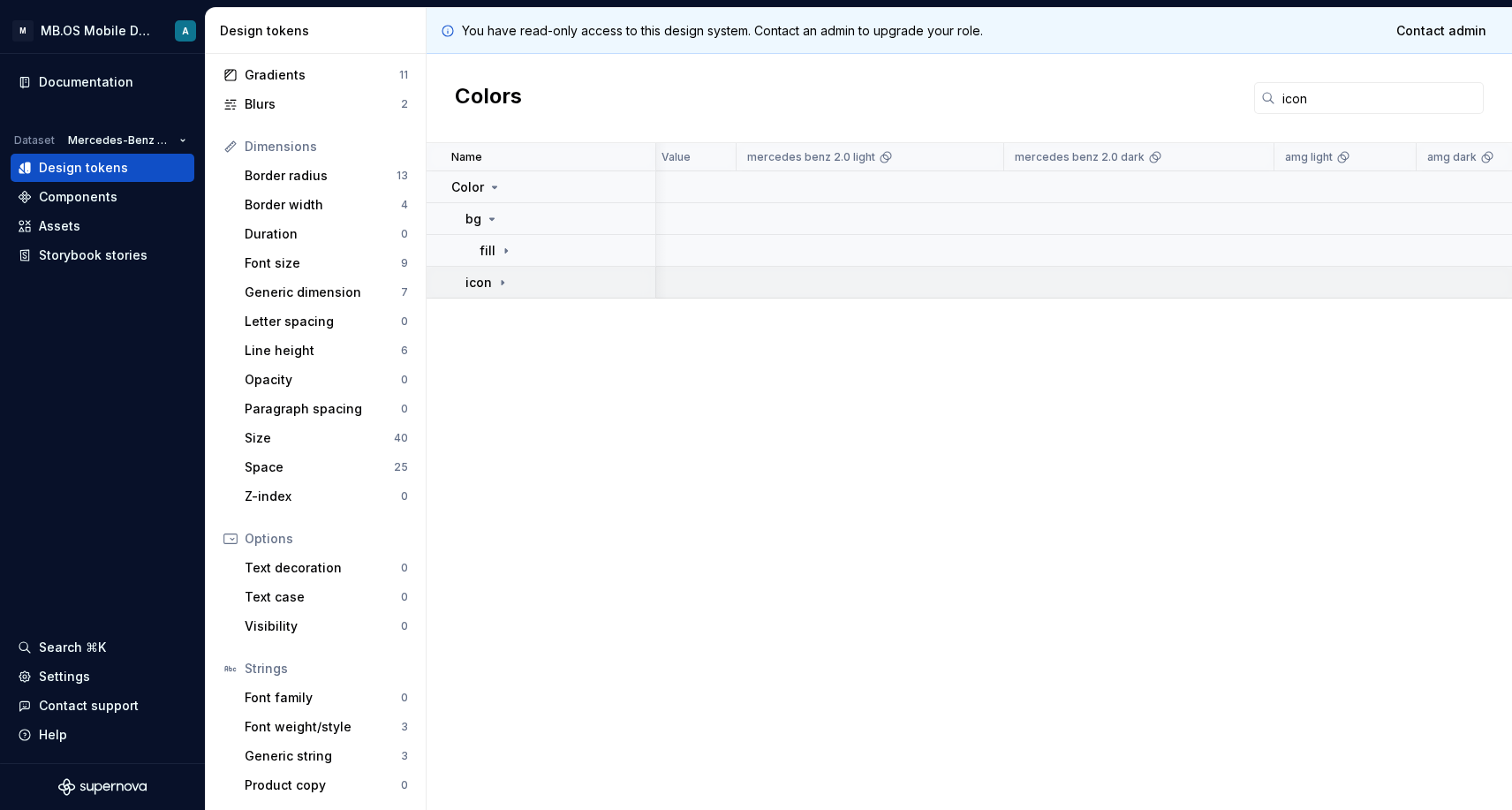
click at [494, 290] on div "icon" at bounding box center [487, 283] width 44 height 18
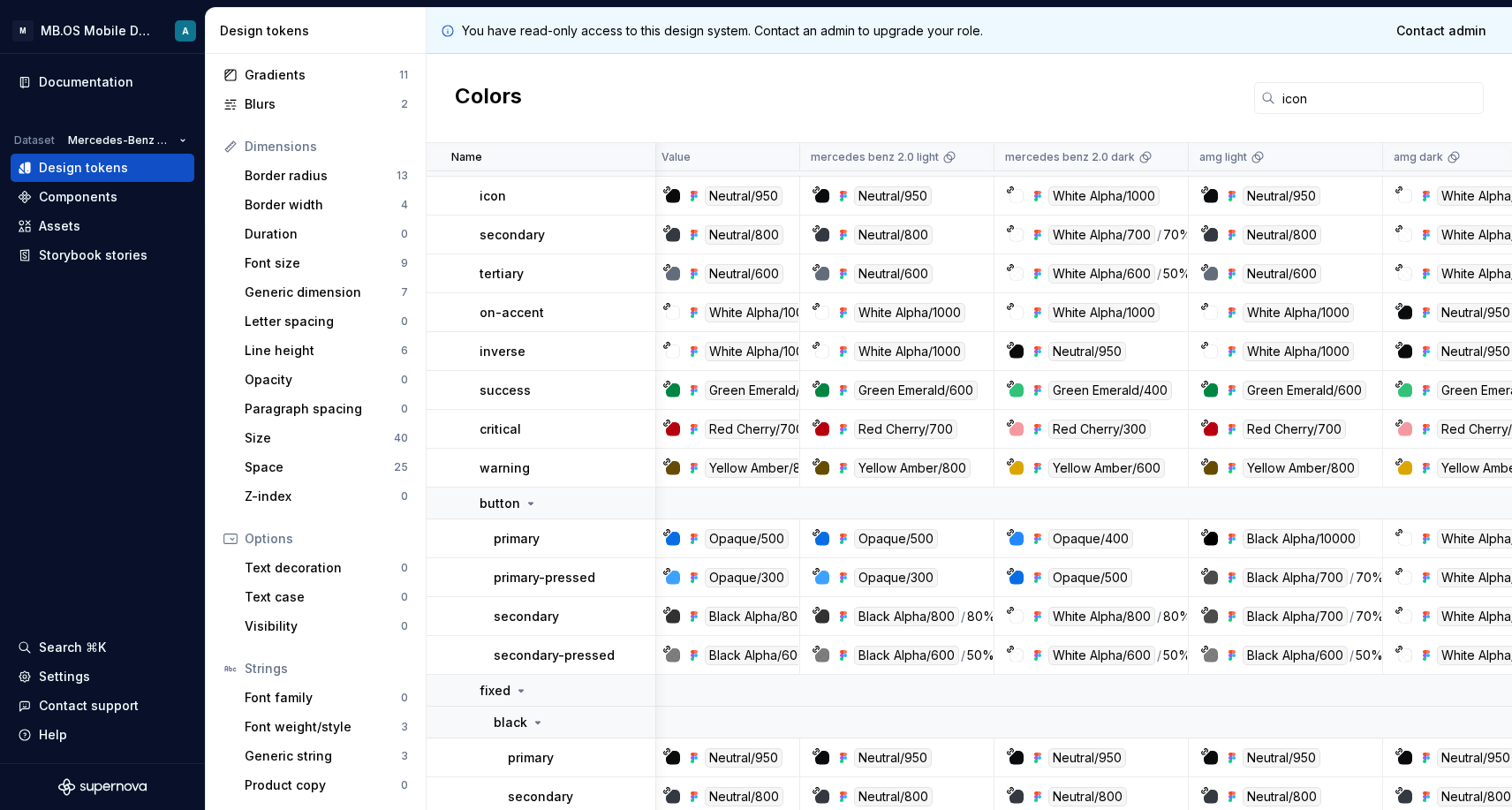
scroll to position [139, 5]
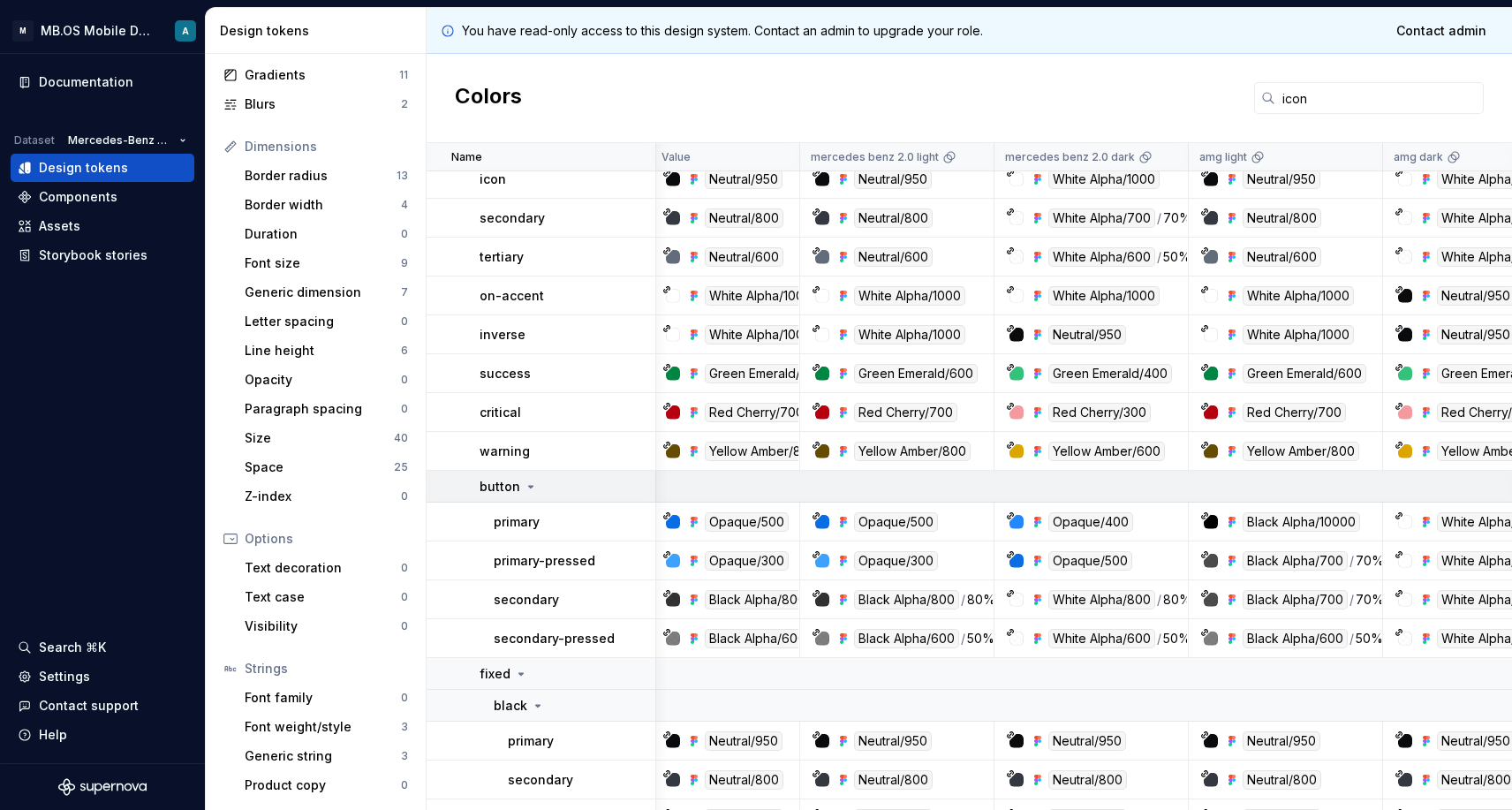
click at [523, 479] on icon at bounding box center [530, 487] width 14 height 14
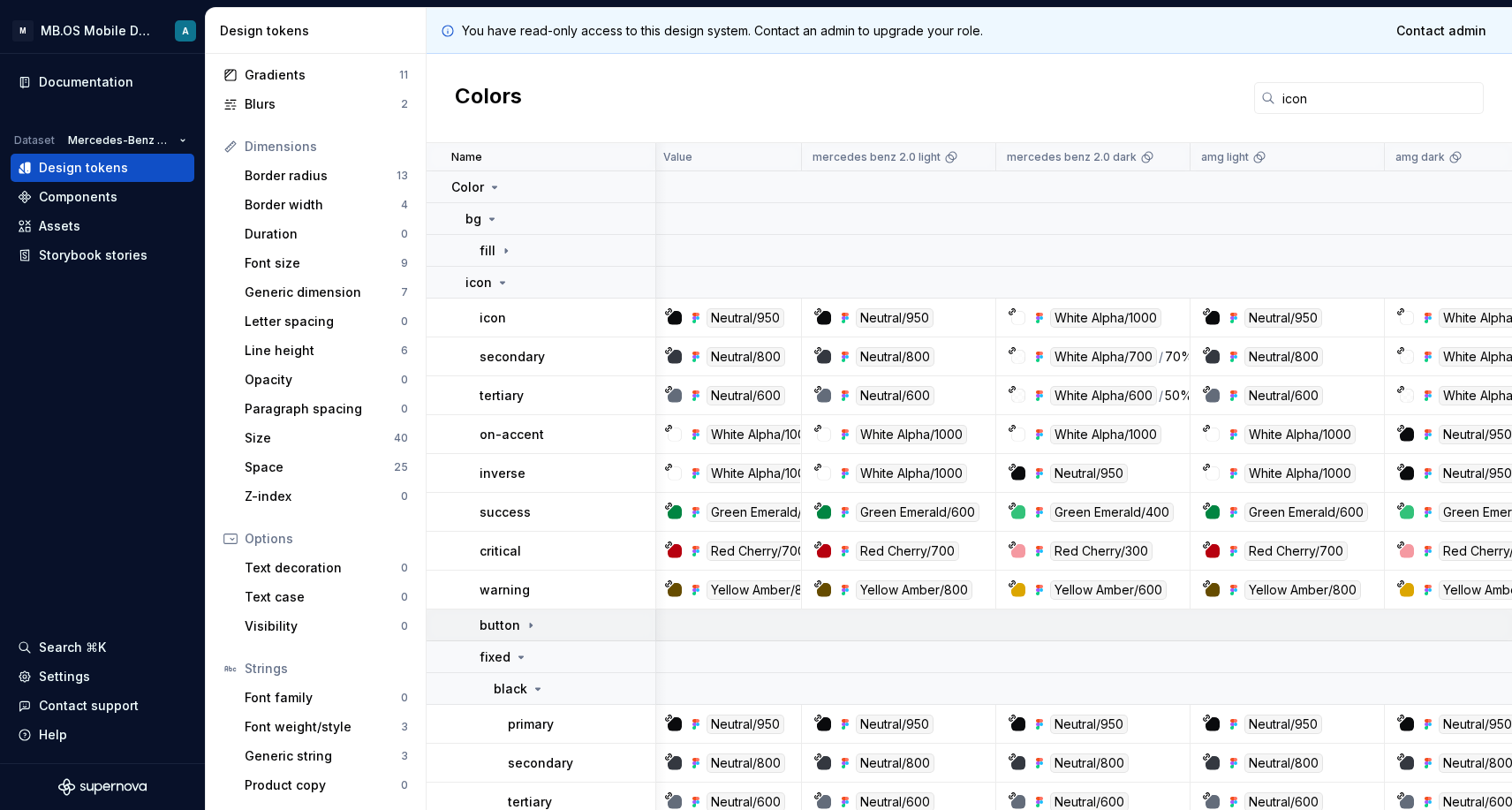
scroll to position [0, 4]
click at [527, 437] on p "on-accent" at bounding box center [512, 435] width 65 height 18
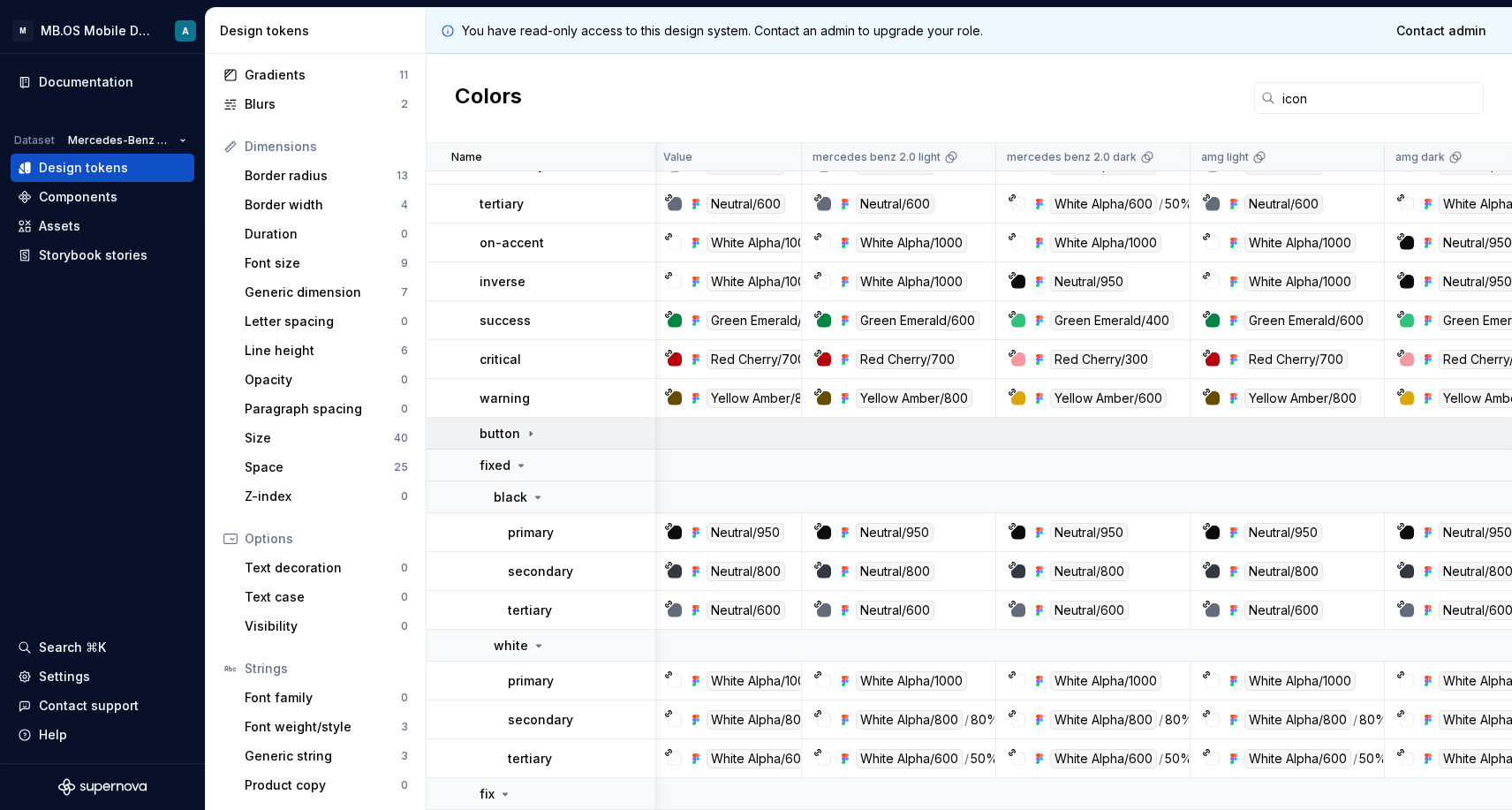
scroll to position [192, 4]
click at [503, 425] on p "button" at bounding box center [499, 434] width 41 height 18
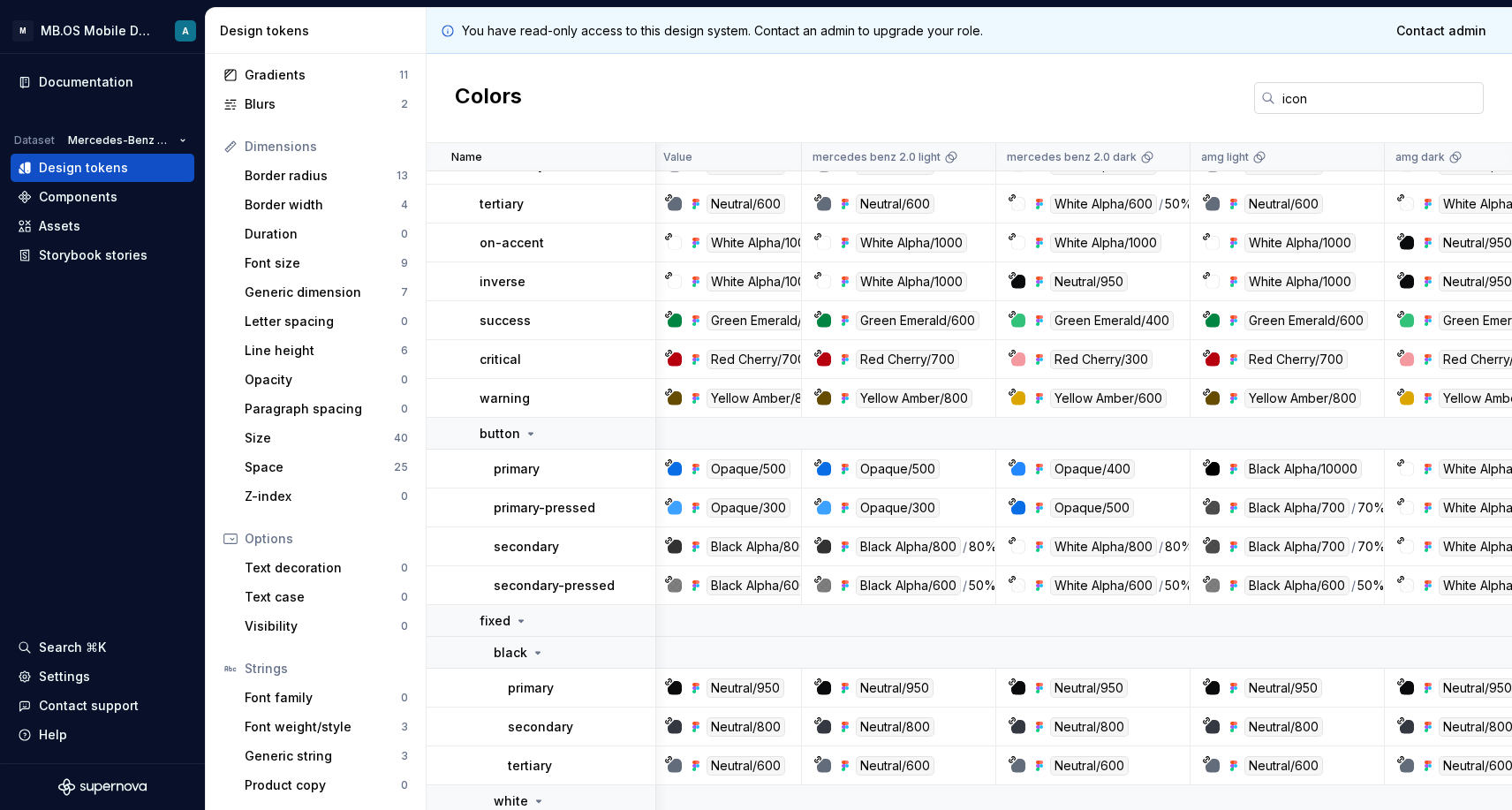
click at [1299, 97] on input "icon" at bounding box center [1379, 97] width 208 height 32
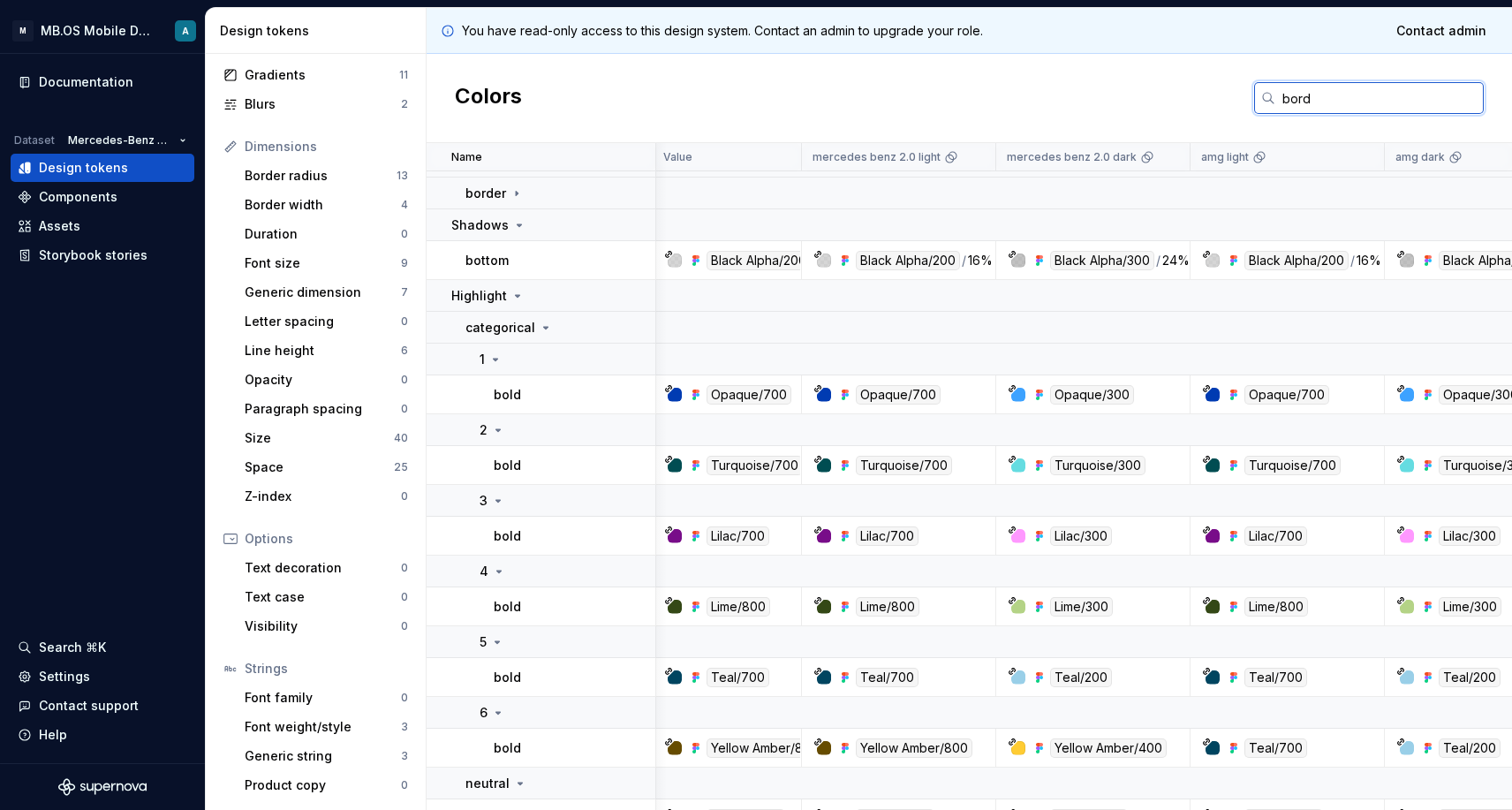
scroll to position [0, 4]
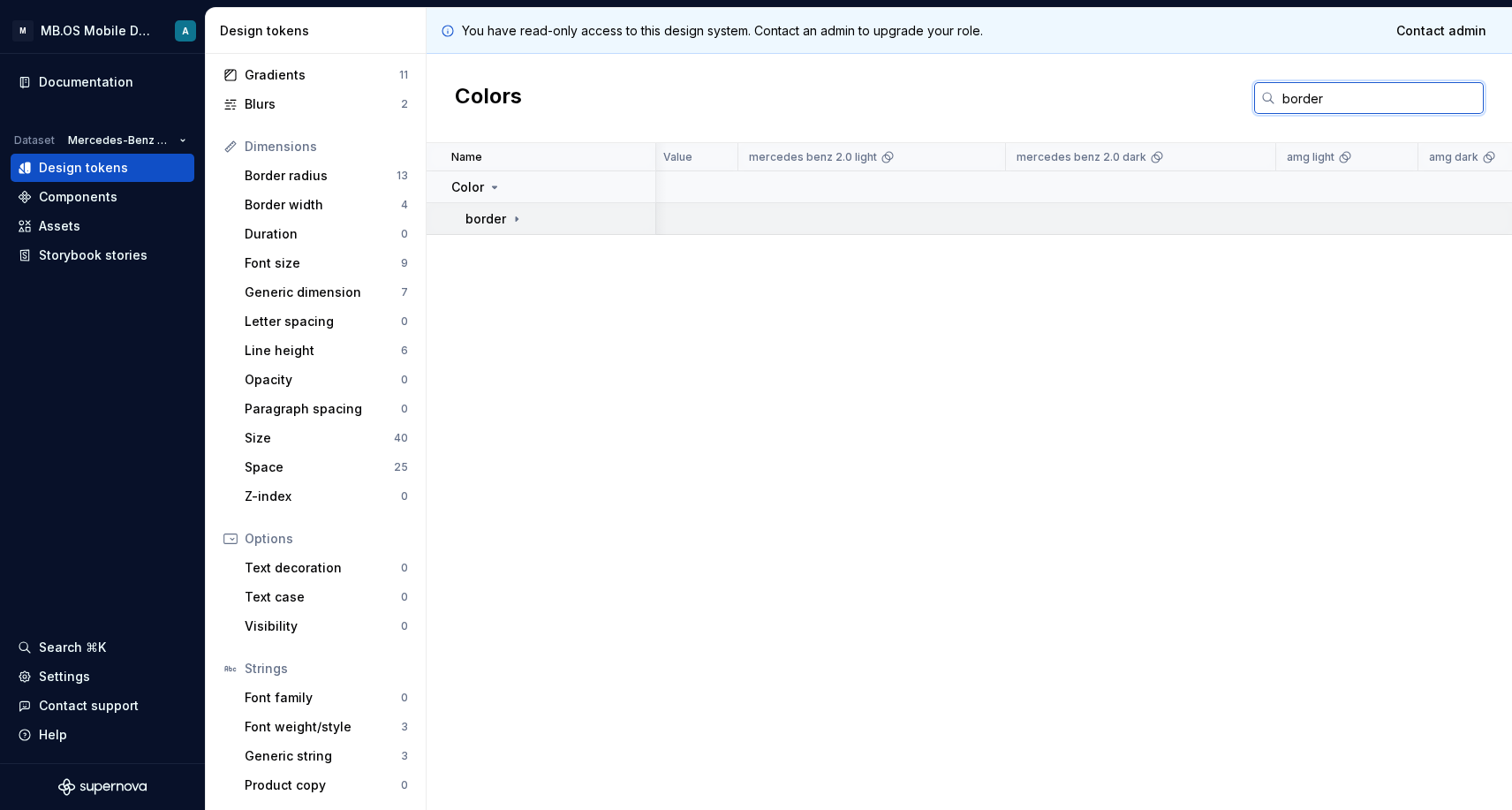
type input "border"
click at [542, 219] on div "border" at bounding box center [560, 219] width 189 height 18
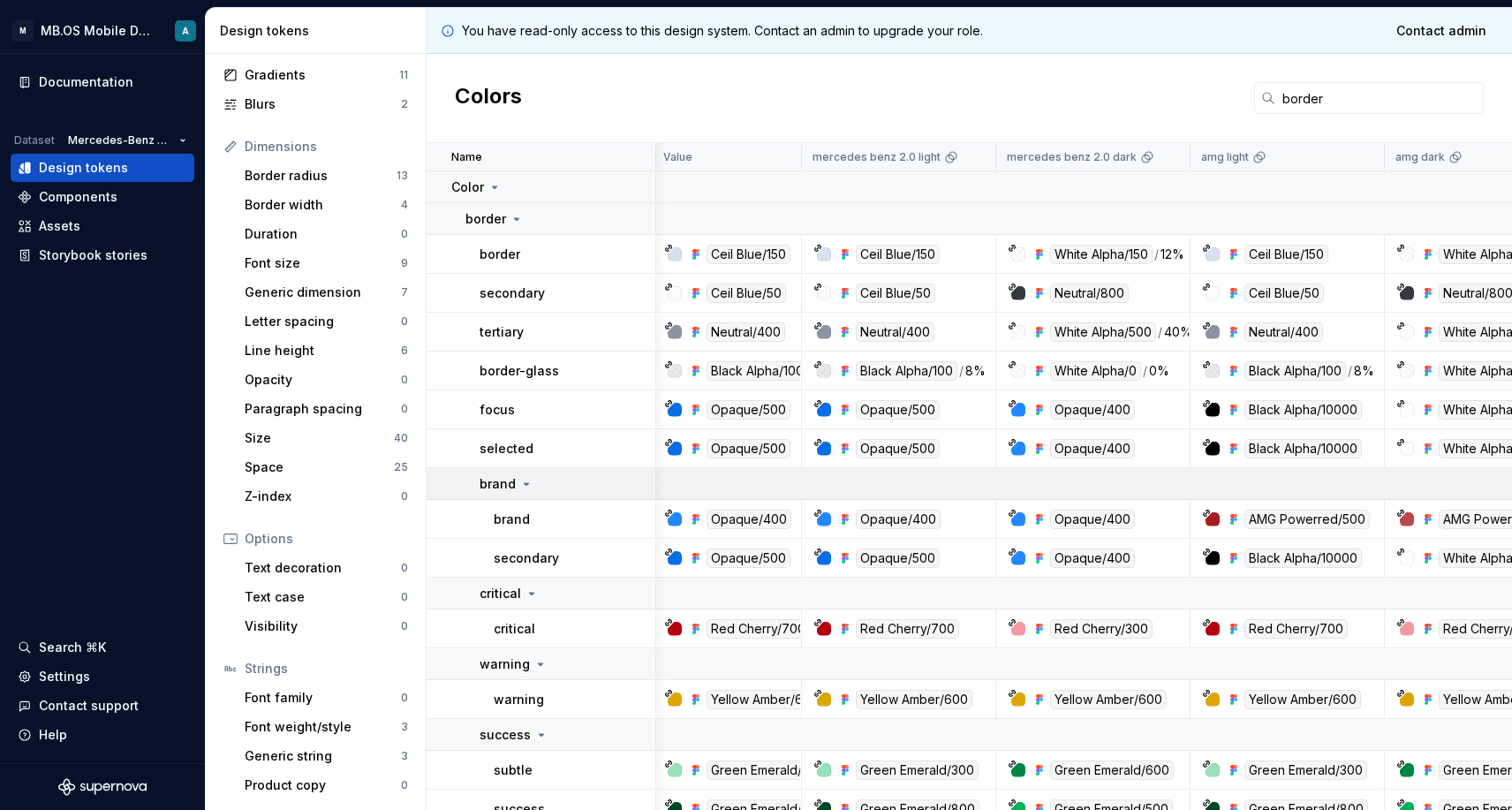
click at [523, 494] on td "brand" at bounding box center [541, 484] width 230 height 32
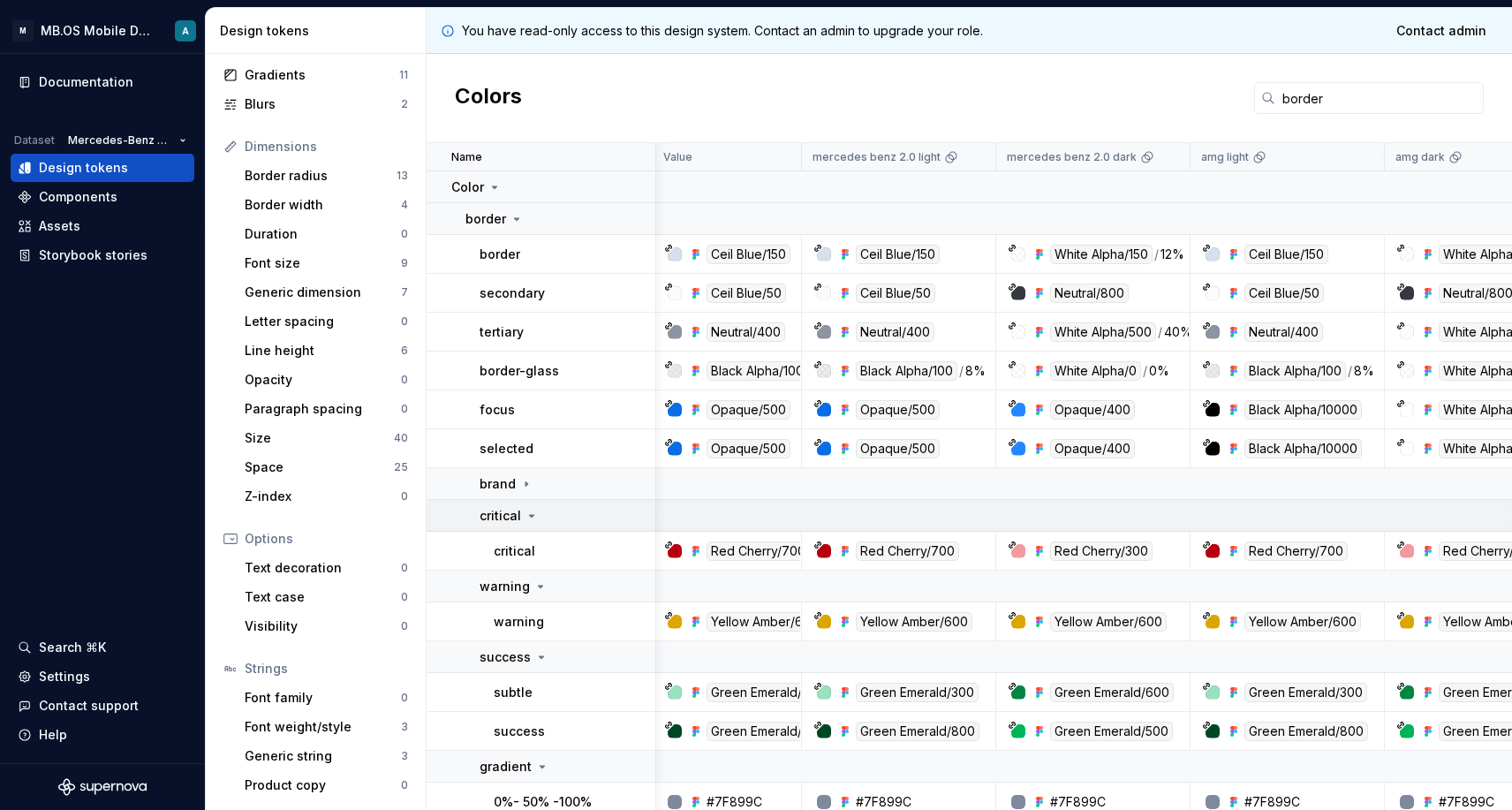
click at [501, 505] on td "critical" at bounding box center [541, 515] width 230 height 32
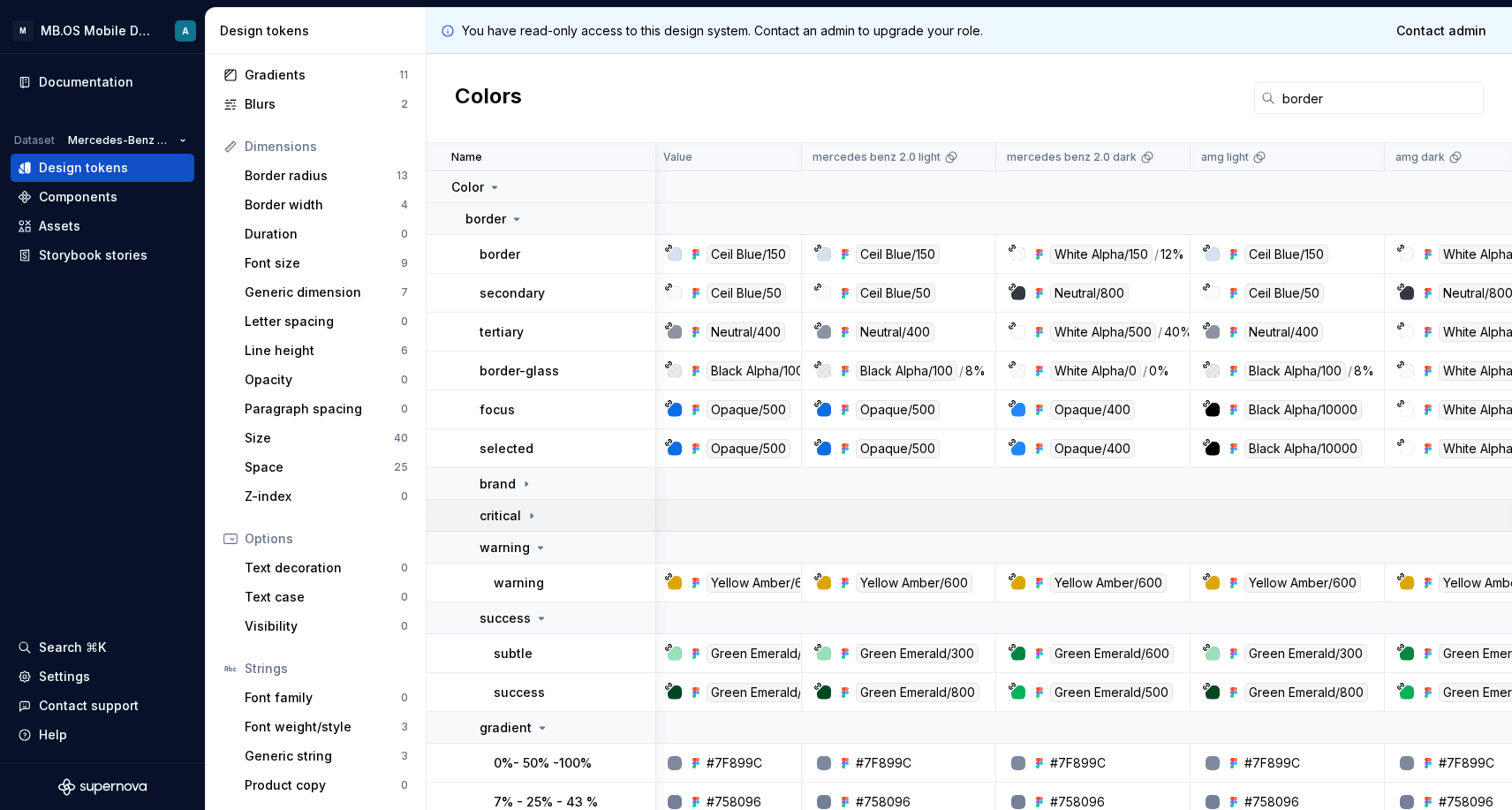
click at [502, 521] on p "critical" at bounding box center [500, 516] width 41 height 18
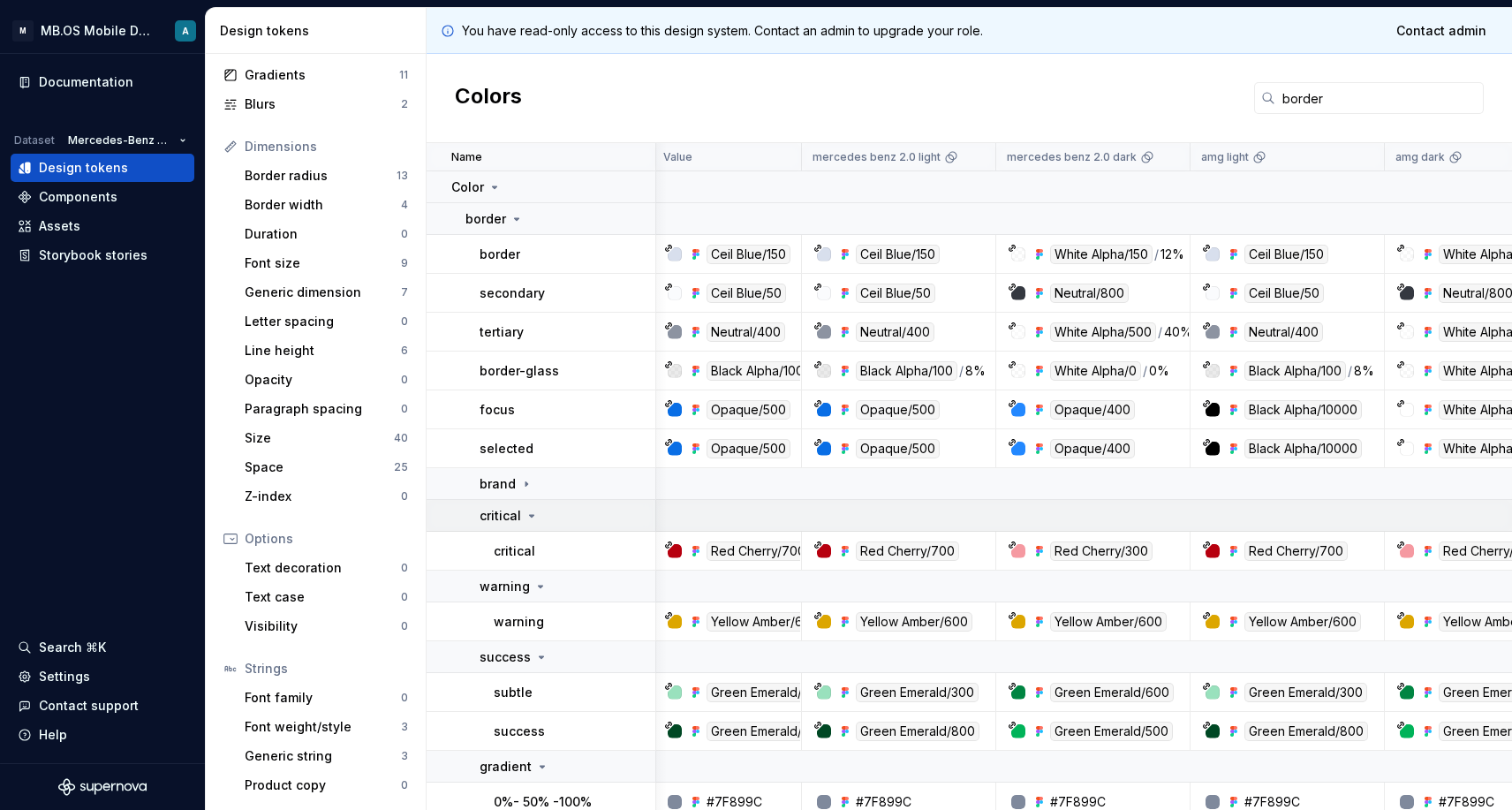
click at [502, 521] on p "critical" at bounding box center [500, 516] width 41 height 18
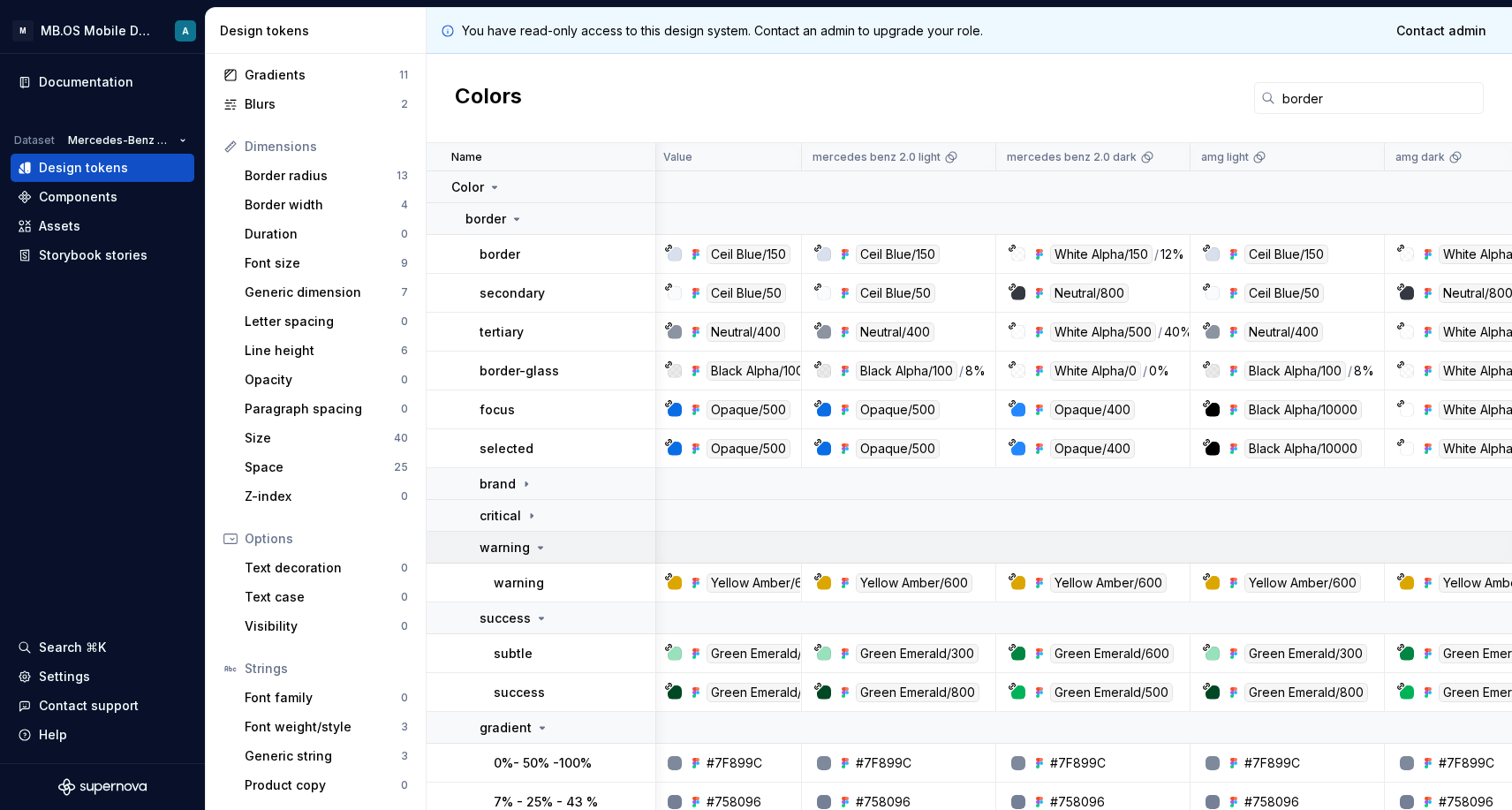
click at [506, 549] on p "warning" at bounding box center [504, 548] width 50 height 18
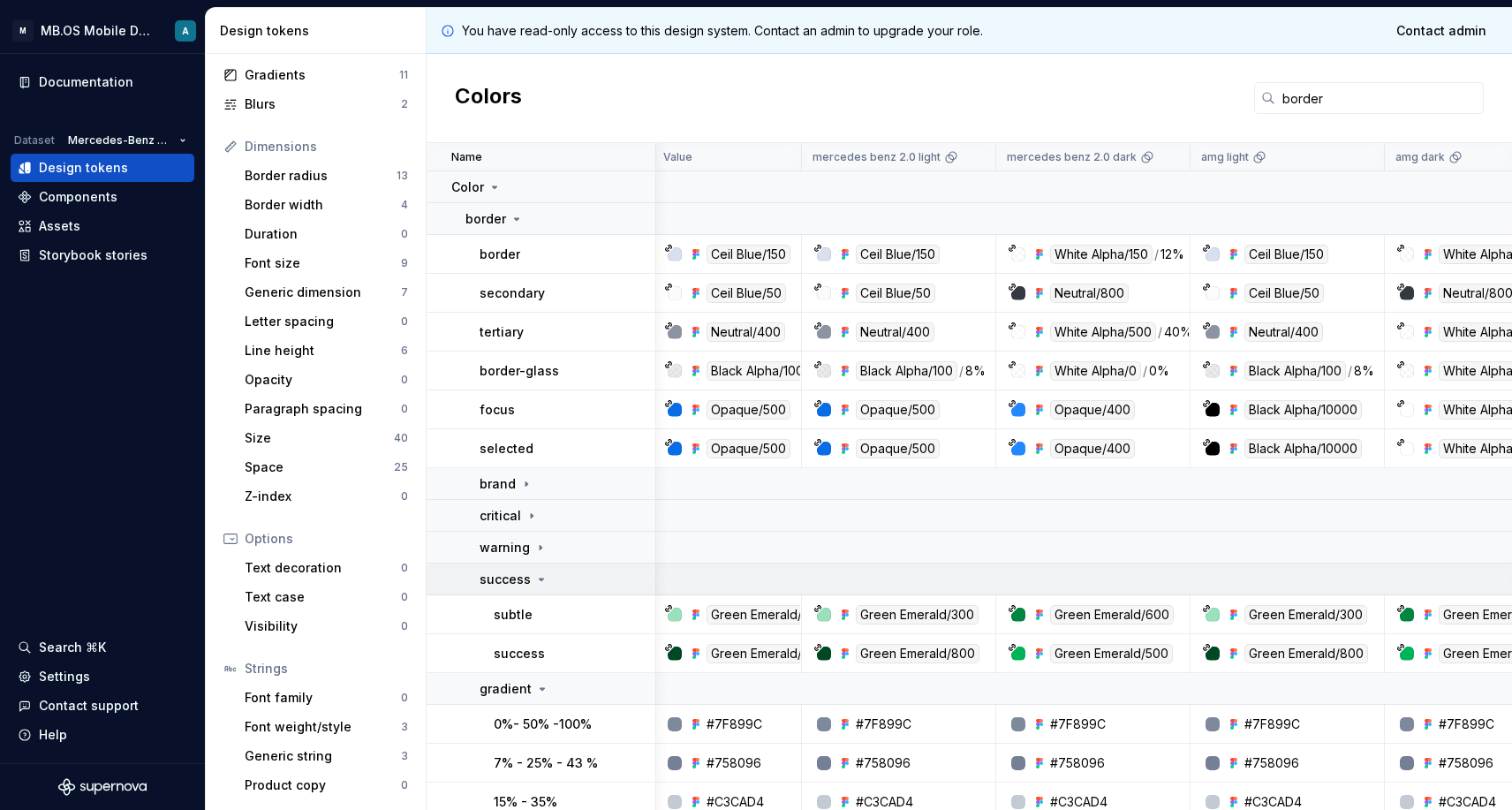
click at [504, 582] on p "success" at bounding box center [504, 579] width 51 height 18
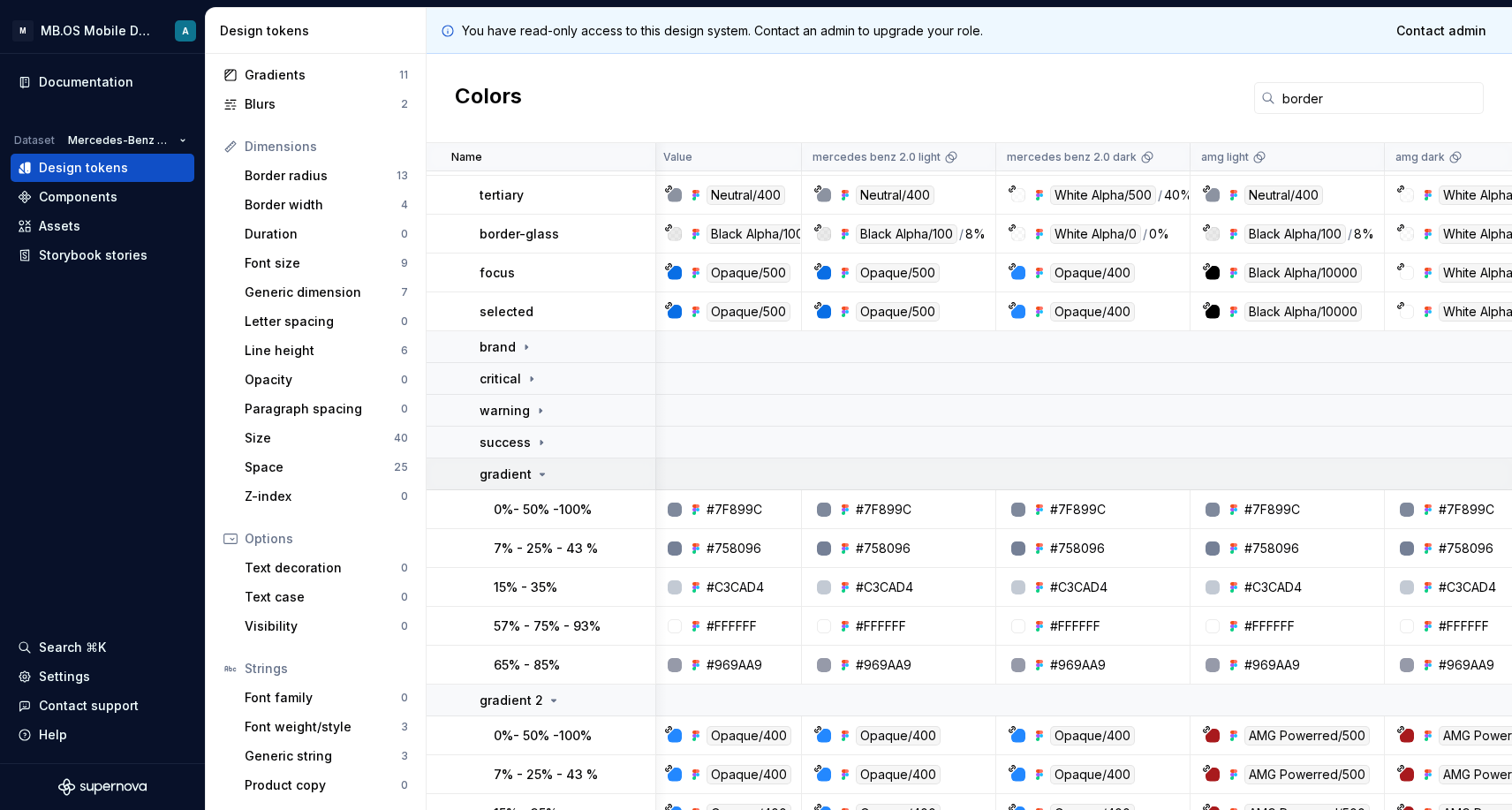
scroll to position [154, 4]
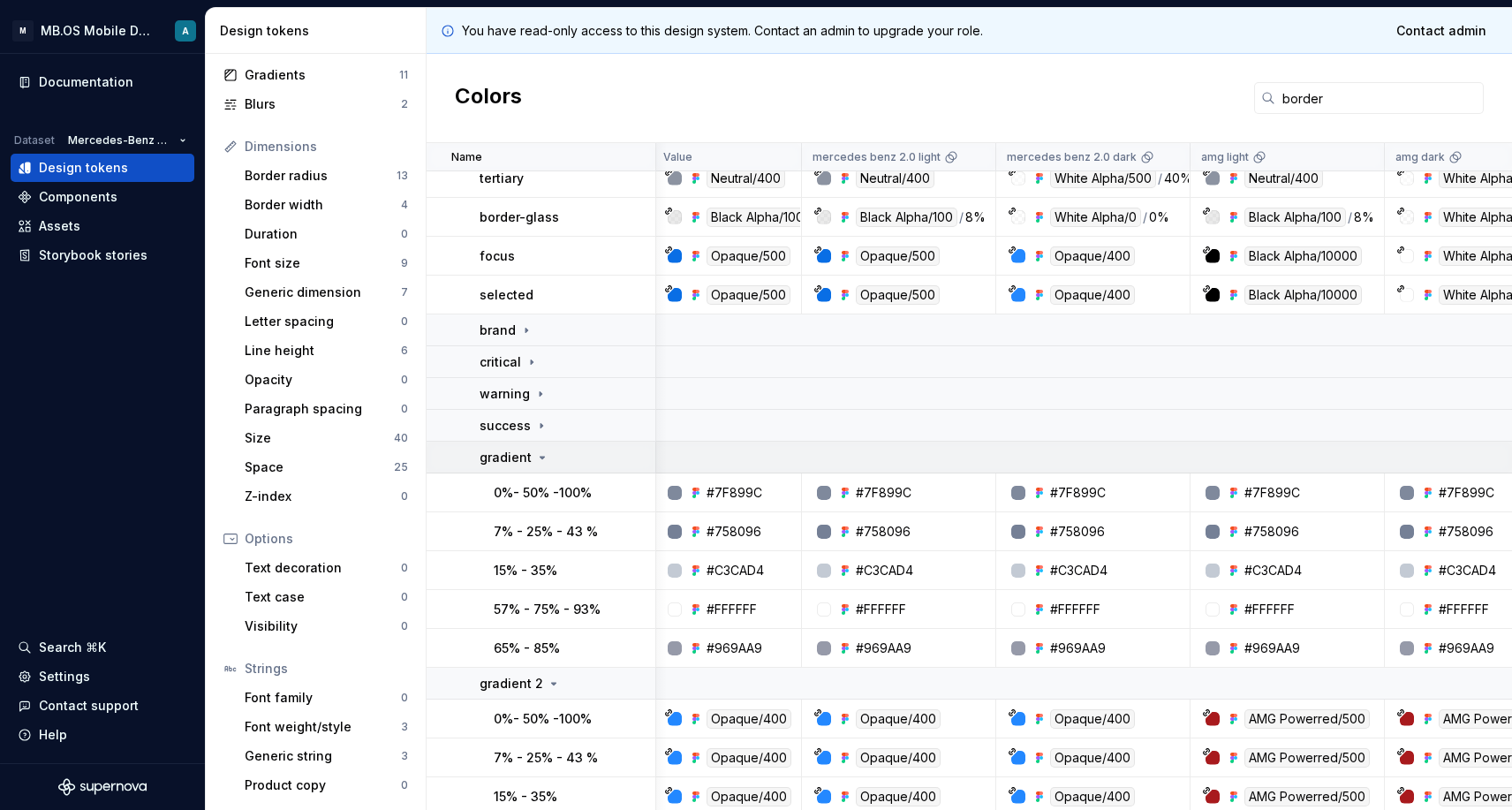
click at [521, 459] on p "gradient" at bounding box center [505, 458] width 52 height 18
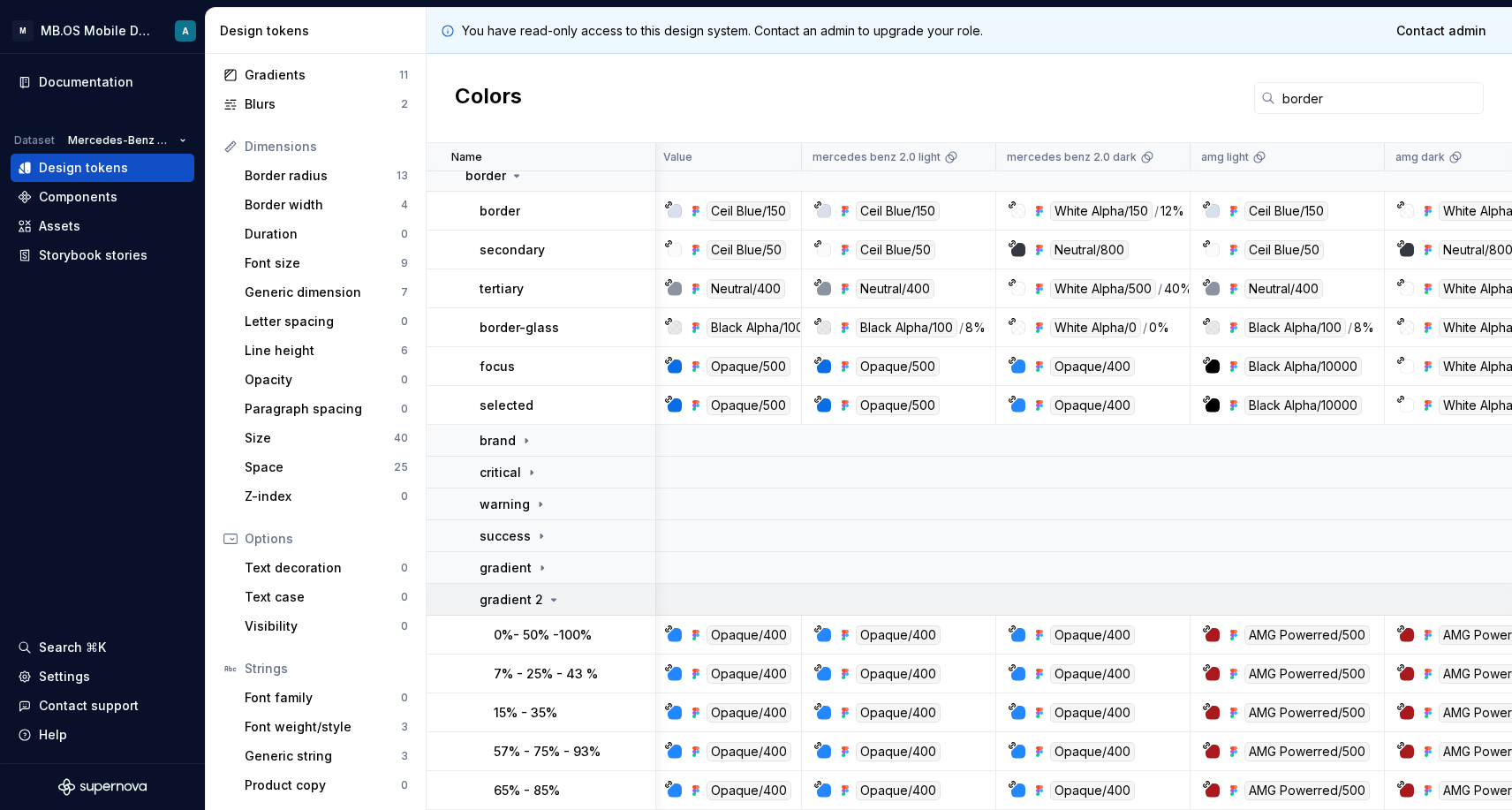
click at [524, 587] on td "gradient 2" at bounding box center [541, 599] width 230 height 32
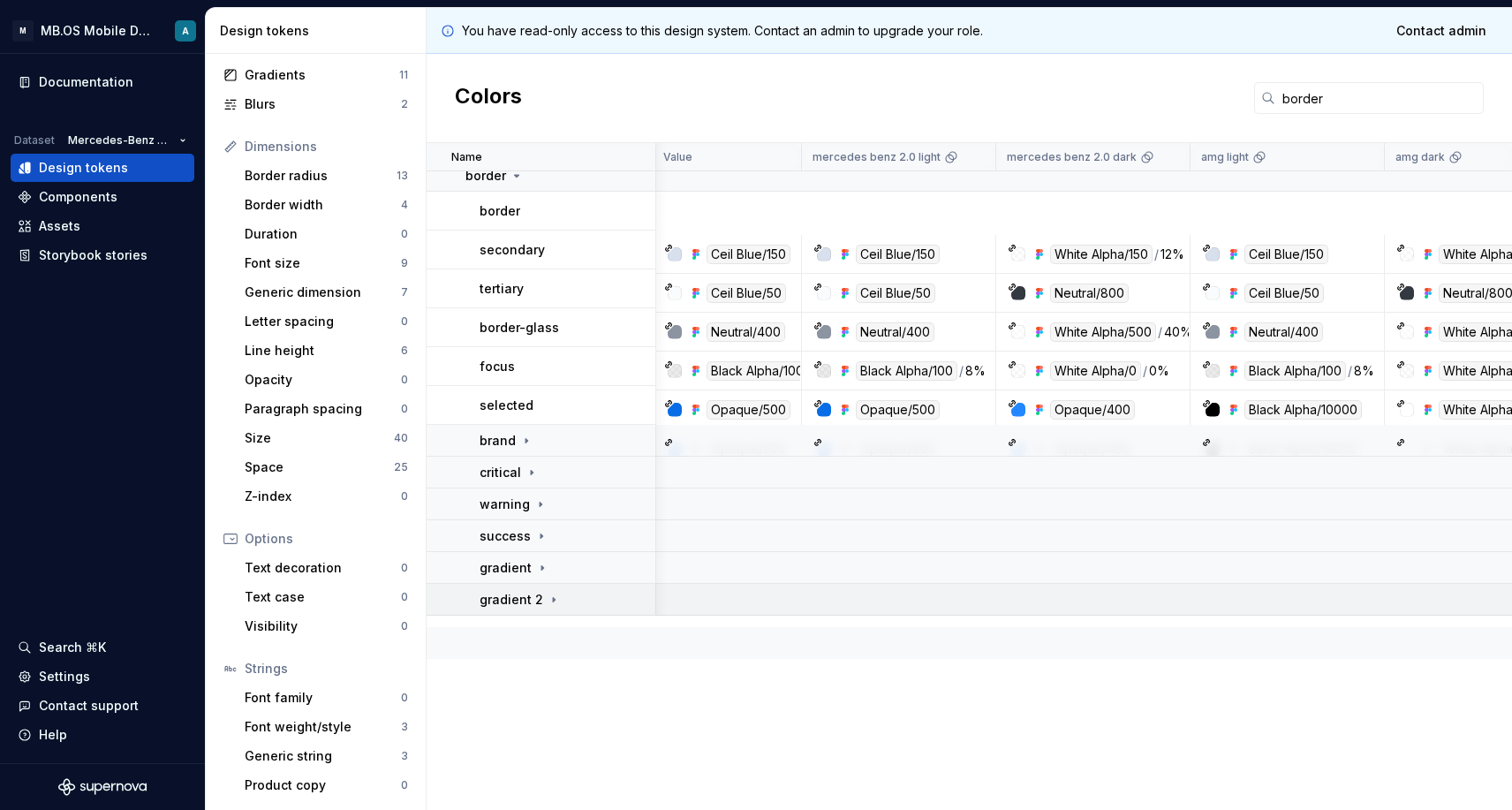
scroll to position [0, 4]
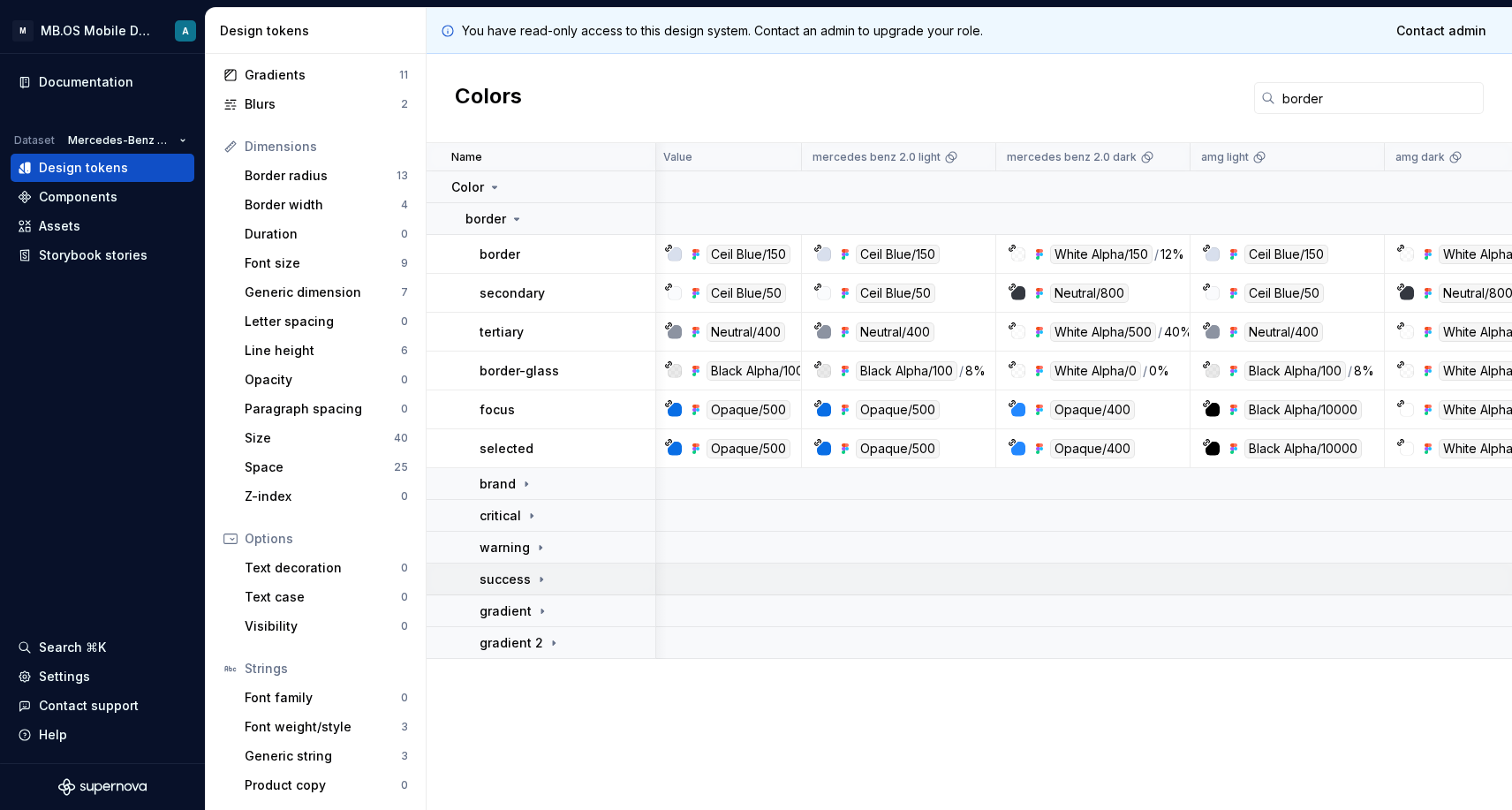
click at [520, 580] on p "success" at bounding box center [504, 579] width 51 height 18
